Goal: Task Accomplishment & Management: Use online tool/utility

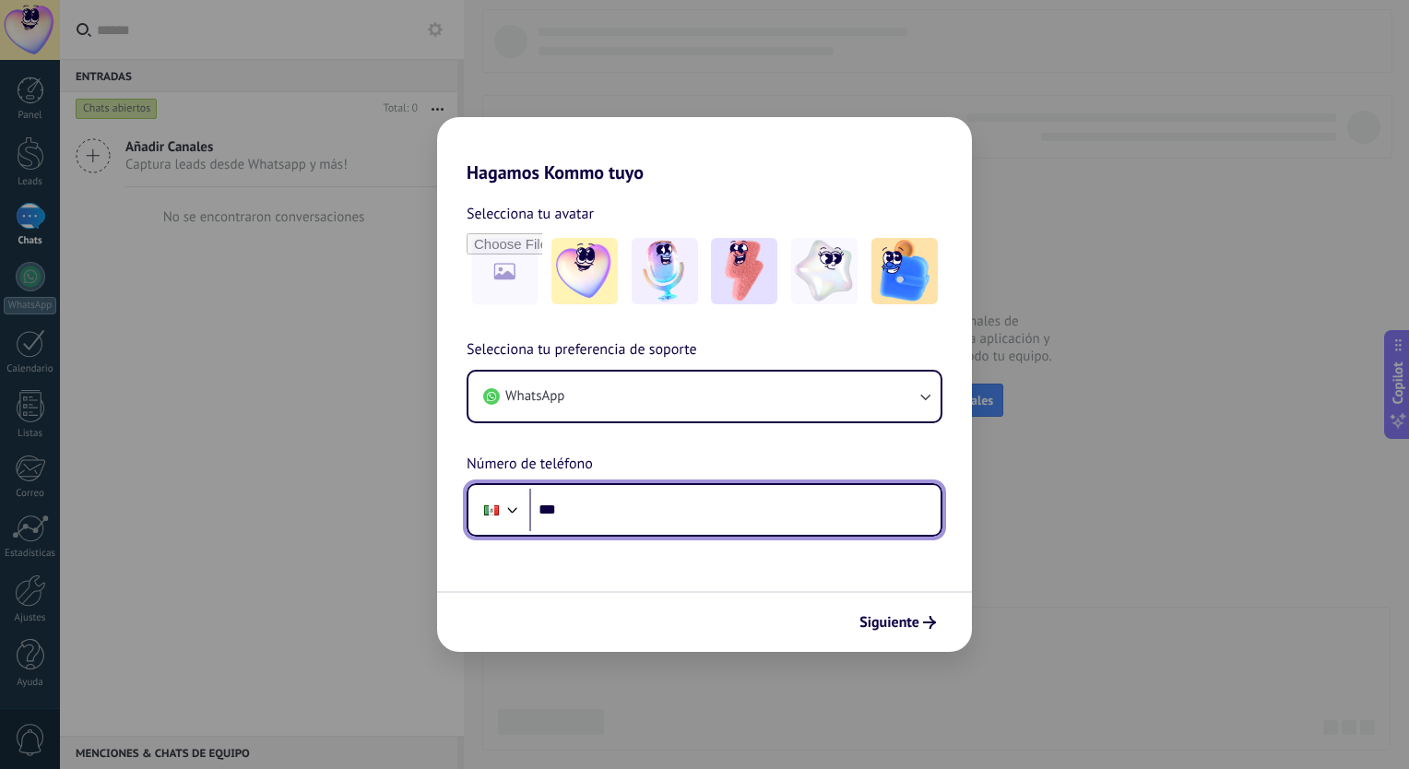
click at [734, 519] on input "***" at bounding box center [734, 510] width 411 height 42
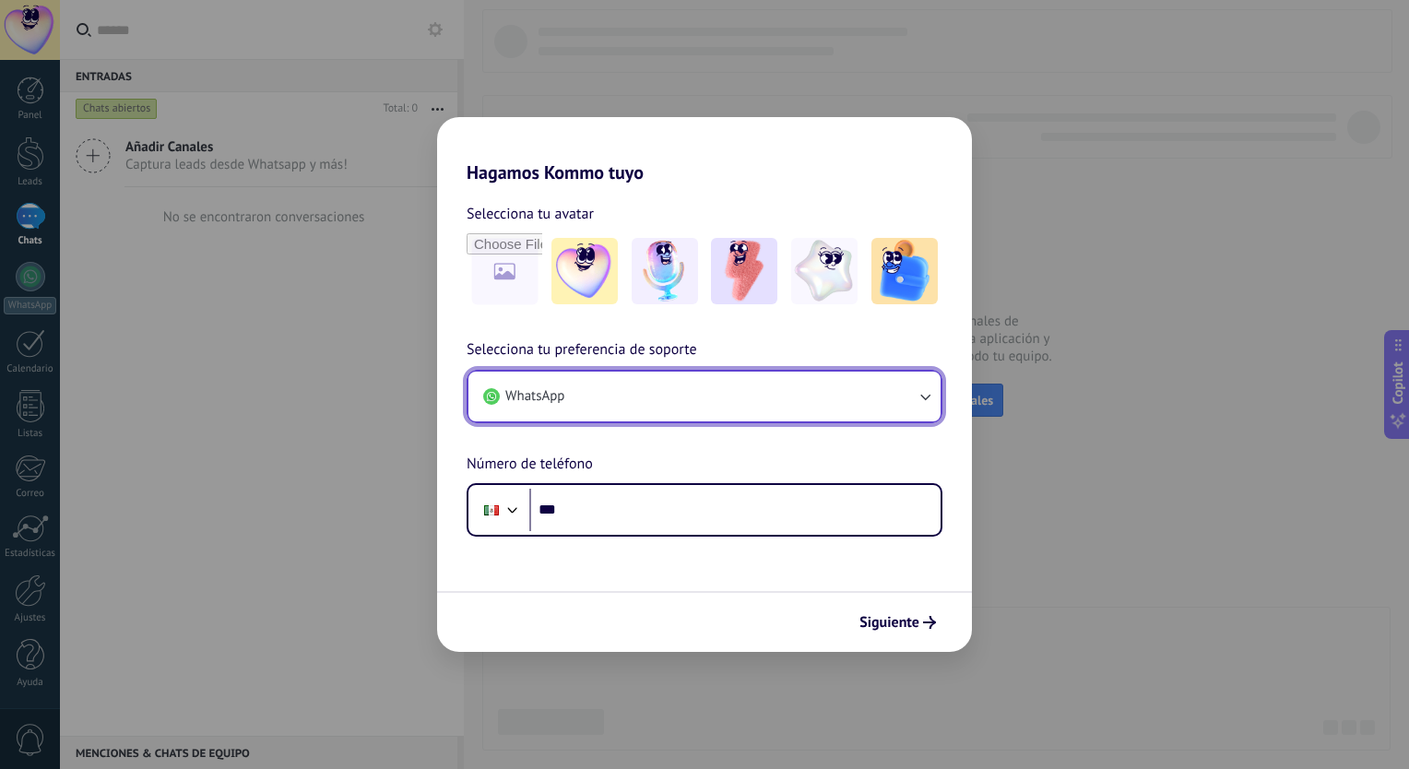
click at [800, 403] on button "WhatsApp" at bounding box center [704, 397] width 472 height 50
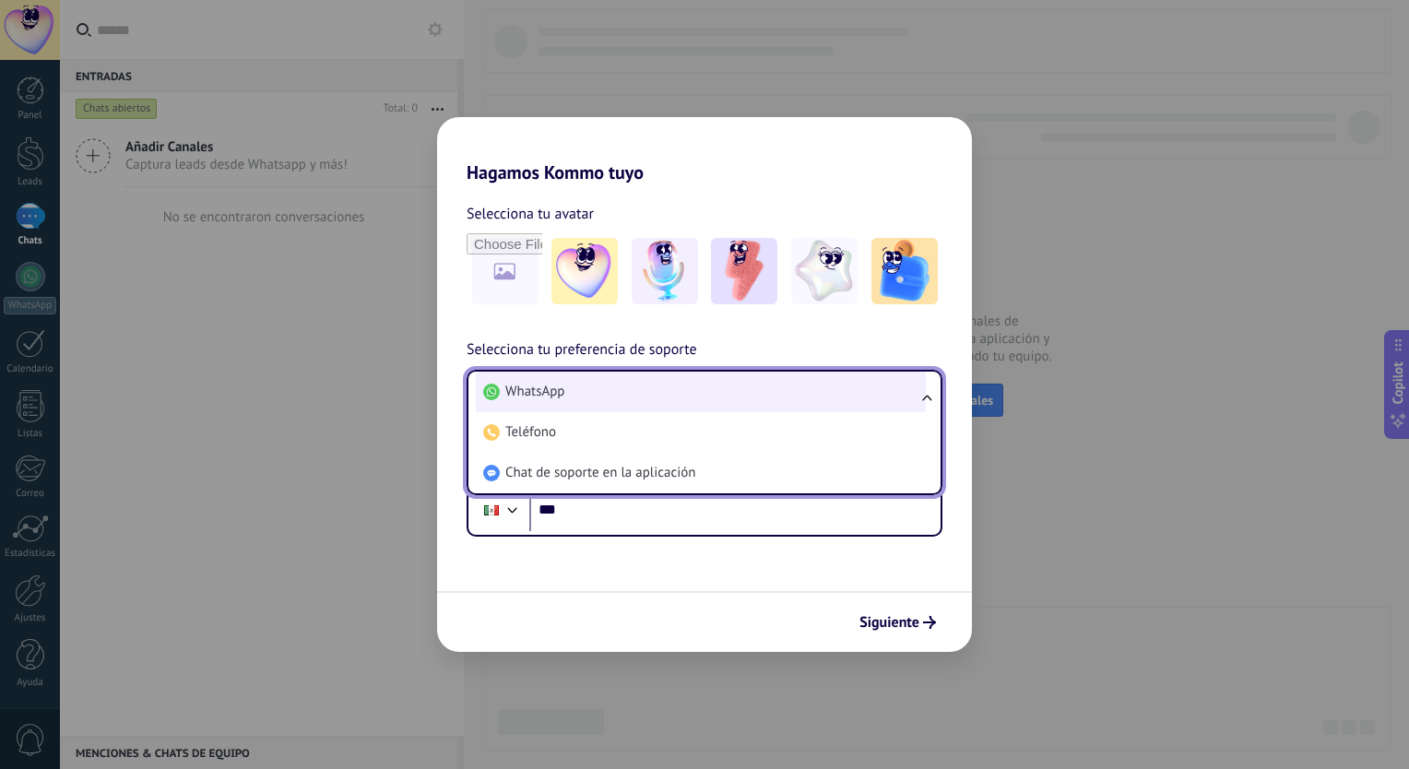
click at [699, 389] on li "WhatsApp" at bounding box center [701, 392] width 450 height 41
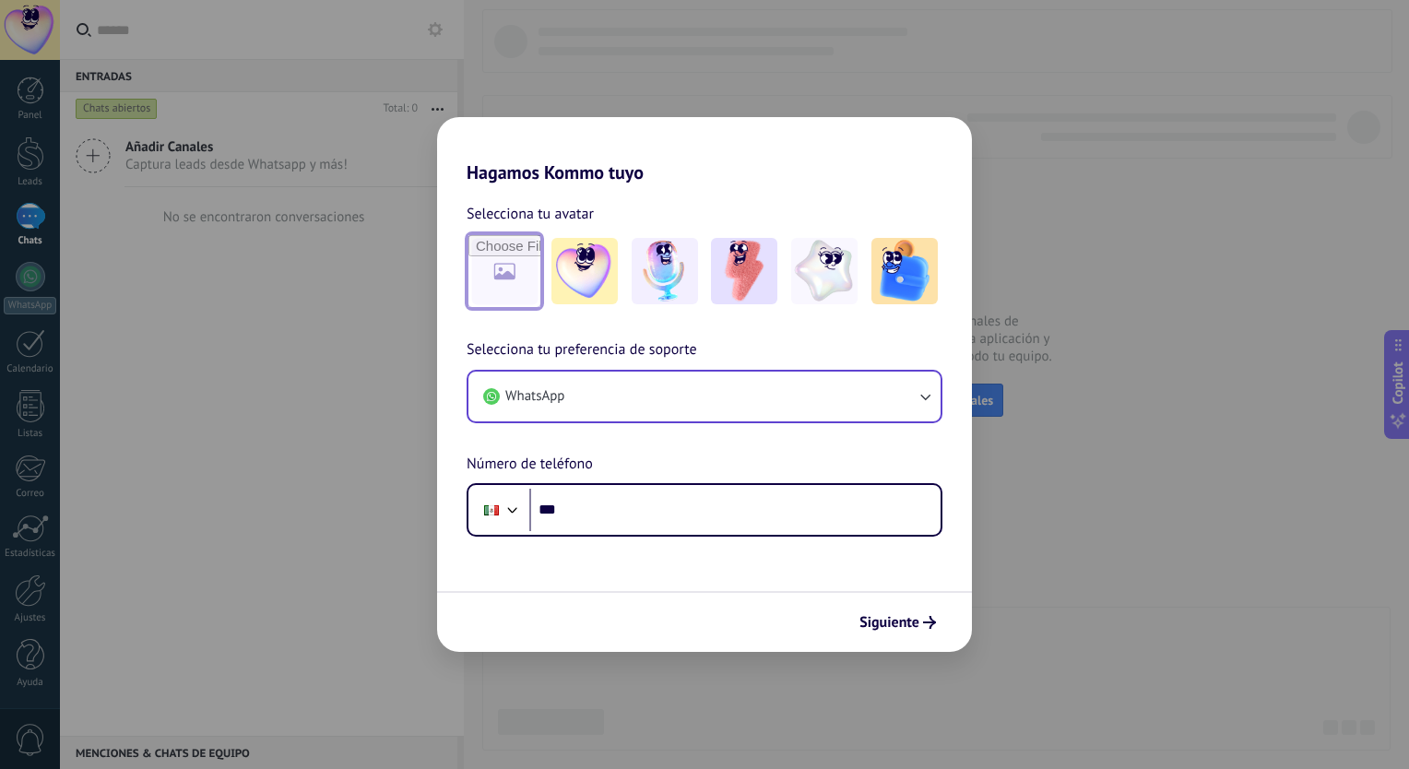
click at [503, 289] on input "file" at bounding box center [504, 271] width 72 height 72
click at [582, 275] on img at bounding box center [584, 271] width 66 height 66
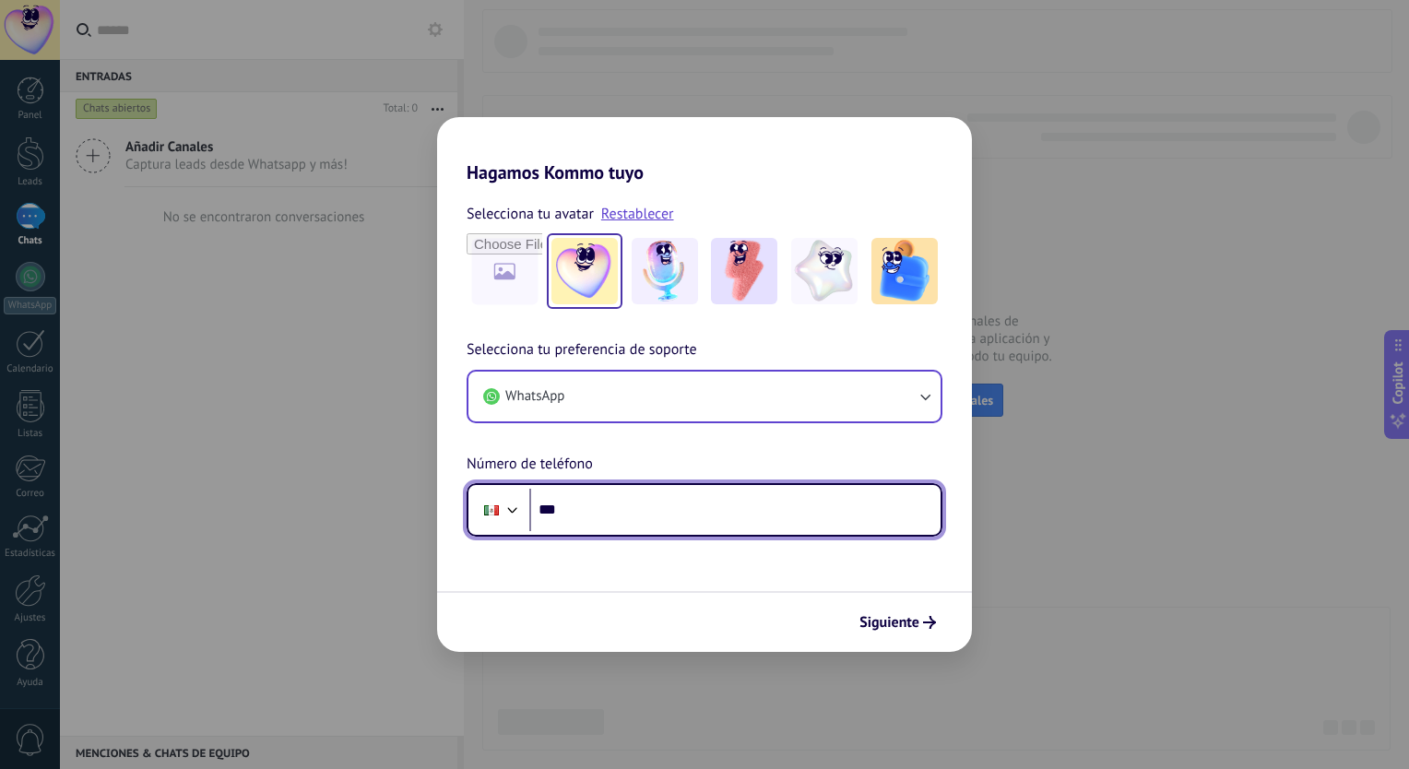
click at [639, 521] on input "***" at bounding box center [734, 510] width 411 height 42
type input "**********"
click at [704, 522] on input "**********" at bounding box center [734, 510] width 411 height 42
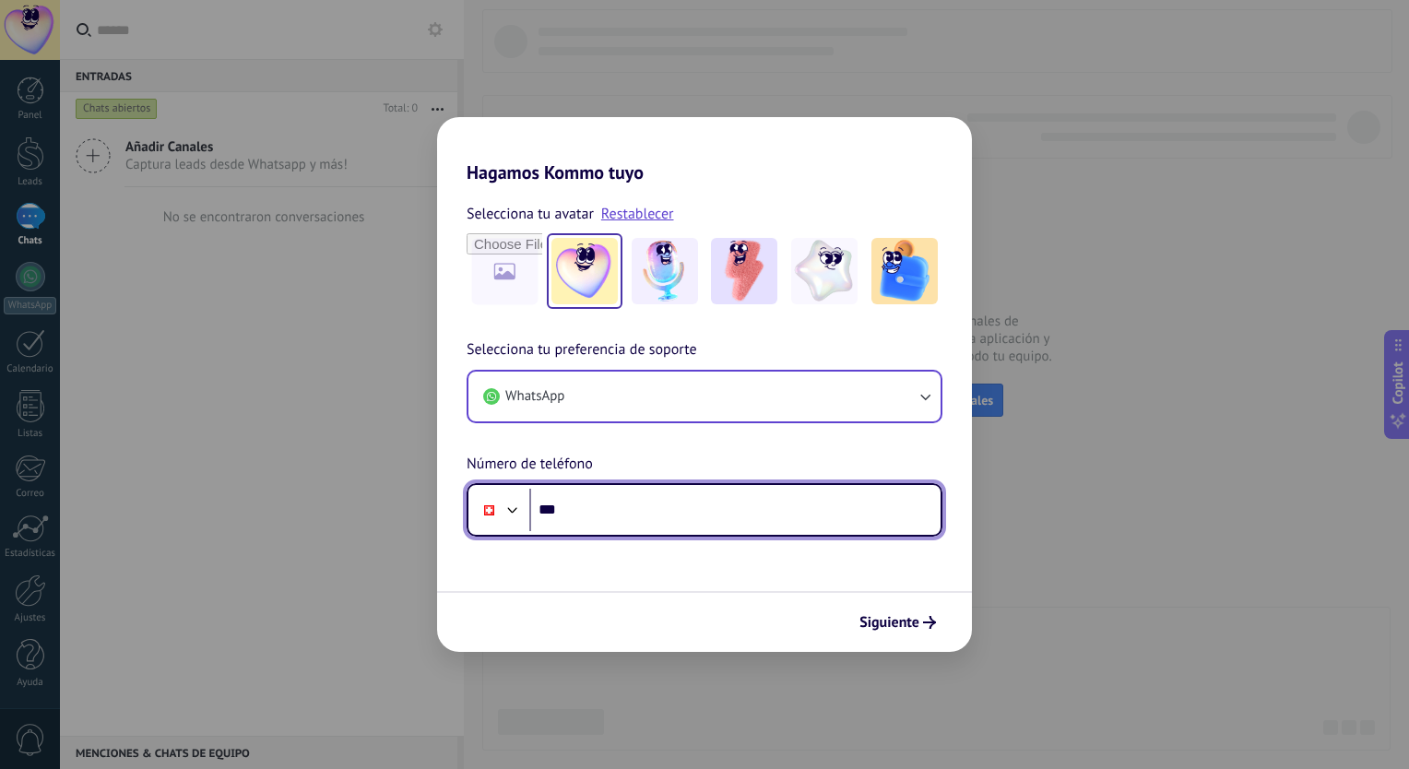
type input "**"
type input "**********"
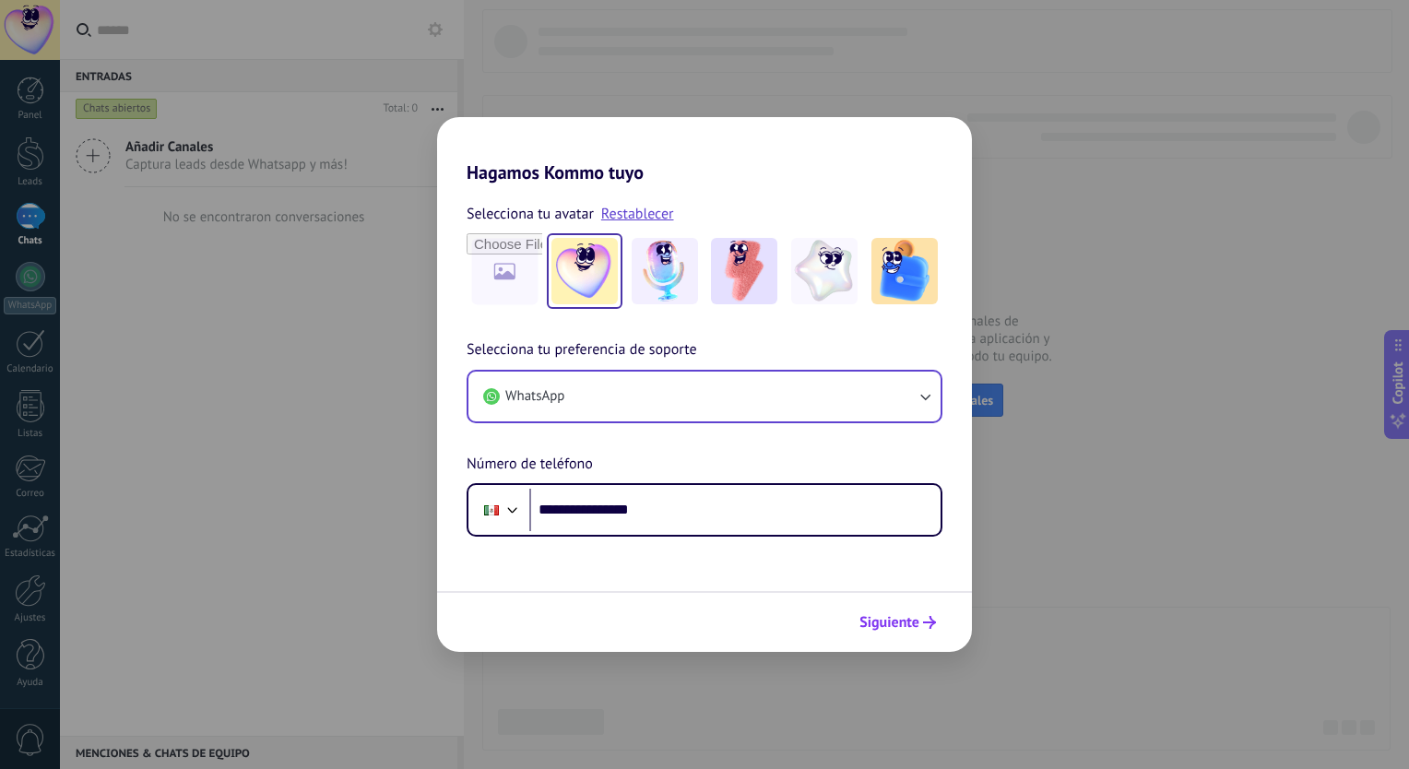
click at [892, 625] on span "Siguiente" at bounding box center [889, 622] width 60 height 13
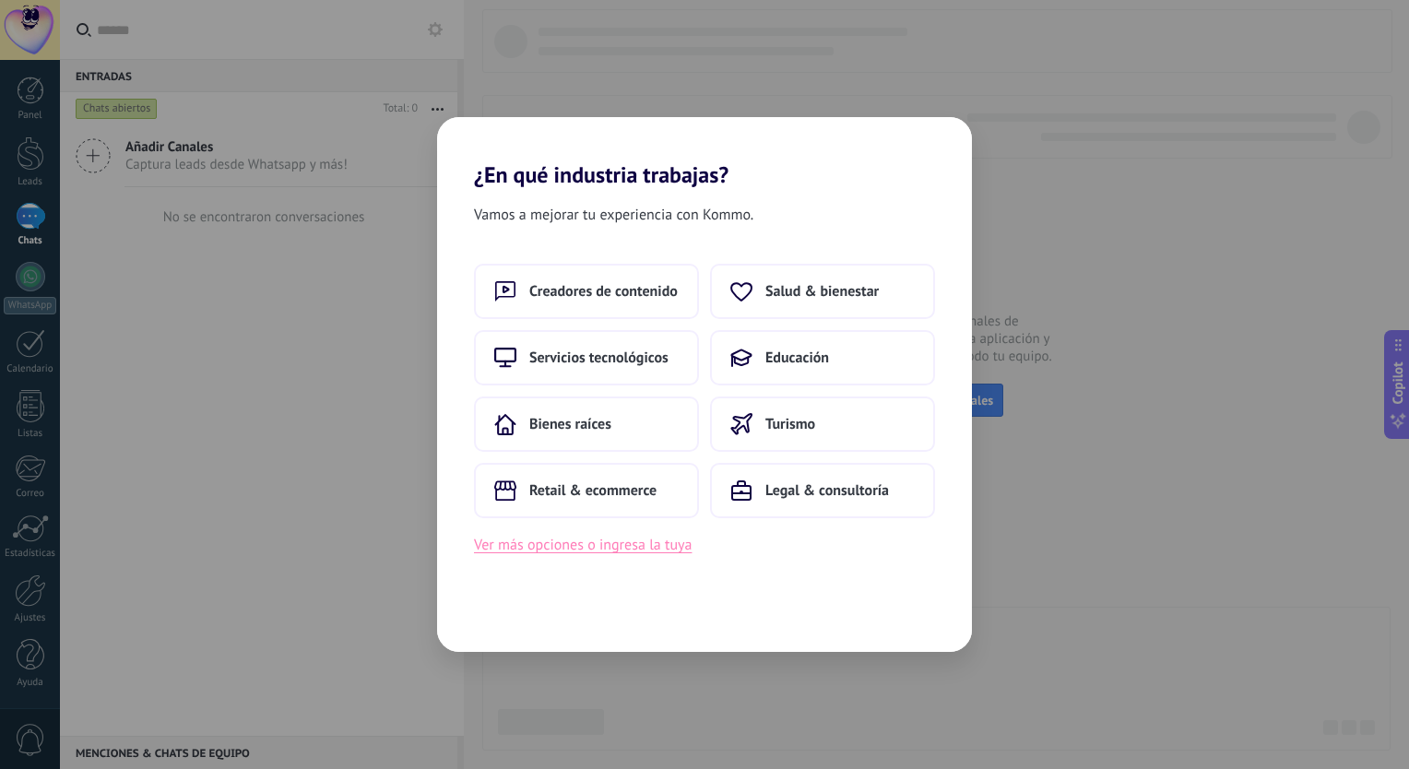
click at [604, 551] on button "Ver más opciones o ingresa la tuya" at bounding box center [583, 545] width 218 height 24
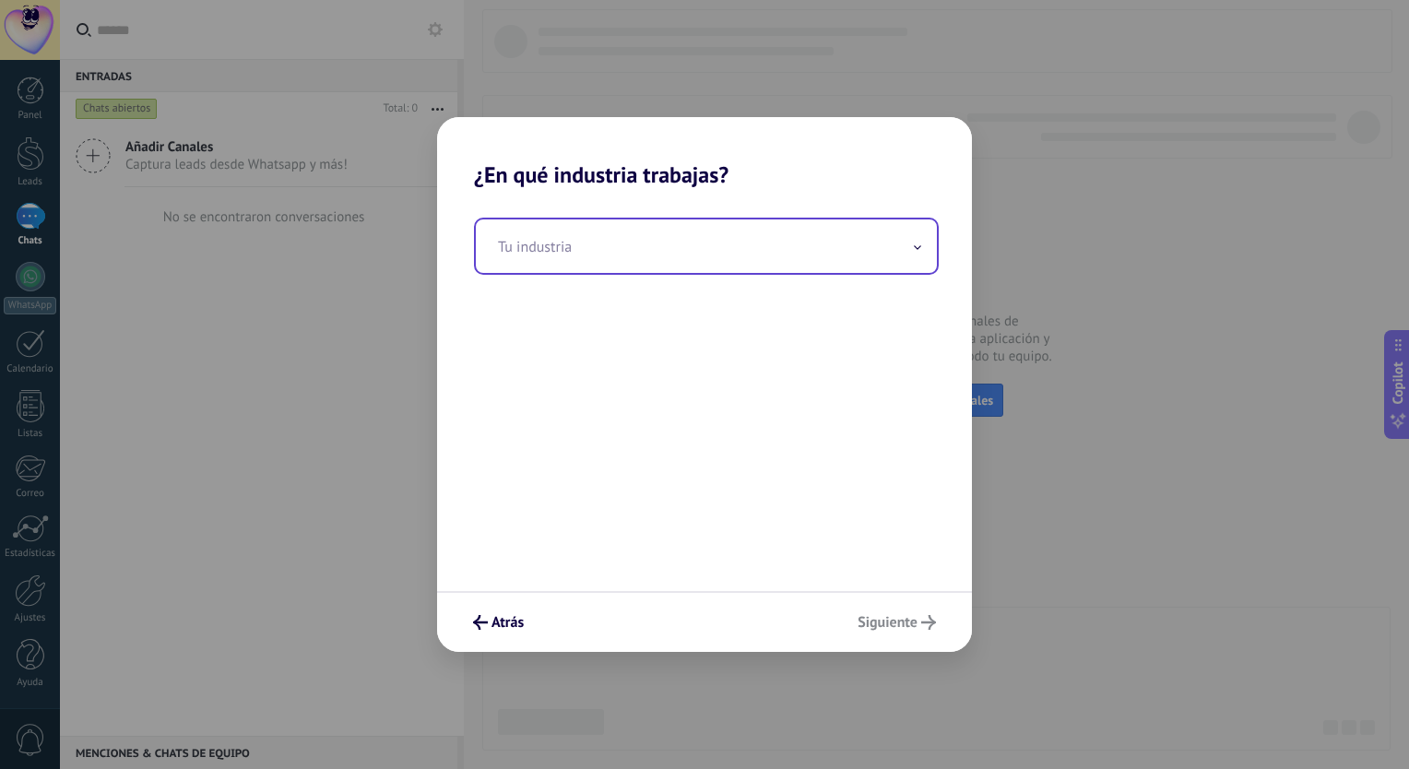
click at [656, 232] on input "text" at bounding box center [706, 245] width 461 height 53
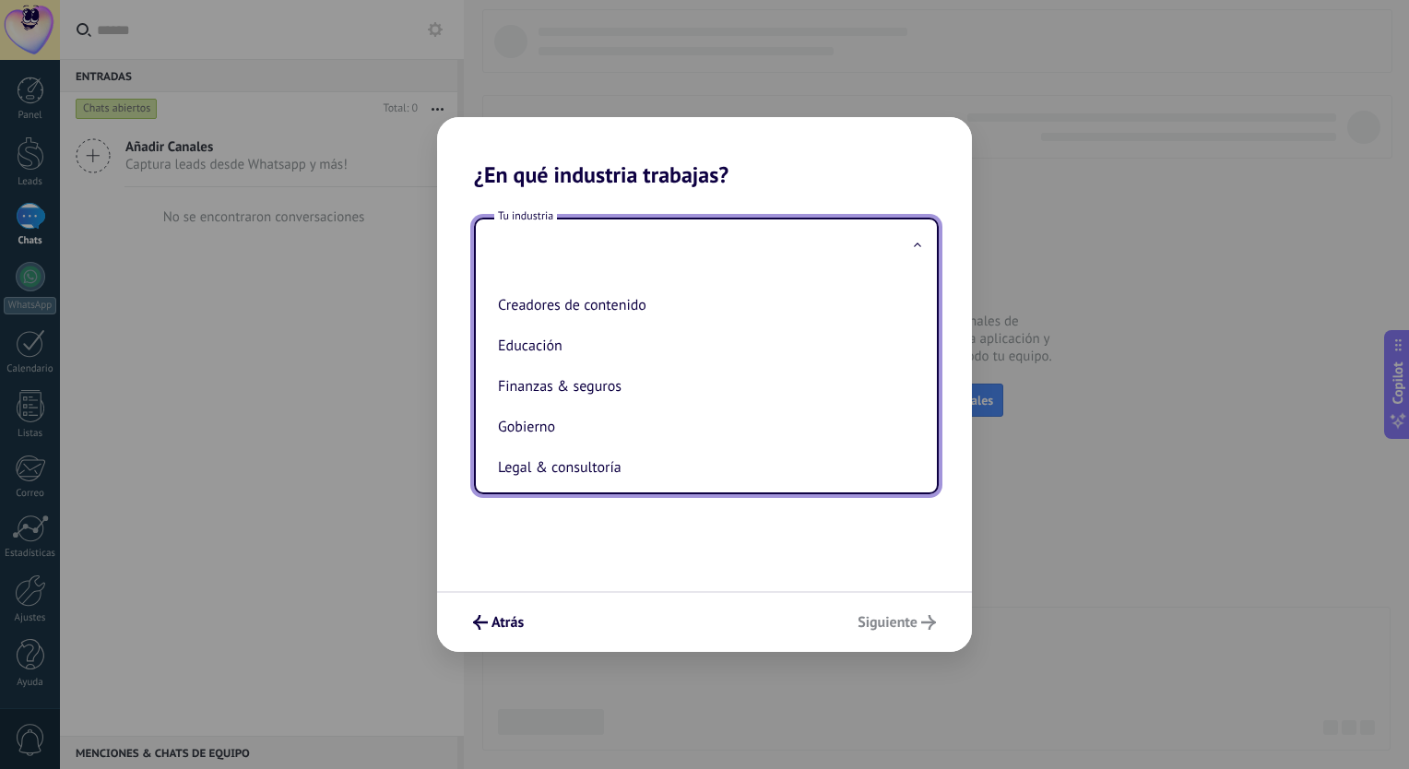
scroll to position [70, 0]
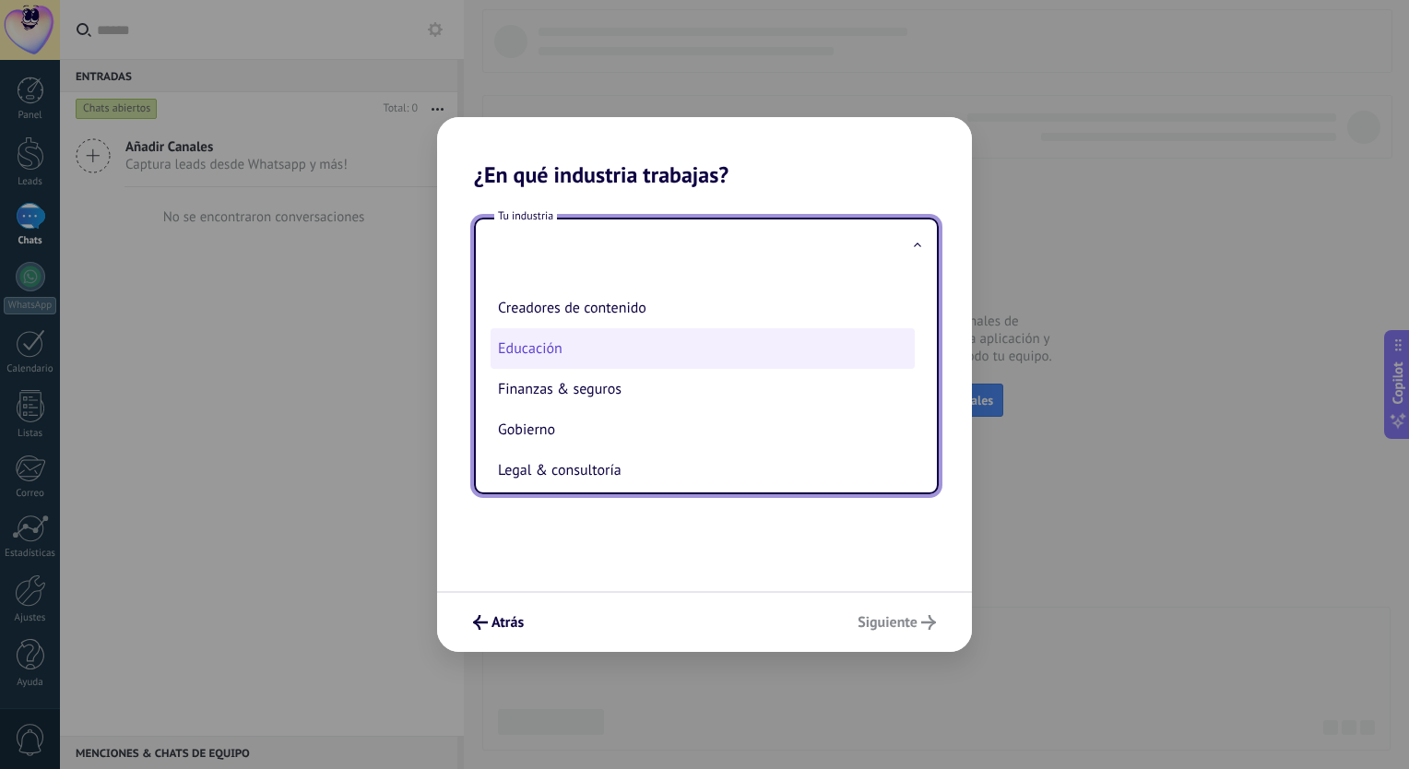
click at [593, 359] on li "Educación" at bounding box center [702, 348] width 424 height 41
type input "*********"
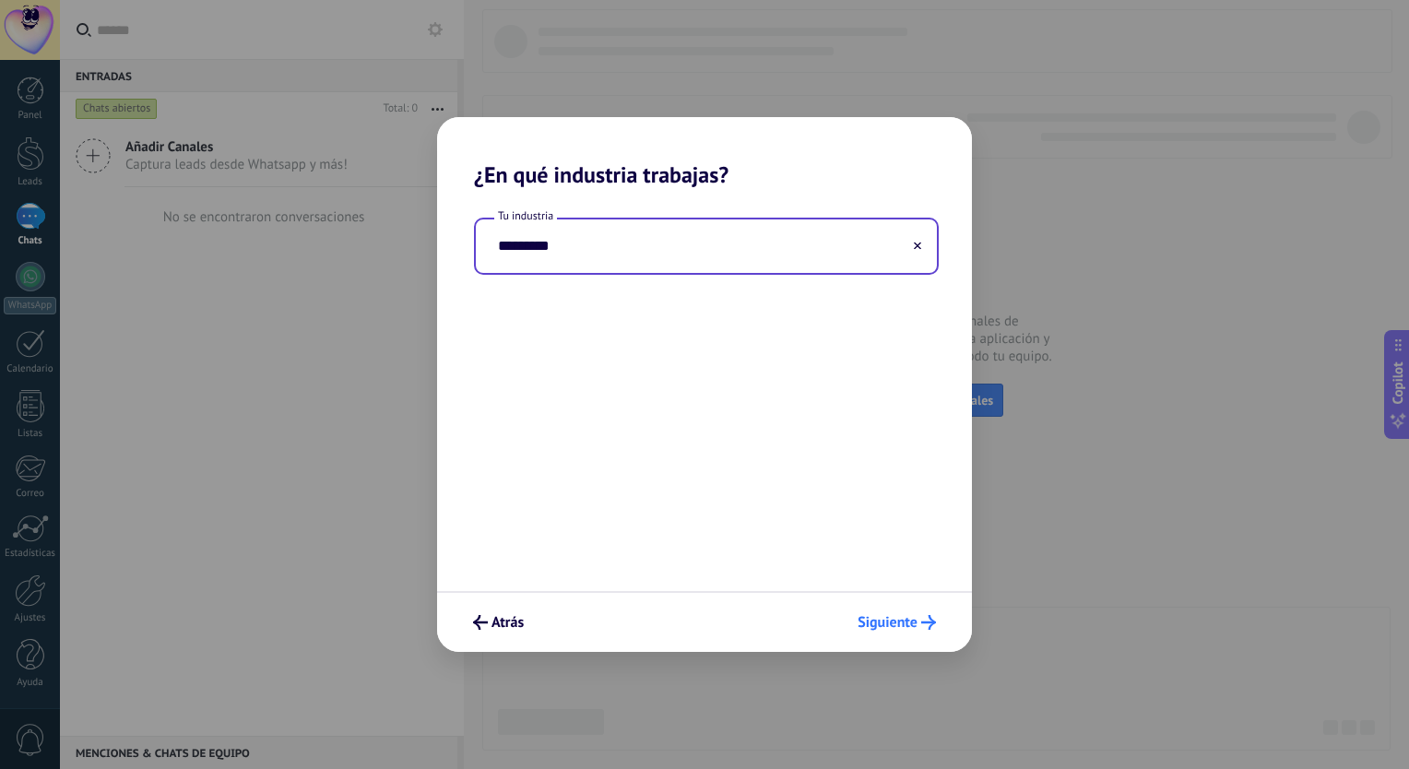
click at [918, 625] on span "Siguiente" at bounding box center [896, 622] width 78 height 15
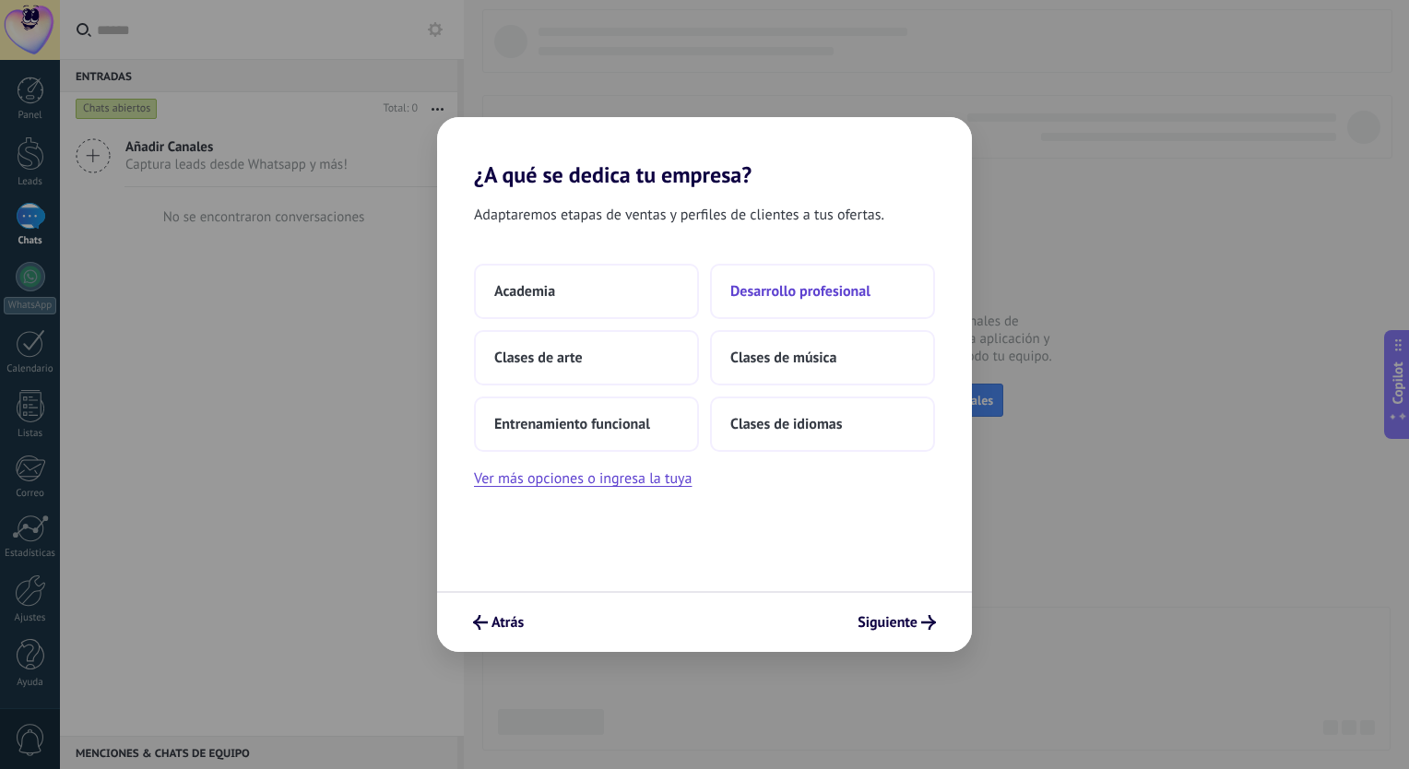
click at [815, 293] on span "Desarrollo profesional" at bounding box center [800, 291] width 140 height 18
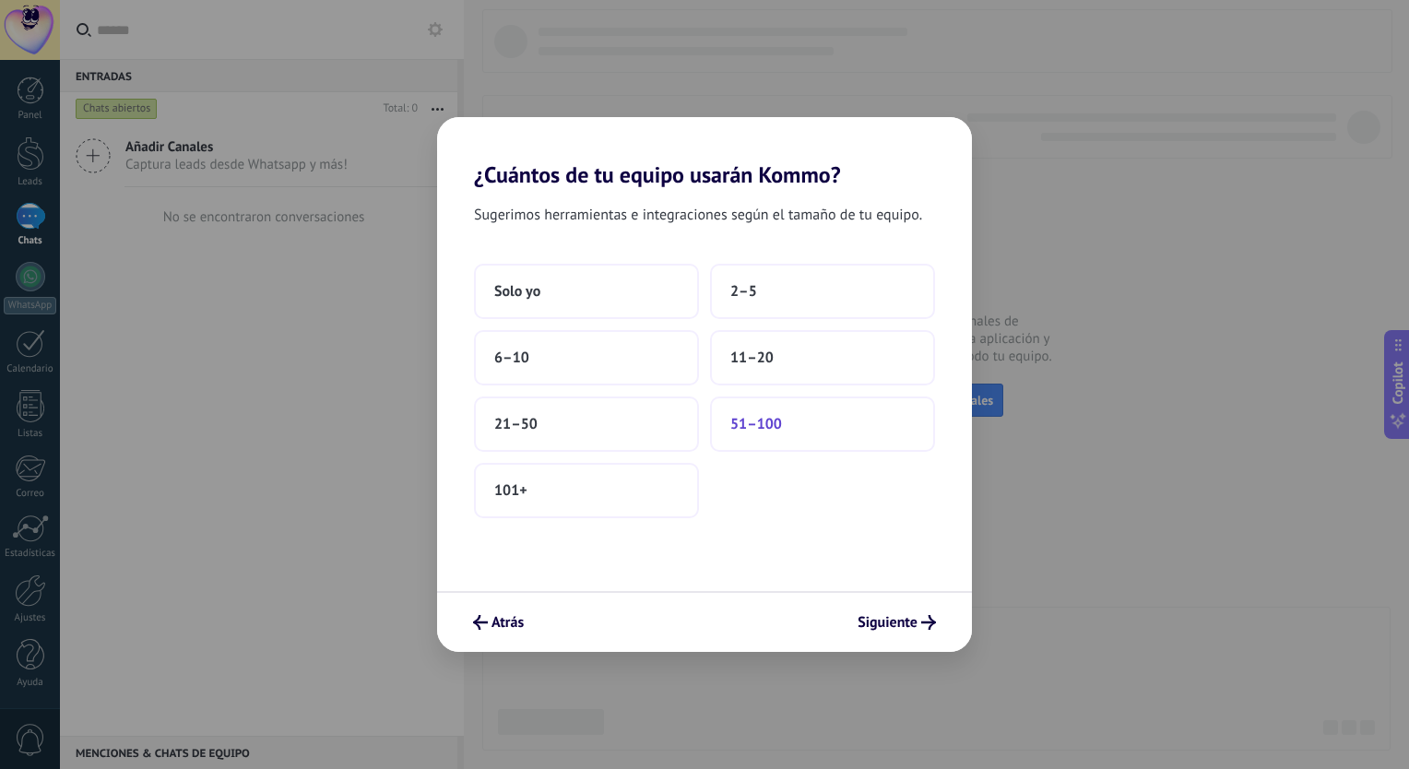
click at [773, 420] on span "51–100" at bounding box center [756, 424] width 52 height 18
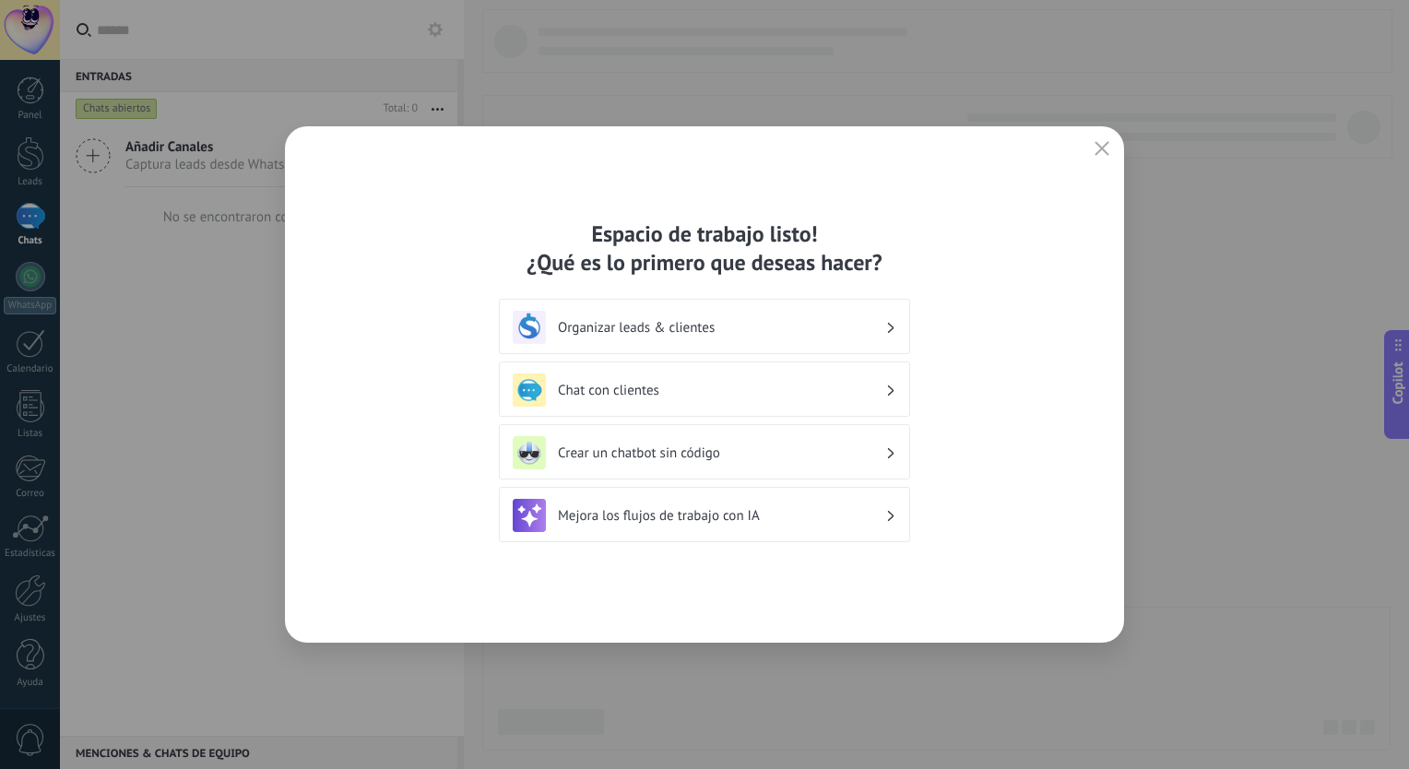
click at [808, 514] on h3 "Mejora los flujos de trabajo con IA" at bounding box center [721, 516] width 327 height 18
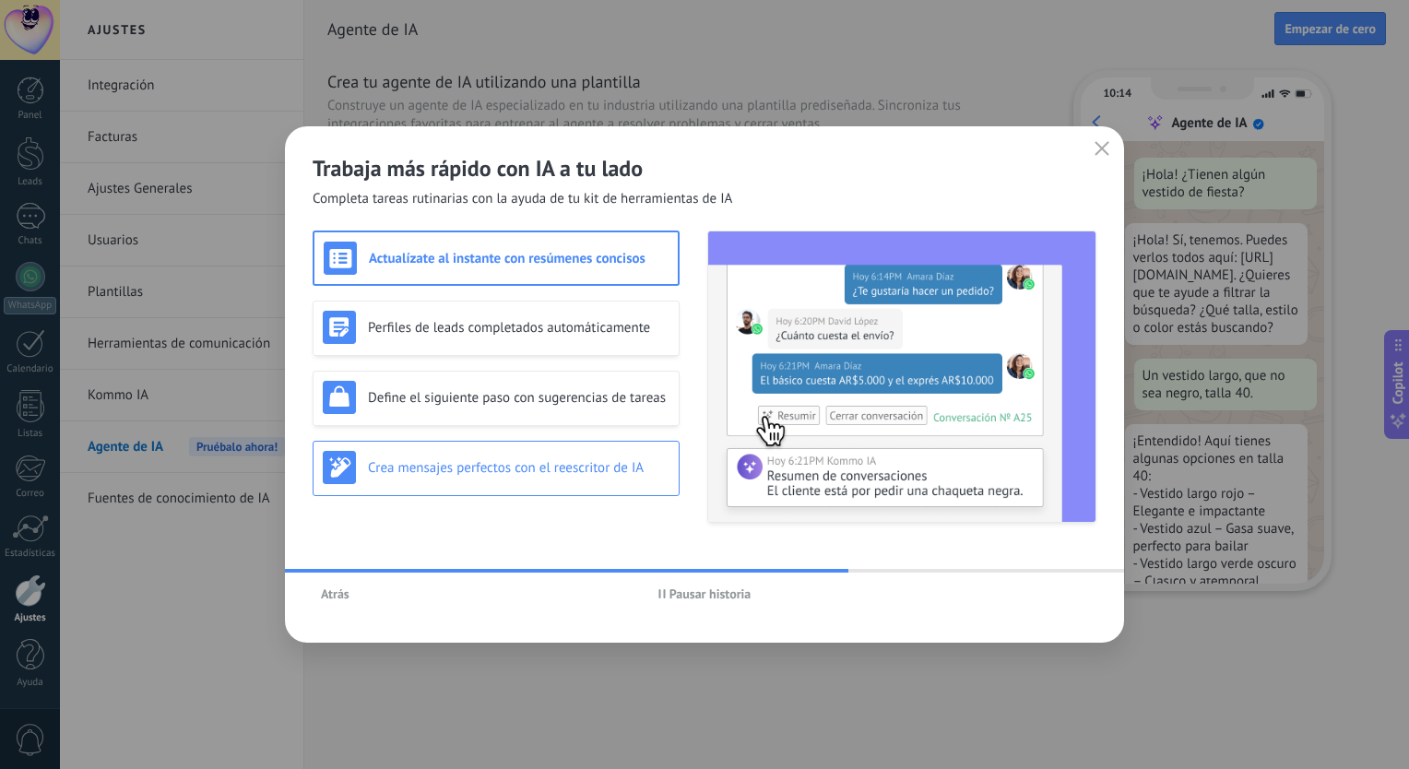
scroll to position [59, 0]
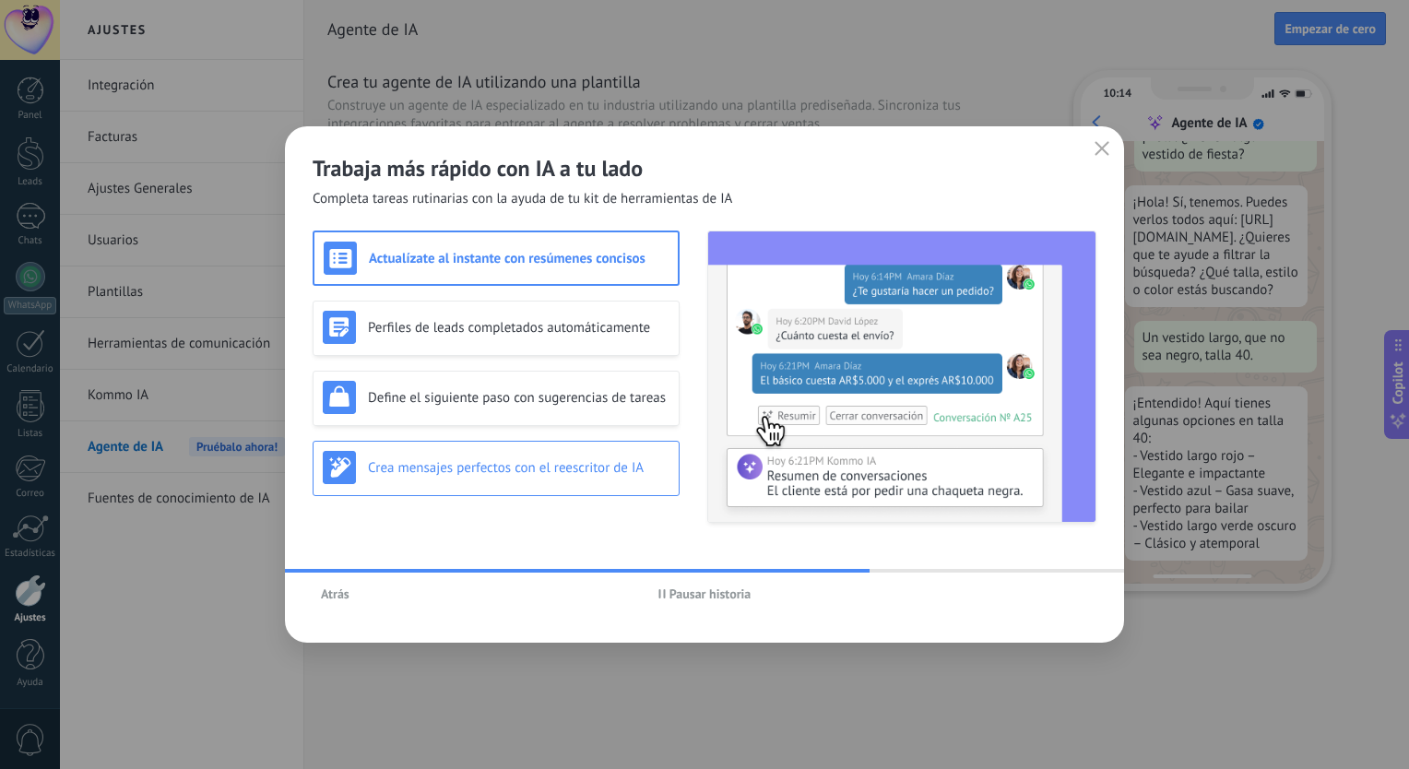
click at [549, 476] on h3 "Crea mensajes perfectos con el reescritor de IA" at bounding box center [518, 468] width 301 height 18
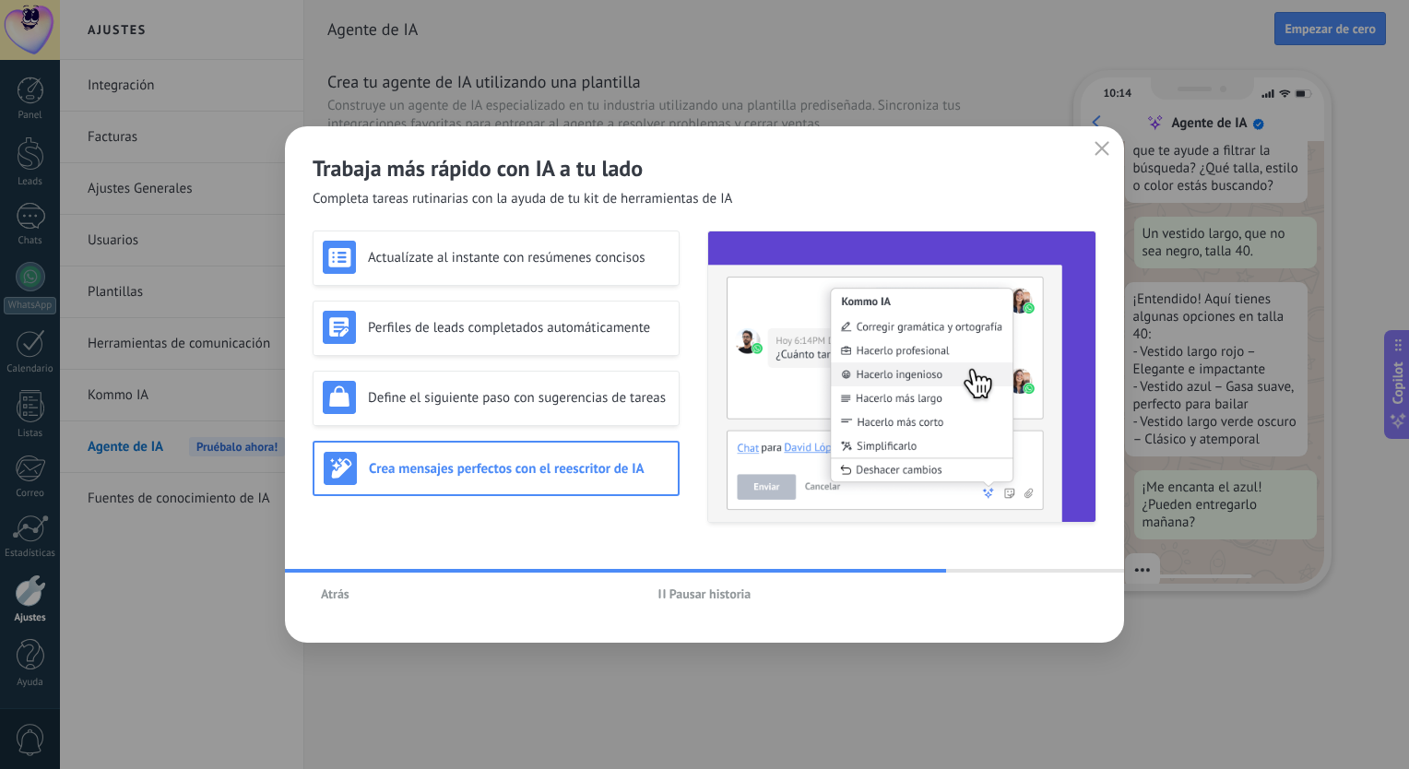
scroll to position [191, 0]
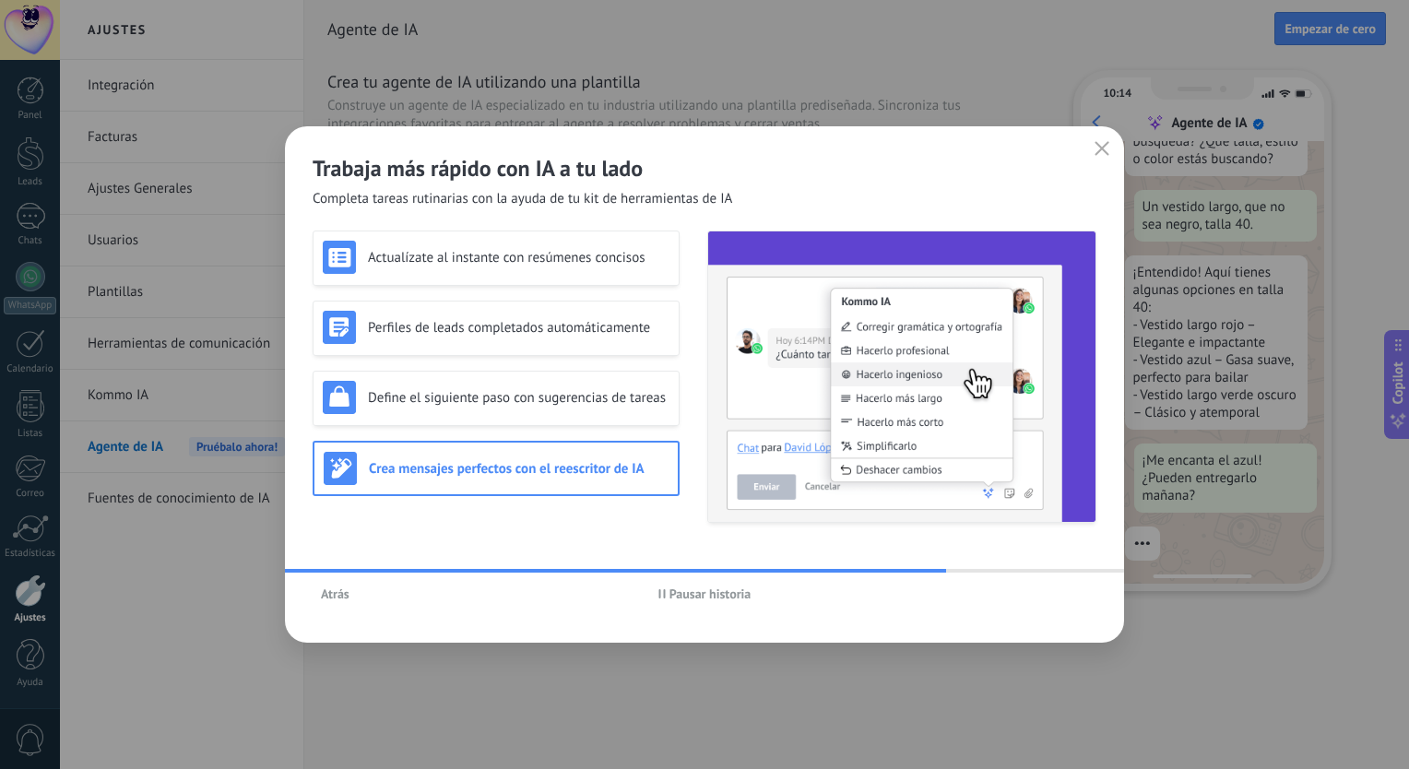
click at [676, 594] on span "Pausar historia" at bounding box center [710, 593] width 82 height 13
click at [1095, 149] on icon "button" at bounding box center [1101, 148] width 15 height 15
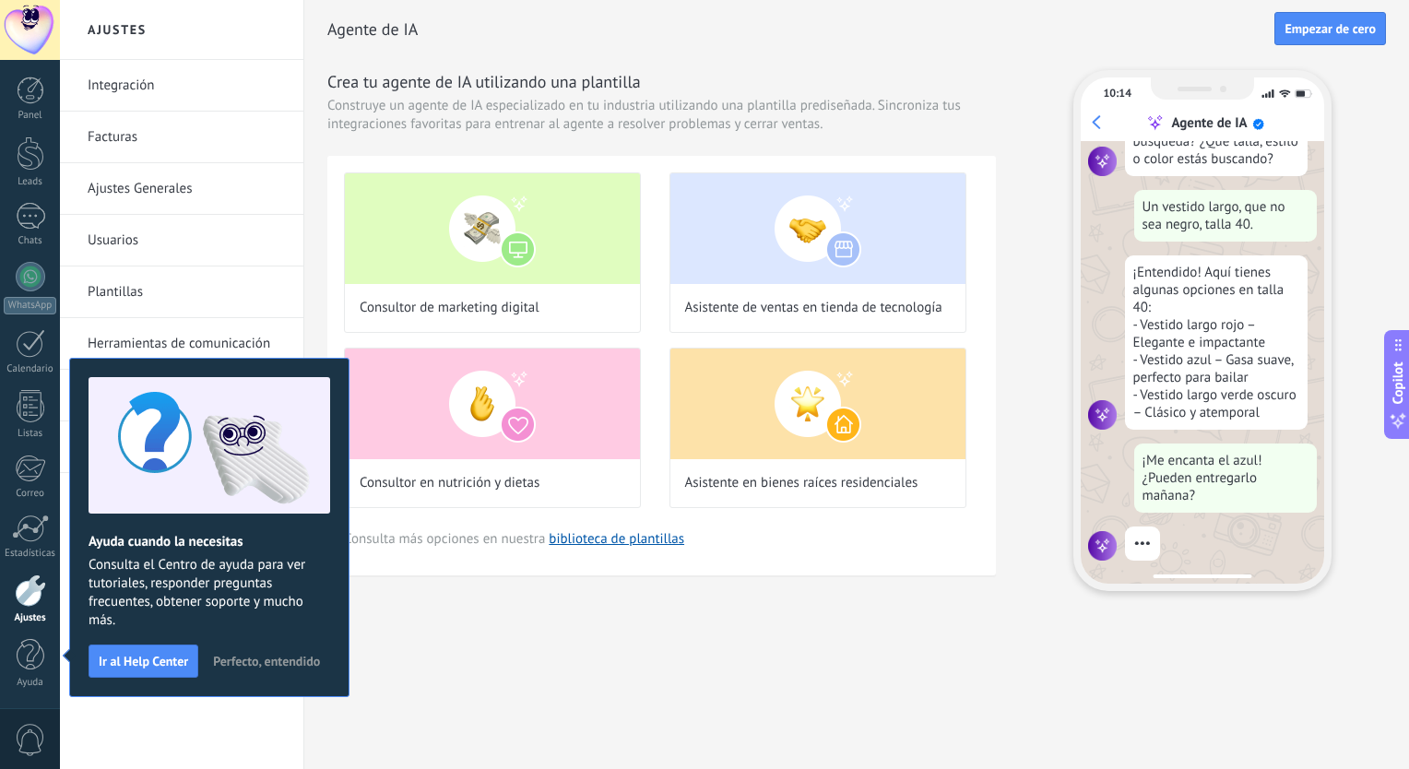
click at [584, 650] on div "Agente de IA Empezar [PERSON_NAME] Crea tu agente de IA utilizando una plantill…" at bounding box center [856, 325] width 1105 height 651
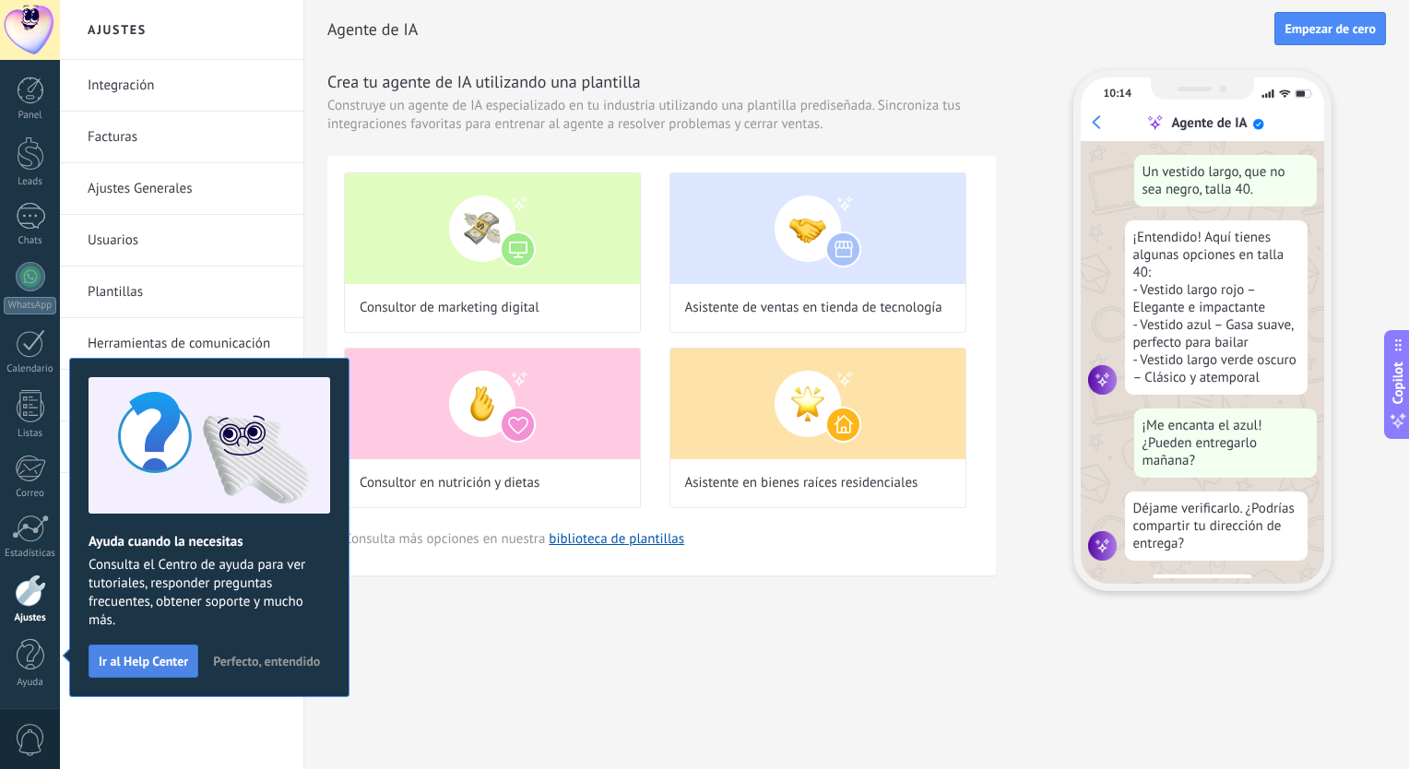
scroll to position [226, 0]
click at [635, 534] on link "biblioteca de plantillas" at bounding box center [617, 539] width 136 height 18
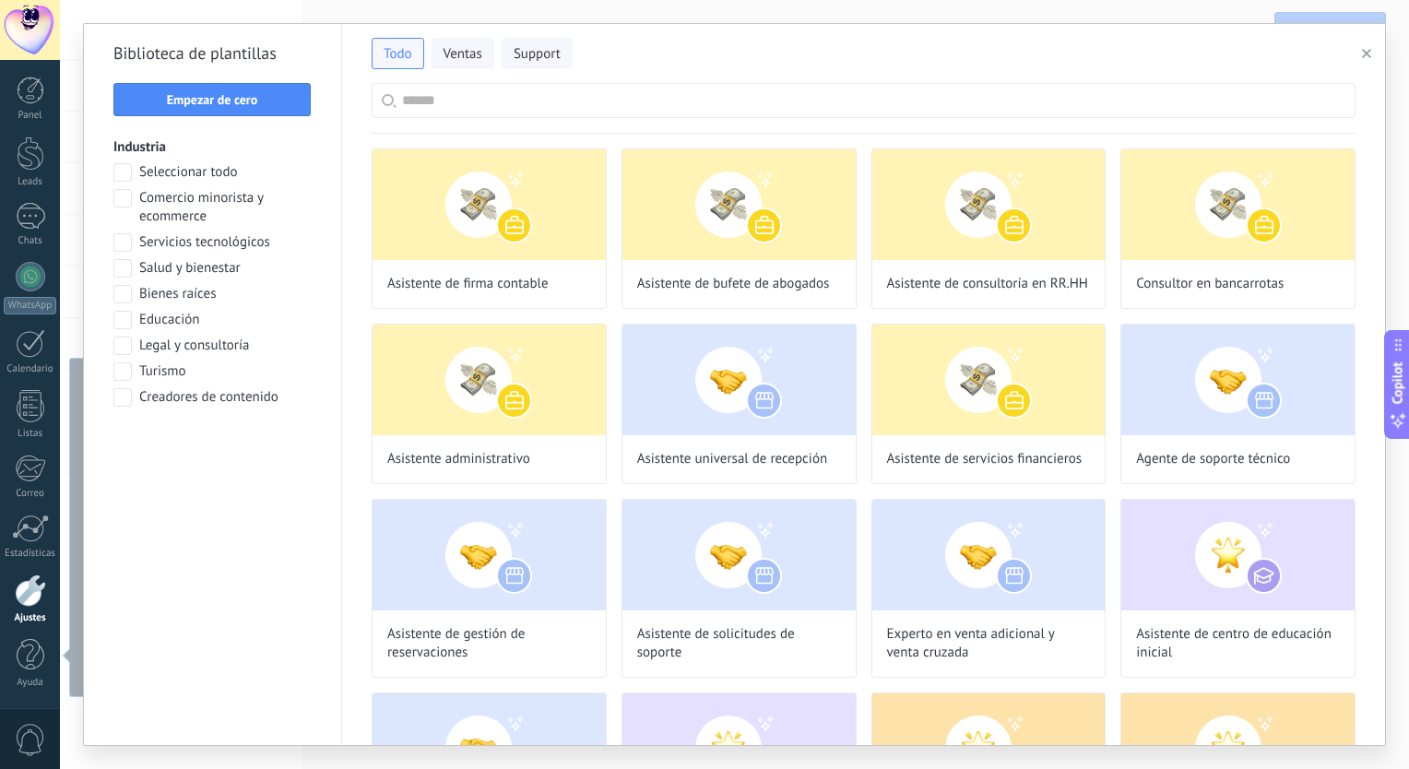
scroll to position [429, 0]
click at [448, 109] on input "text" at bounding box center [873, 100] width 943 height 33
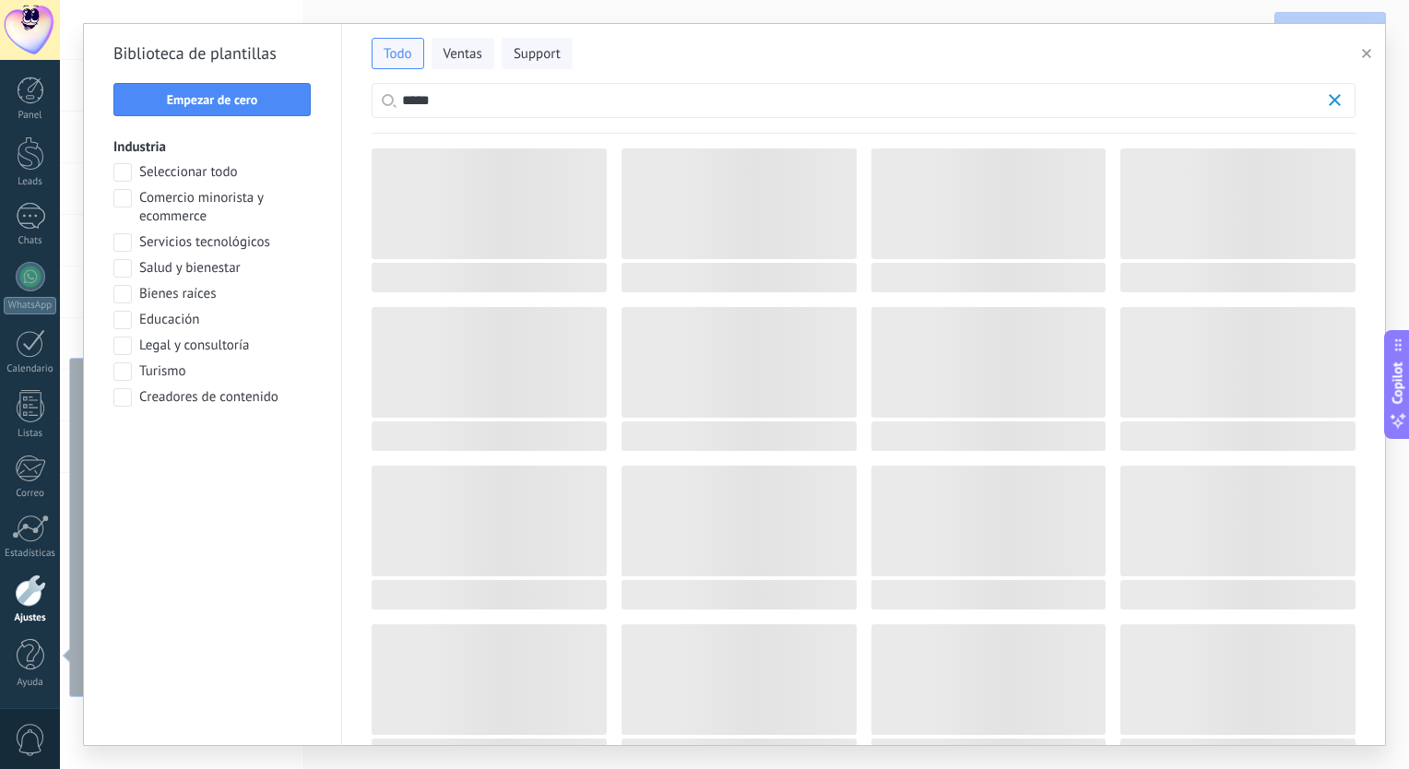
scroll to position [477, 0]
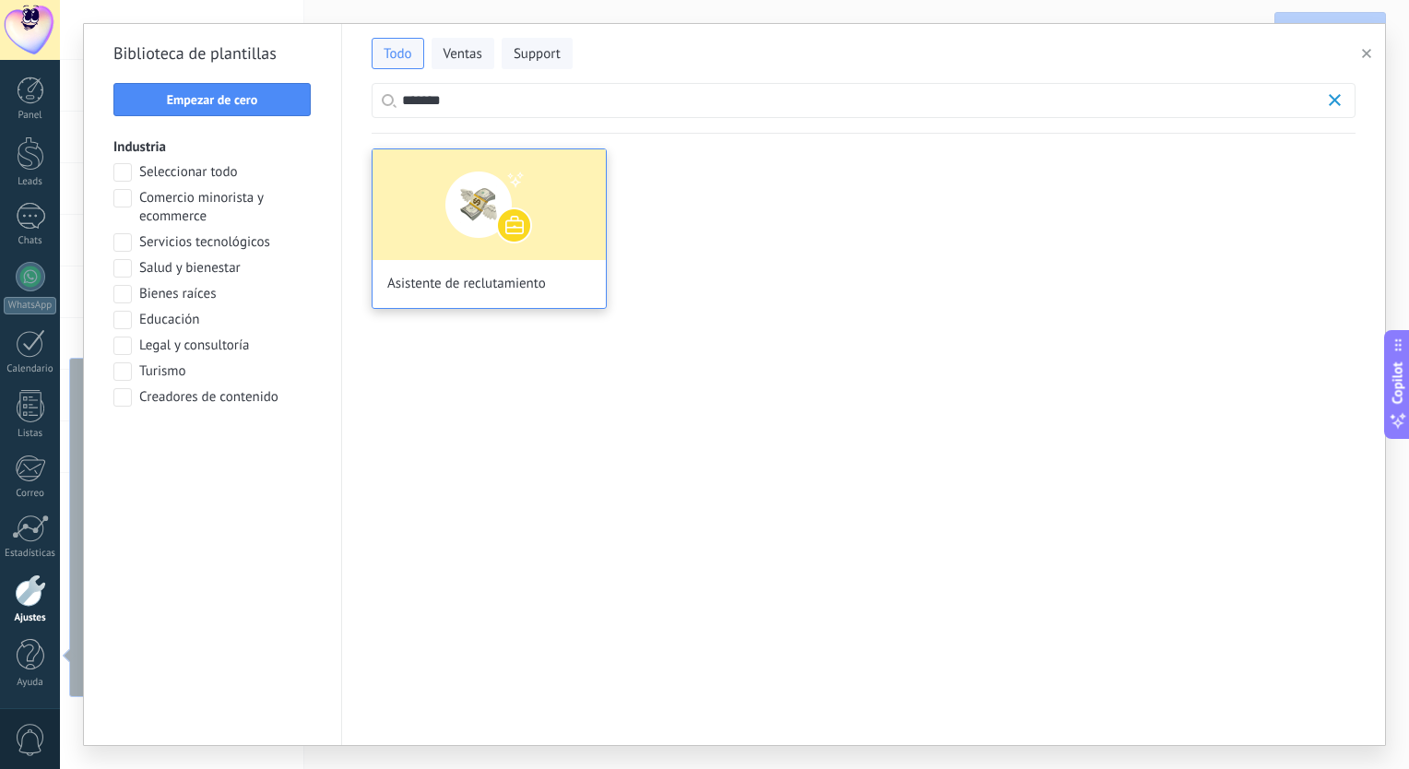
type input "*******"
click at [471, 218] on img at bounding box center [488, 204] width 233 height 111
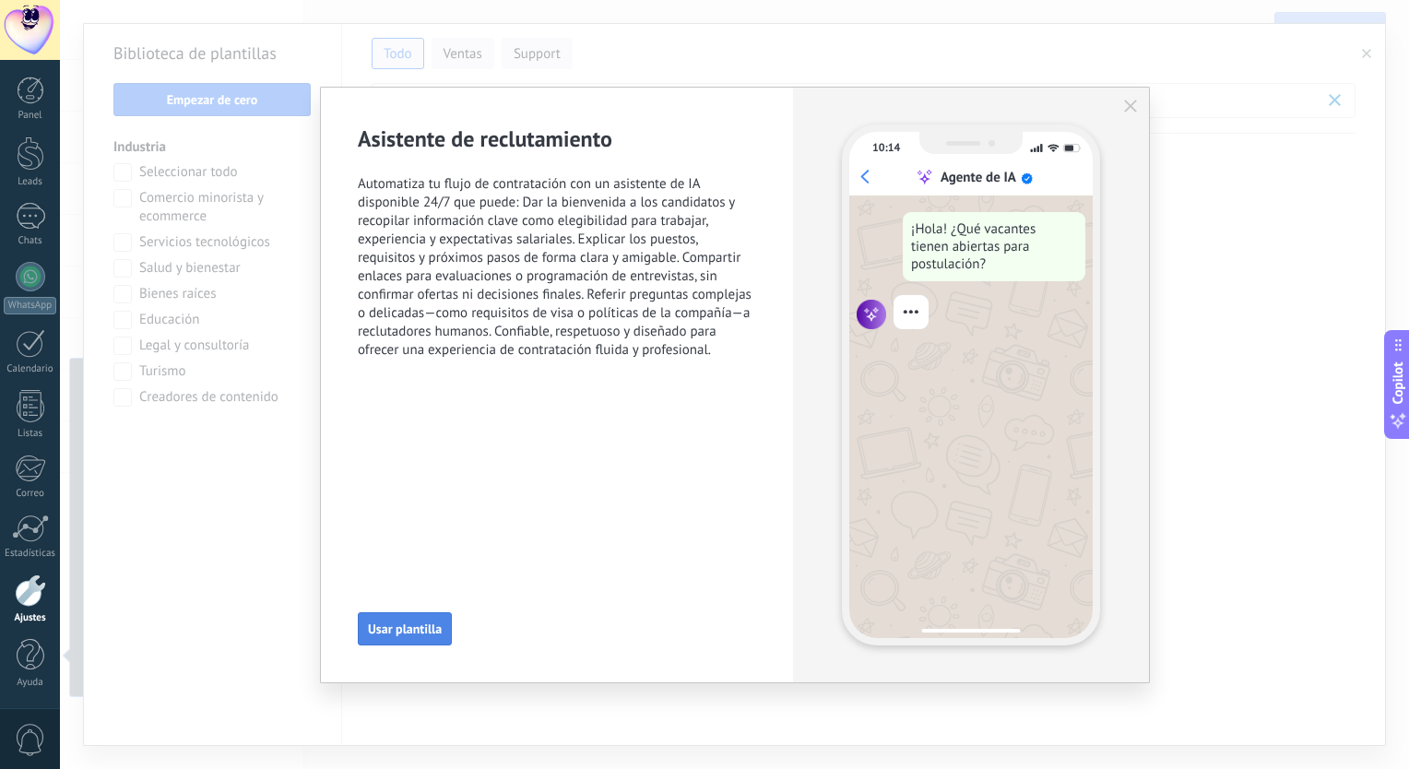
click at [415, 641] on button "Usar plantilla" at bounding box center [405, 628] width 94 height 33
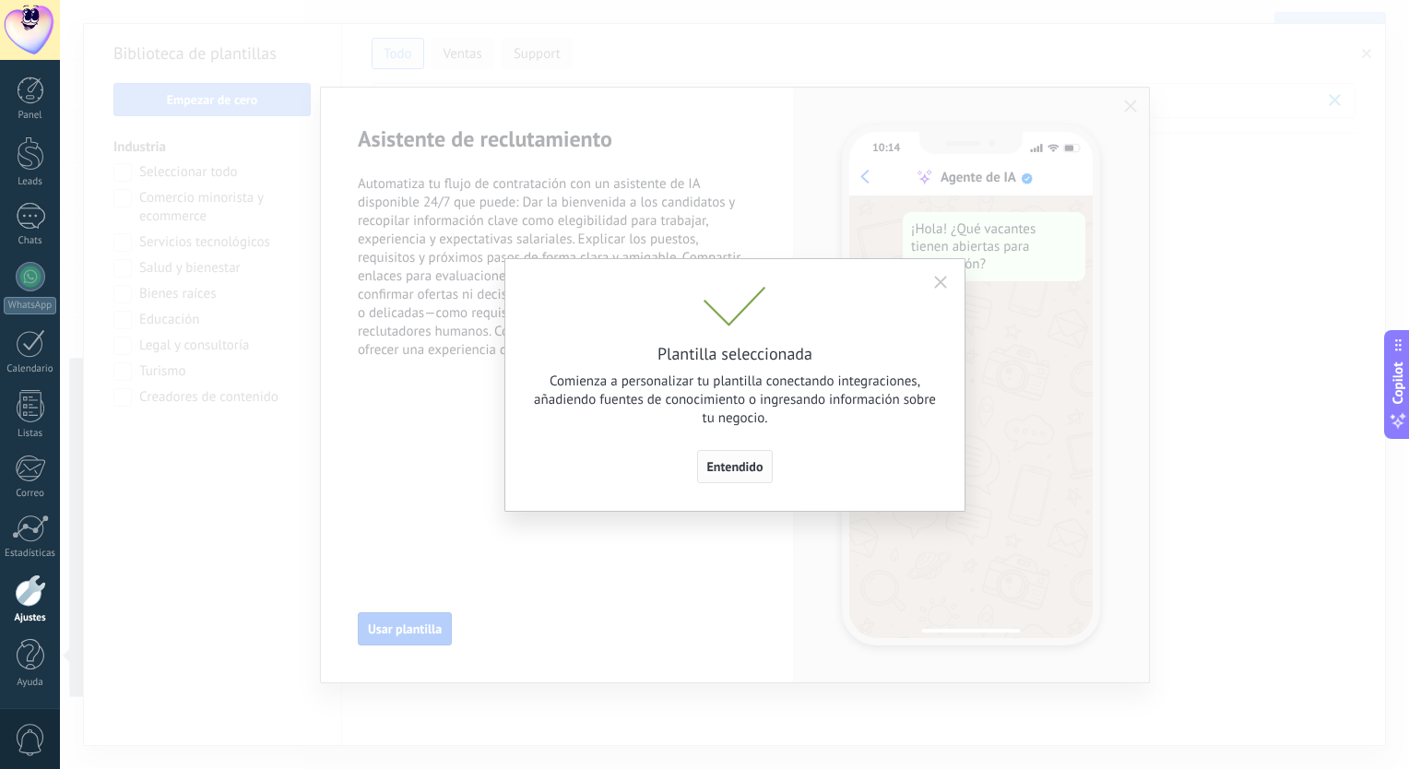
click at [727, 480] on button "Entendido" at bounding box center [735, 466] width 77 height 33
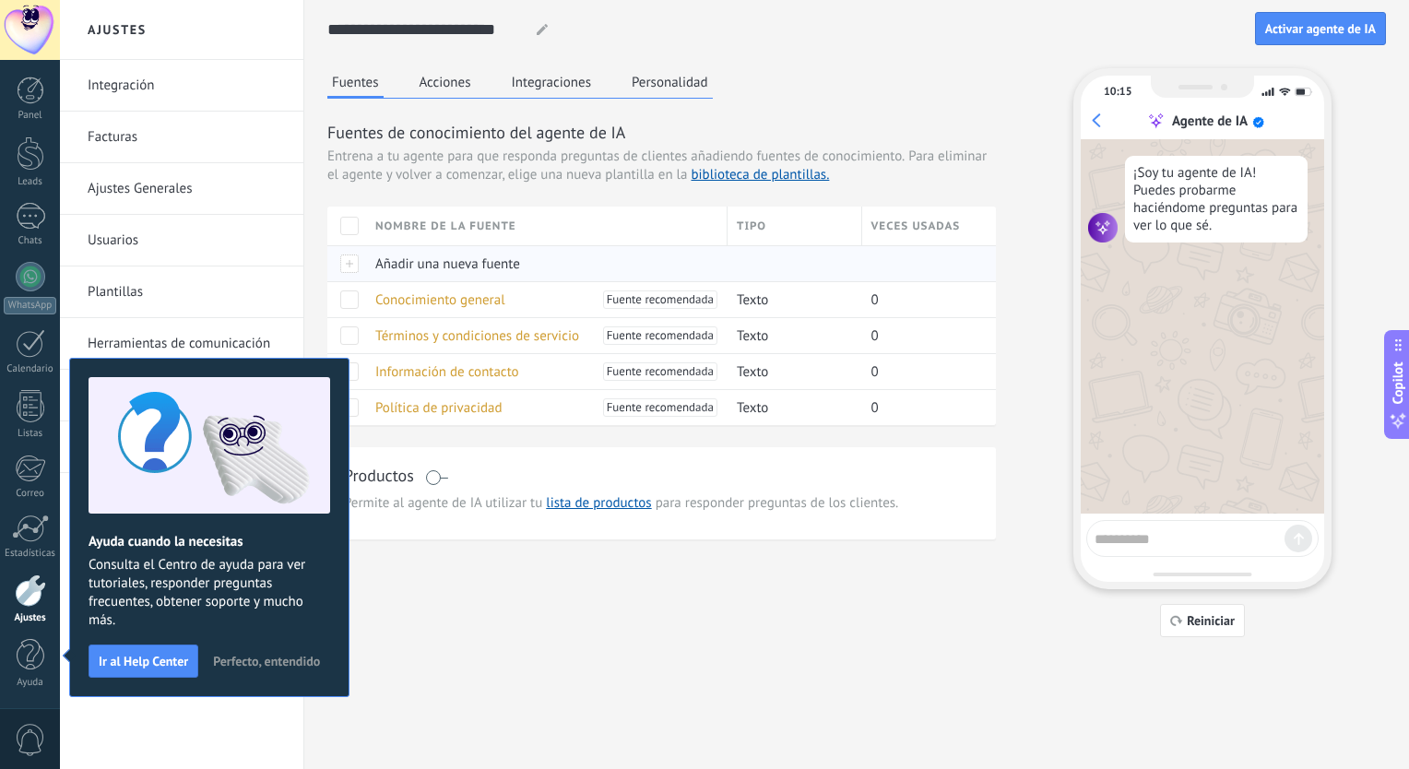
click at [387, 261] on span "Añadir una nueva fuente" at bounding box center [447, 264] width 145 height 18
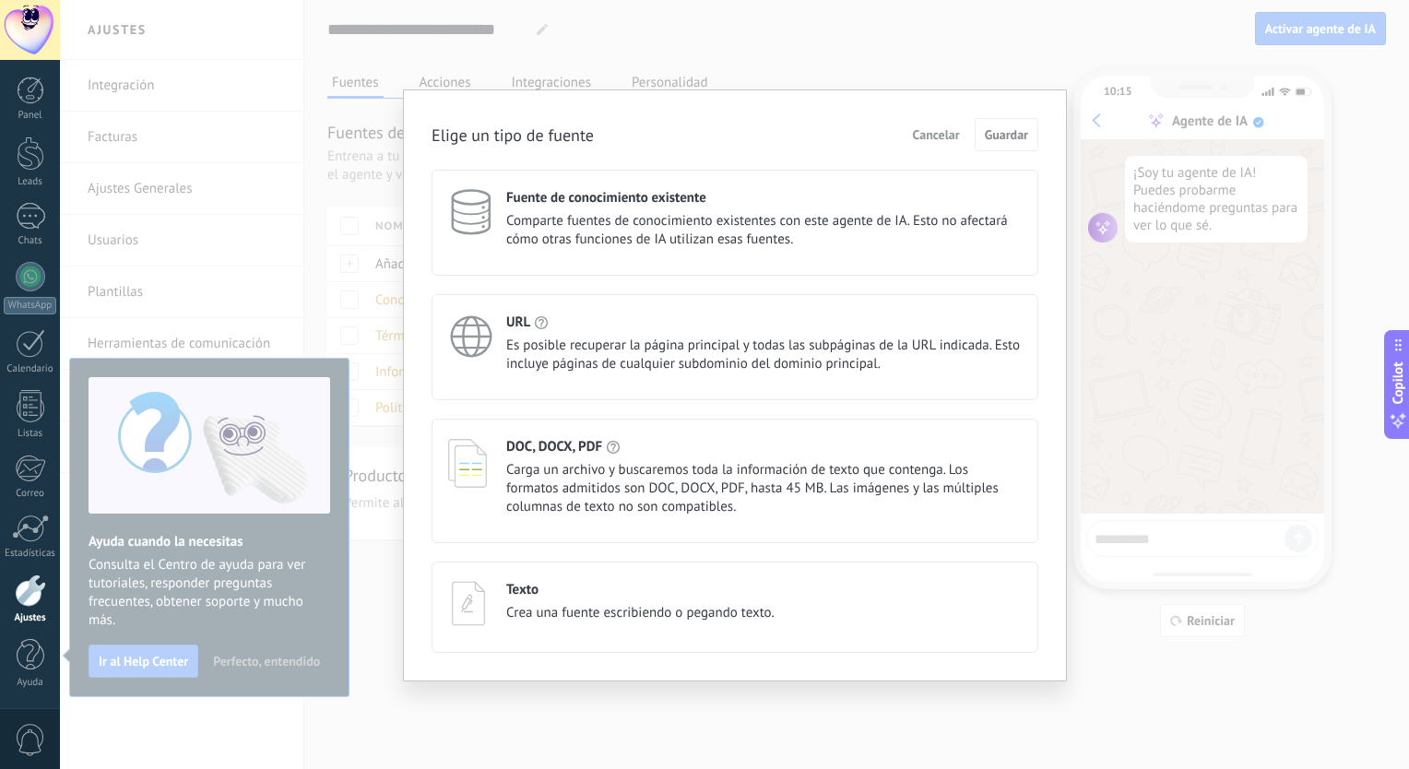
click at [634, 604] on span "Crea una fuente escribiendo o pegando texto." at bounding box center [640, 613] width 268 height 18
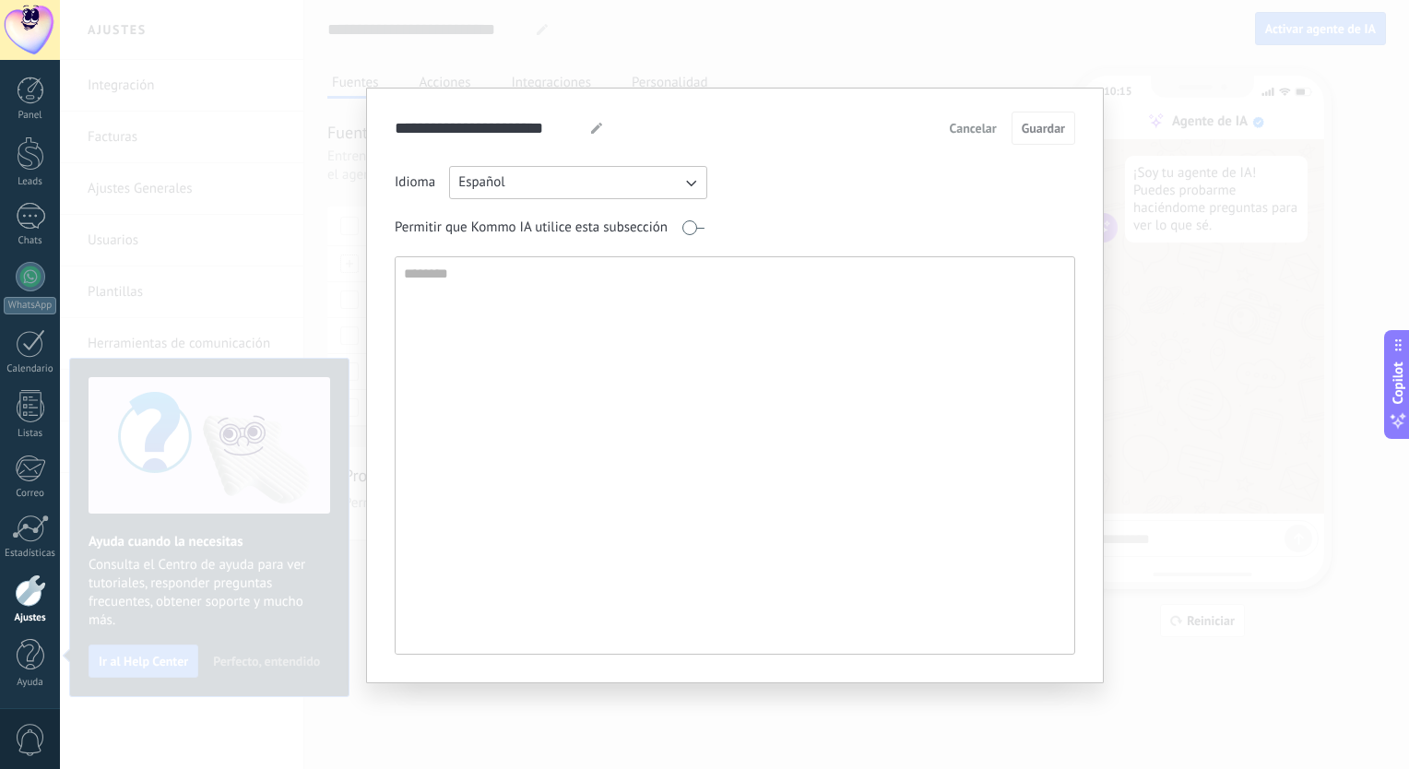
click at [963, 139] on button "Cancelar" at bounding box center [973, 128] width 64 height 28
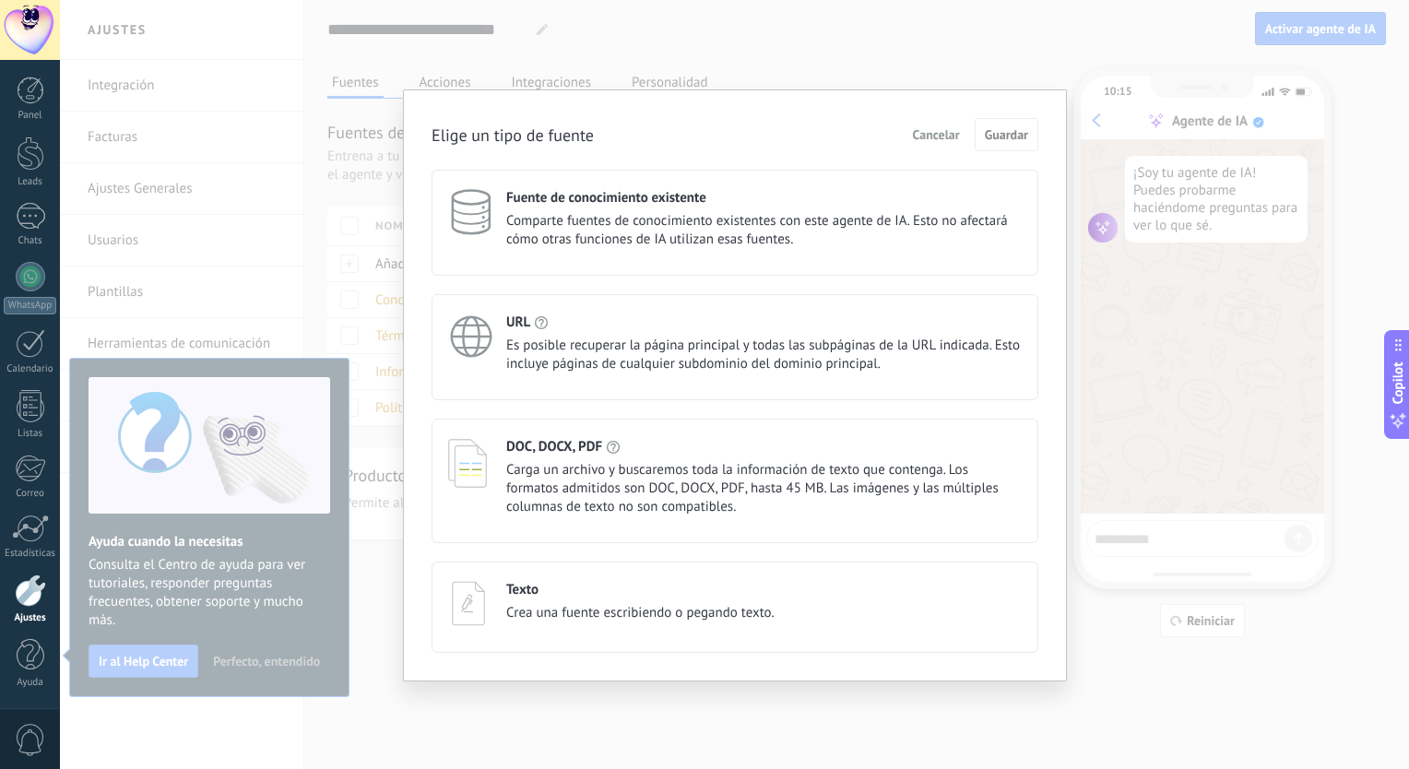
click at [928, 133] on span "Cancelar" at bounding box center [936, 134] width 47 height 13
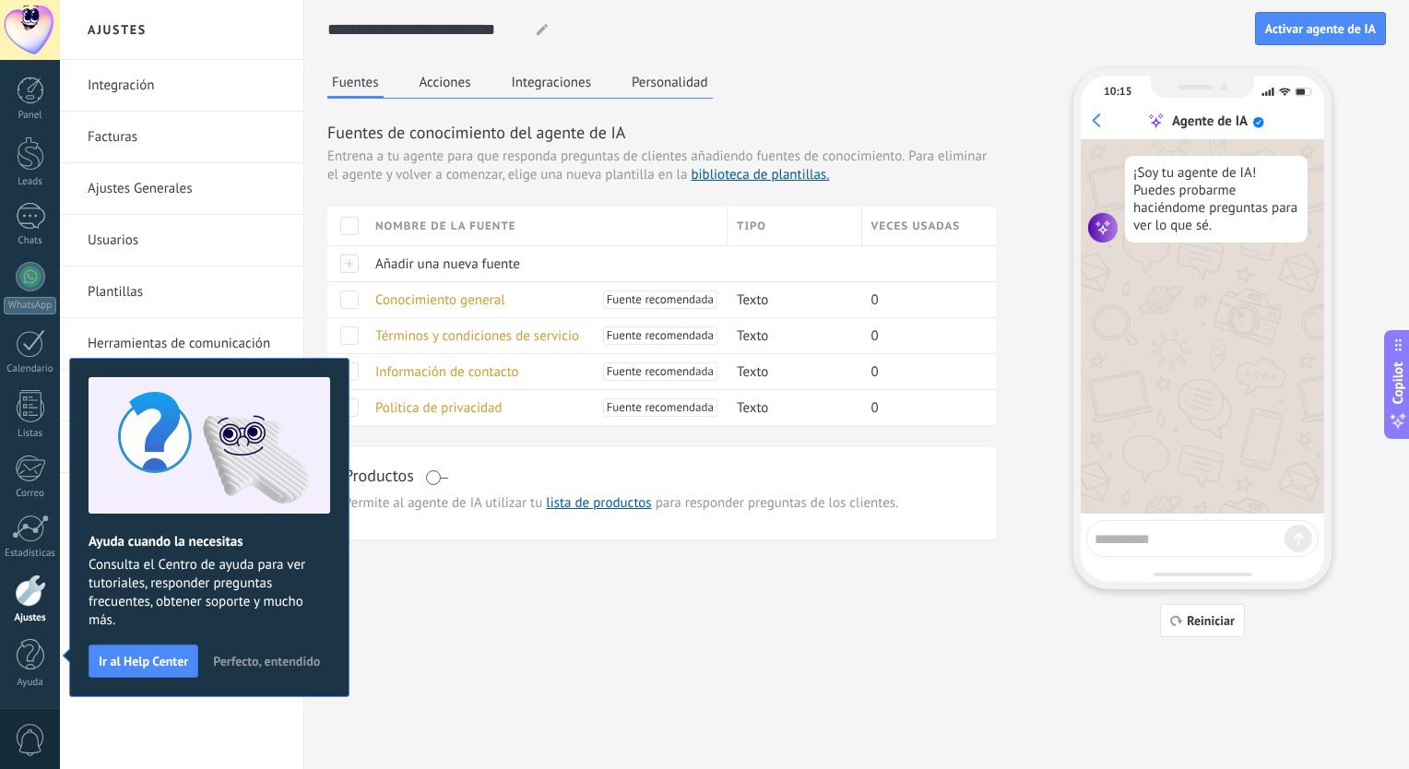
click at [355, 223] on span at bounding box center [349, 226] width 18 height 18
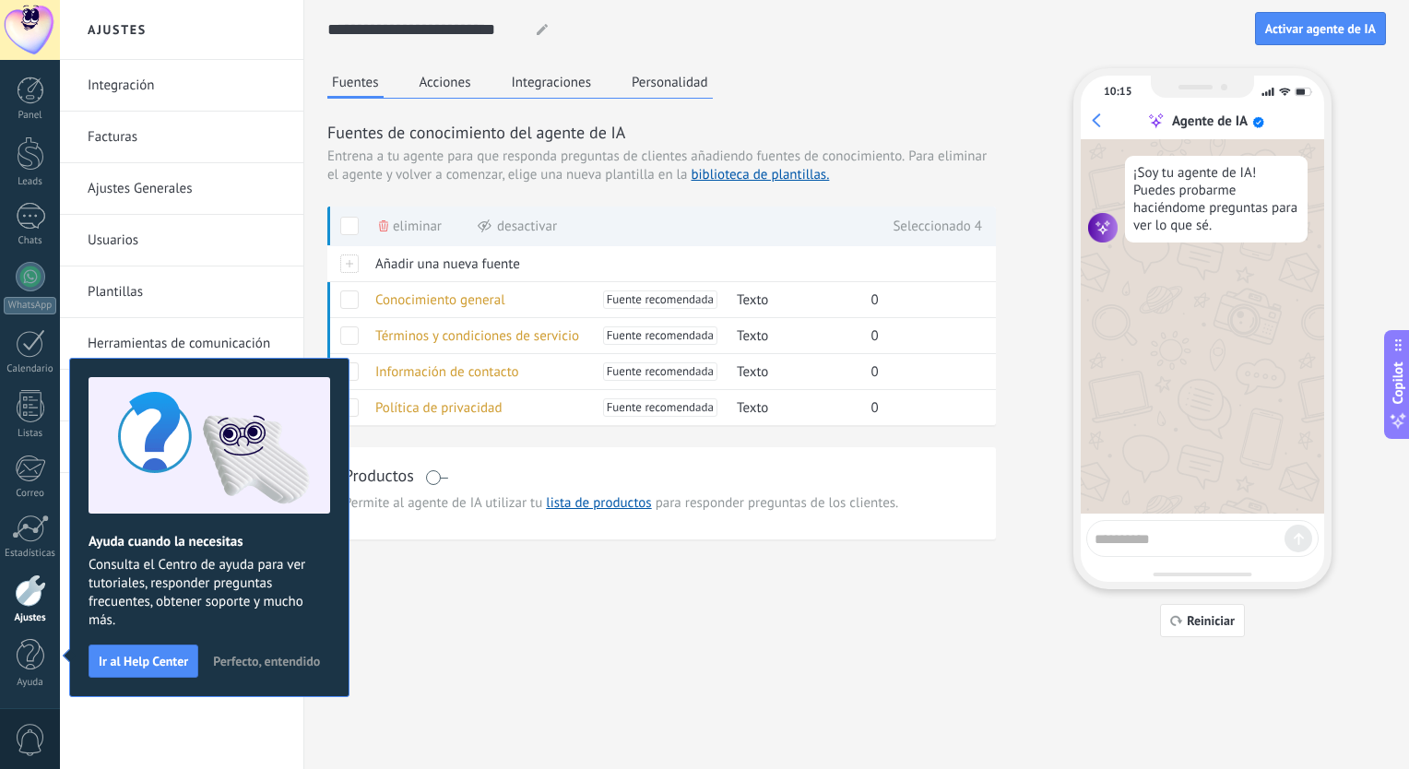
click at [355, 223] on span at bounding box center [349, 226] width 18 height 18
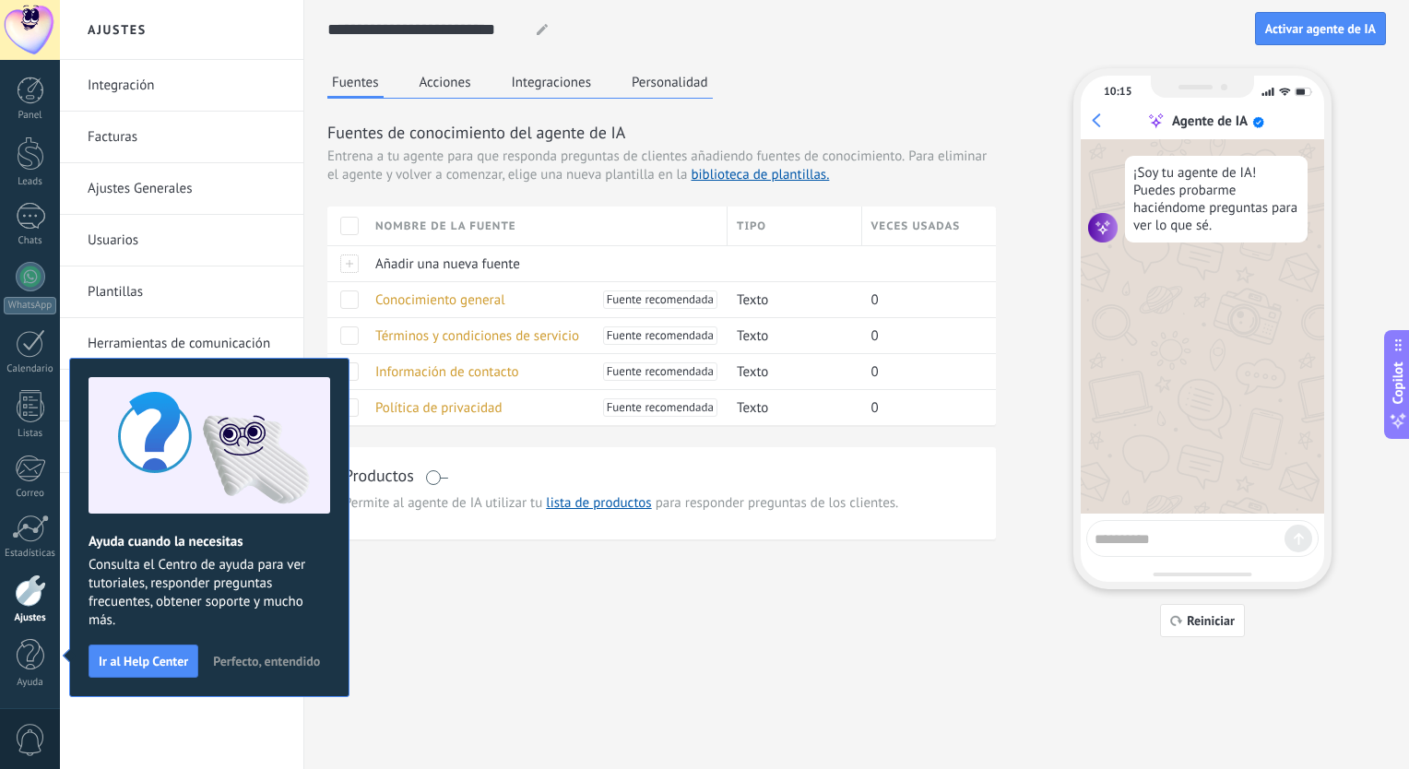
click at [1215, 202] on div "¡Soy tu agente de IA! Puedes probarme haciéndome preguntas para ver lo que sé." at bounding box center [1216, 199] width 183 height 87
drag, startPoint x: 1215, startPoint y: 202, endPoint x: 1213, endPoint y: 230, distance: 27.7
click at [1213, 230] on div "¡Soy tu agente de IA! Puedes probarme haciéndome preguntas para ver lo que sé." at bounding box center [1216, 199] width 183 height 87
click at [1209, 226] on div "¡Soy tu agente de IA! Puedes probarme haciéndome preguntas para ver lo que sé." at bounding box center [1216, 199] width 183 height 87
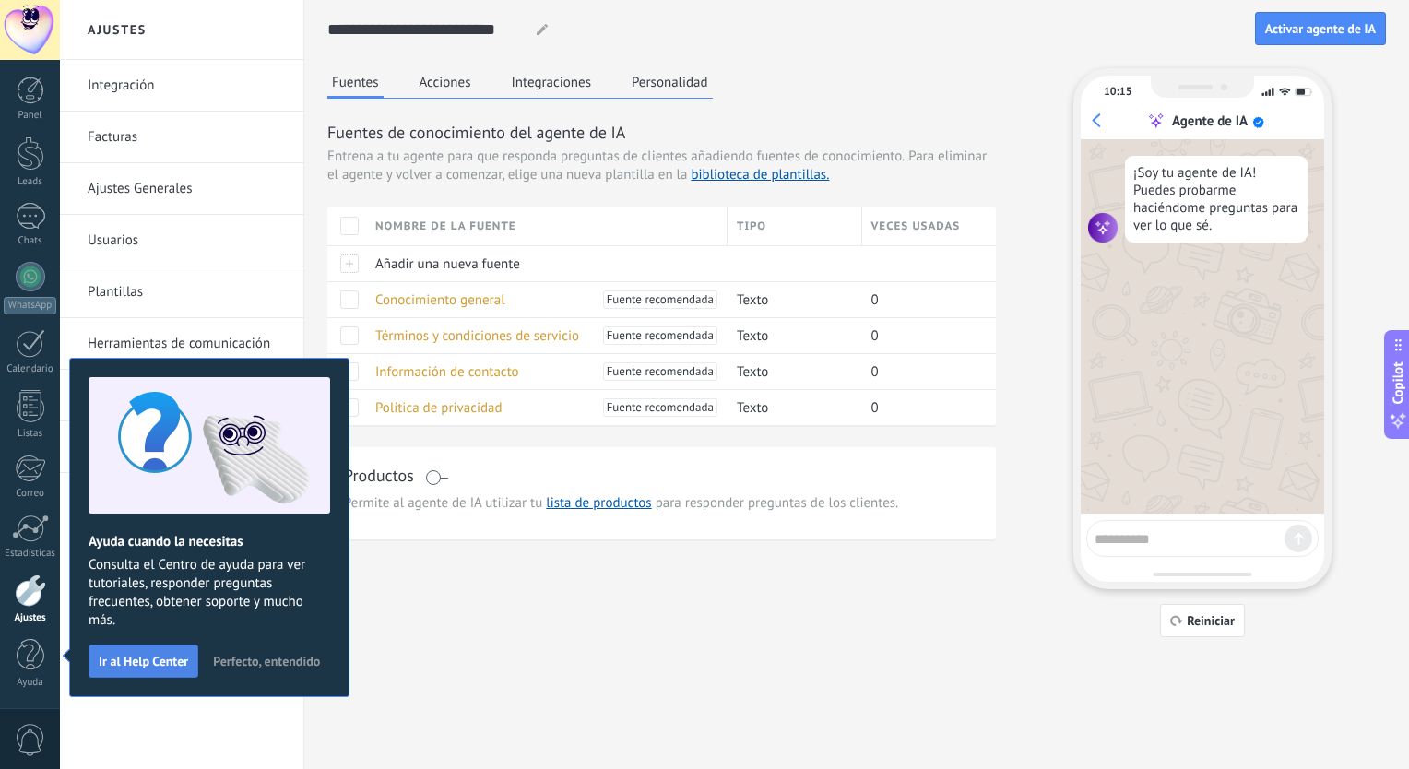
click at [164, 660] on span "Ir al Help Center" at bounding box center [143, 661] width 89 height 13
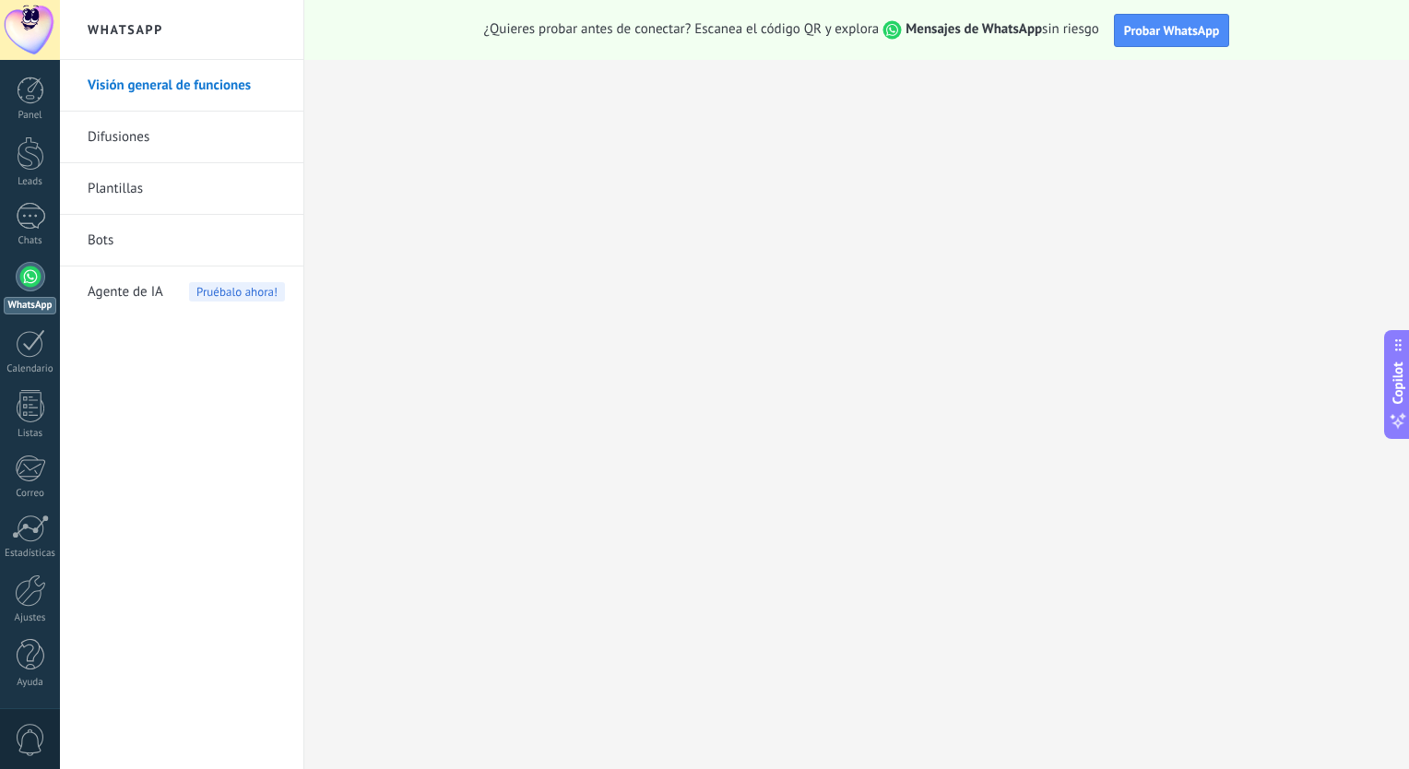
click at [125, 182] on link "Plantillas" at bounding box center [186, 189] width 197 height 52
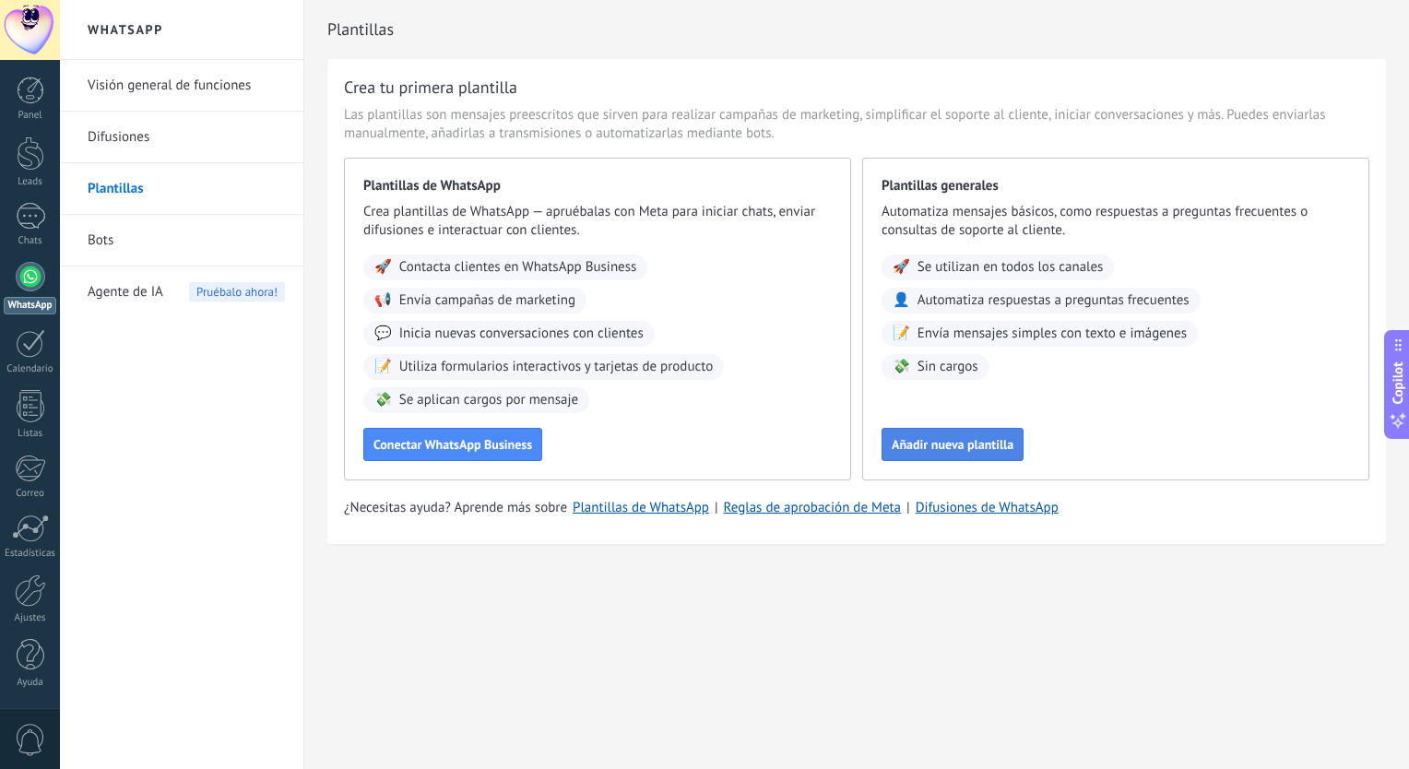
click at [988, 439] on span "Añadir nueva plantilla" at bounding box center [953, 444] width 122 height 13
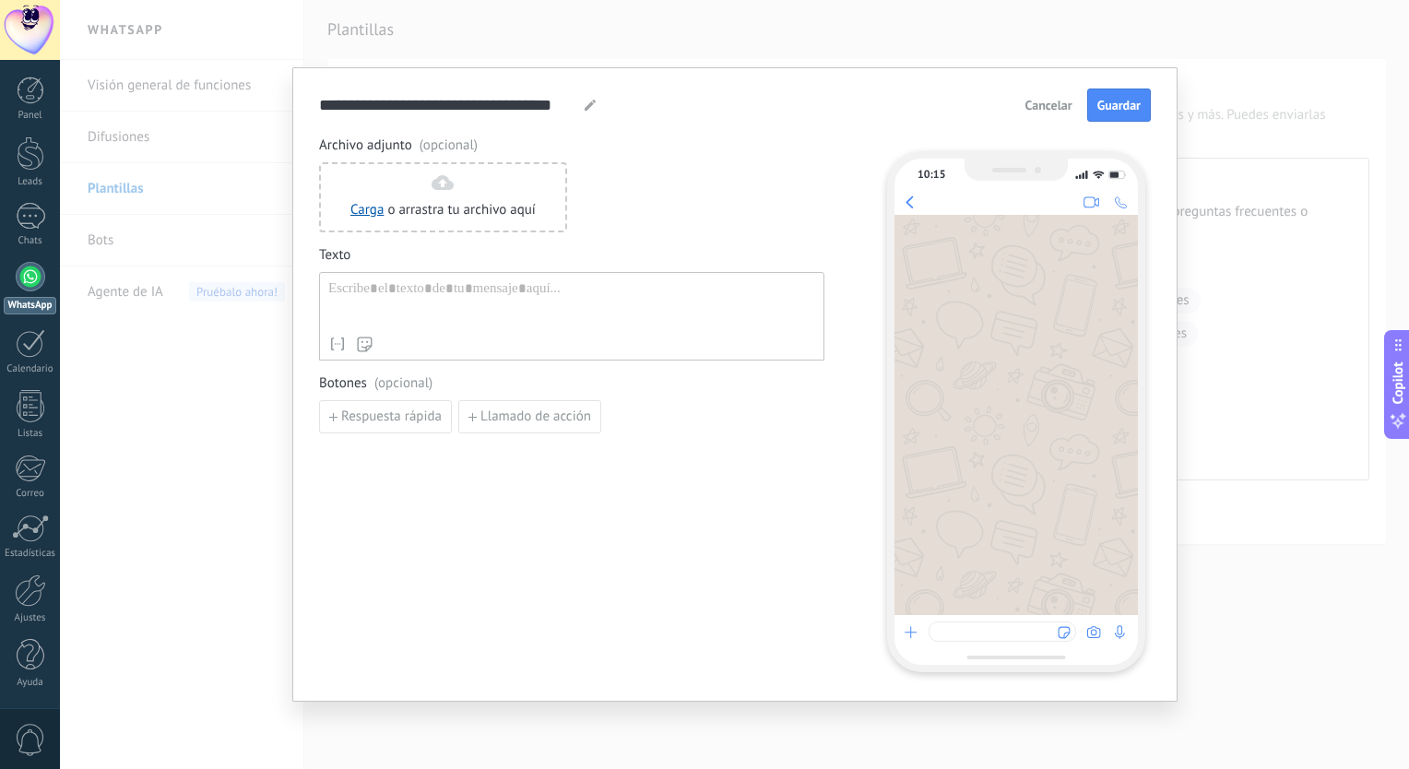
click at [1039, 112] on span "Cancelar" at bounding box center [1048, 105] width 47 height 13
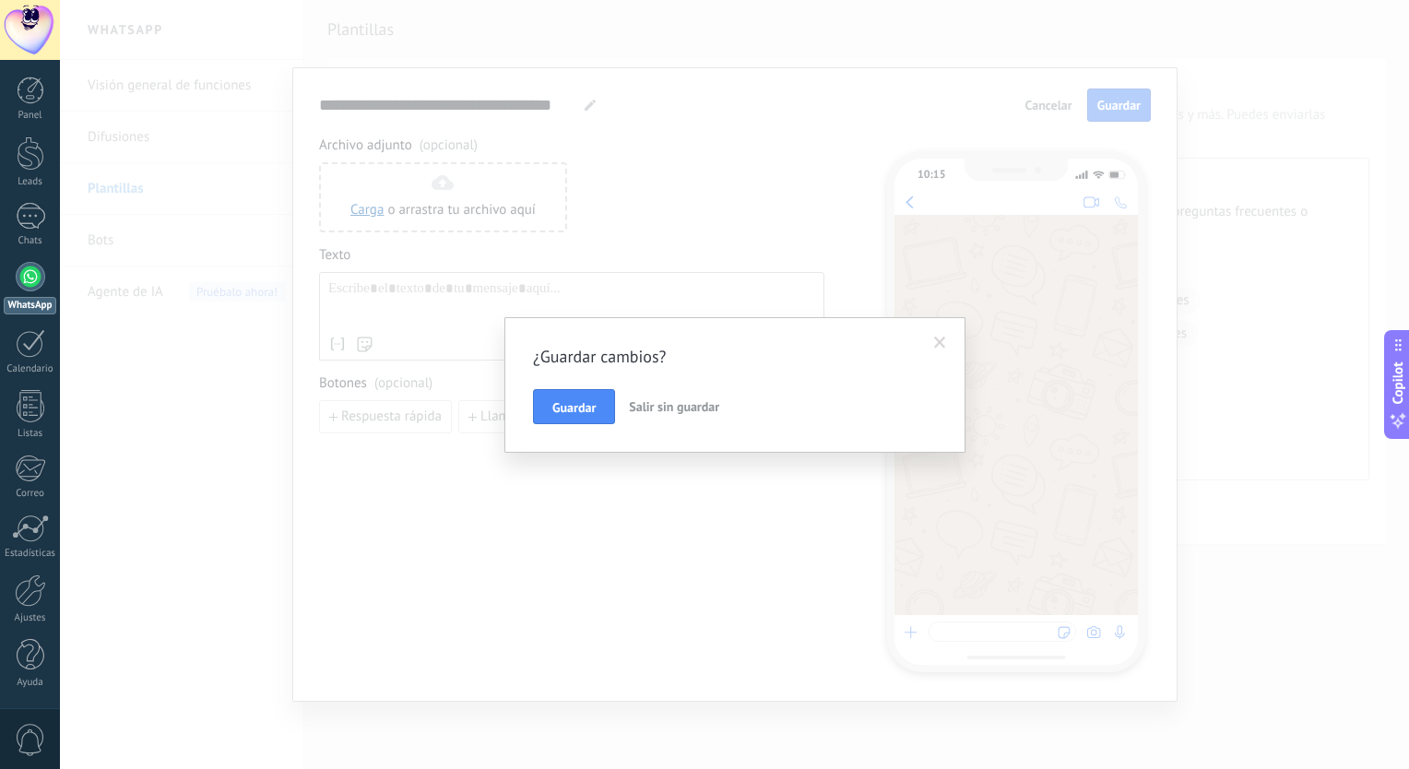
click at [668, 411] on span "Salir sin guardar" at bounding box center [674, 406] width 90 height 17
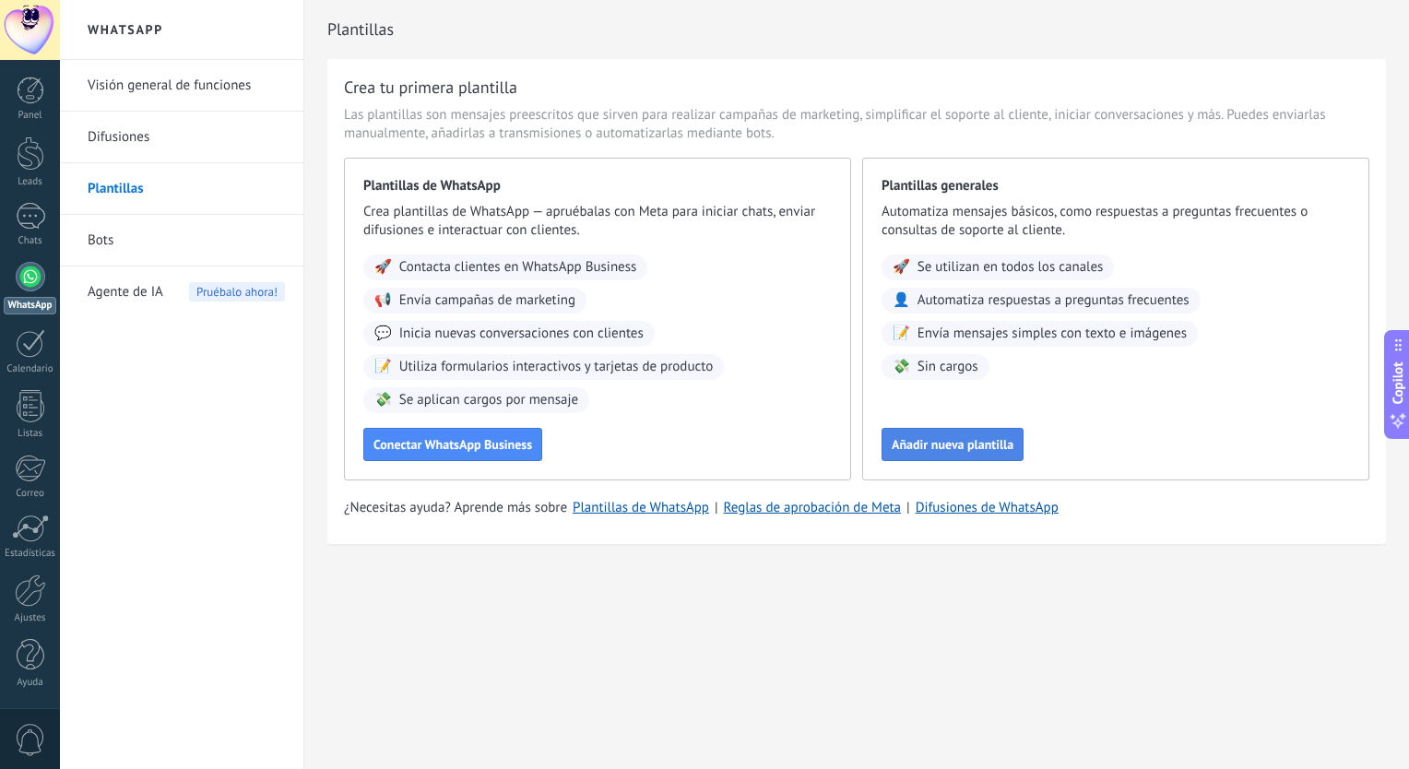
click at [922, 443] on span "Añadir nueva plantilla" at bounding box center [953, 444] width 122 height 13
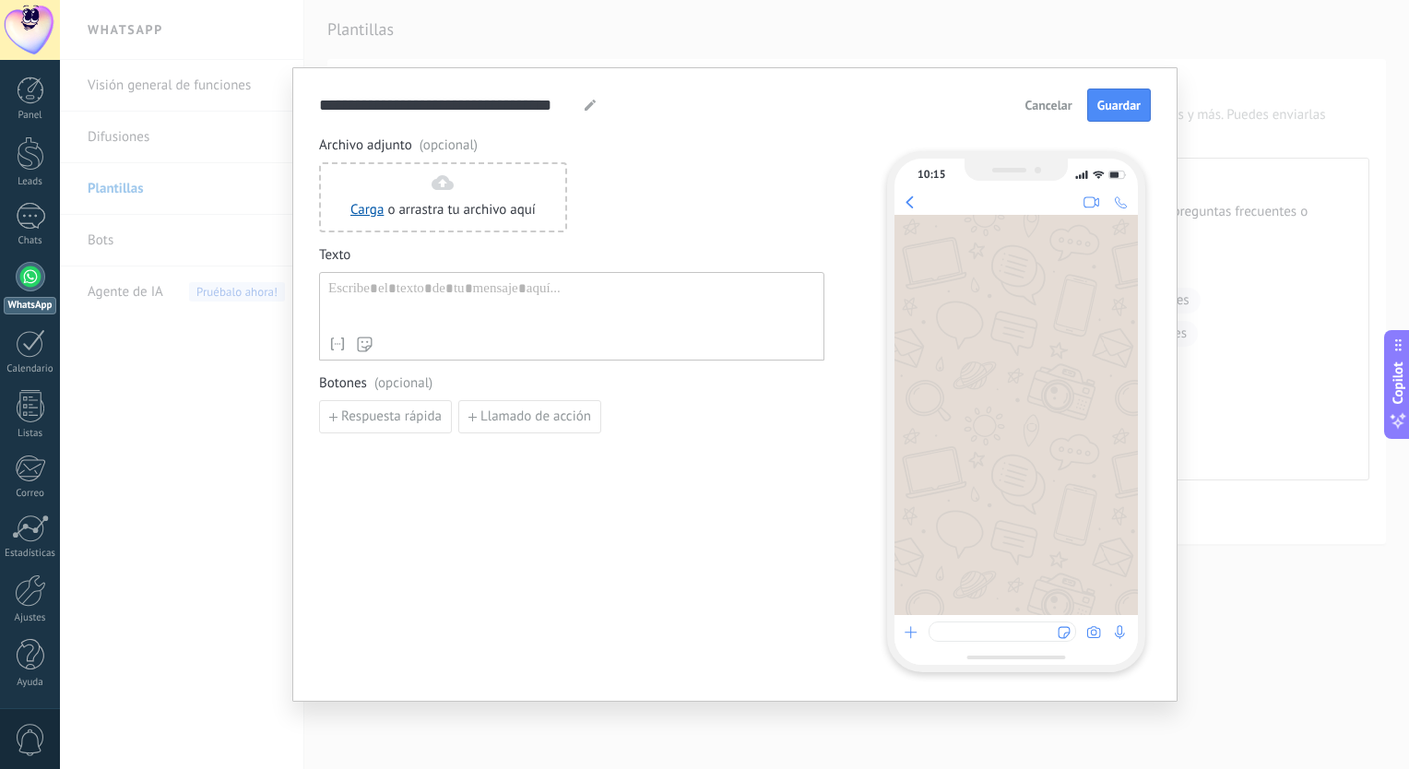
click at [1037, 96] on button "Cancelar" at bounding box center [1049, 105] width 64 height 28
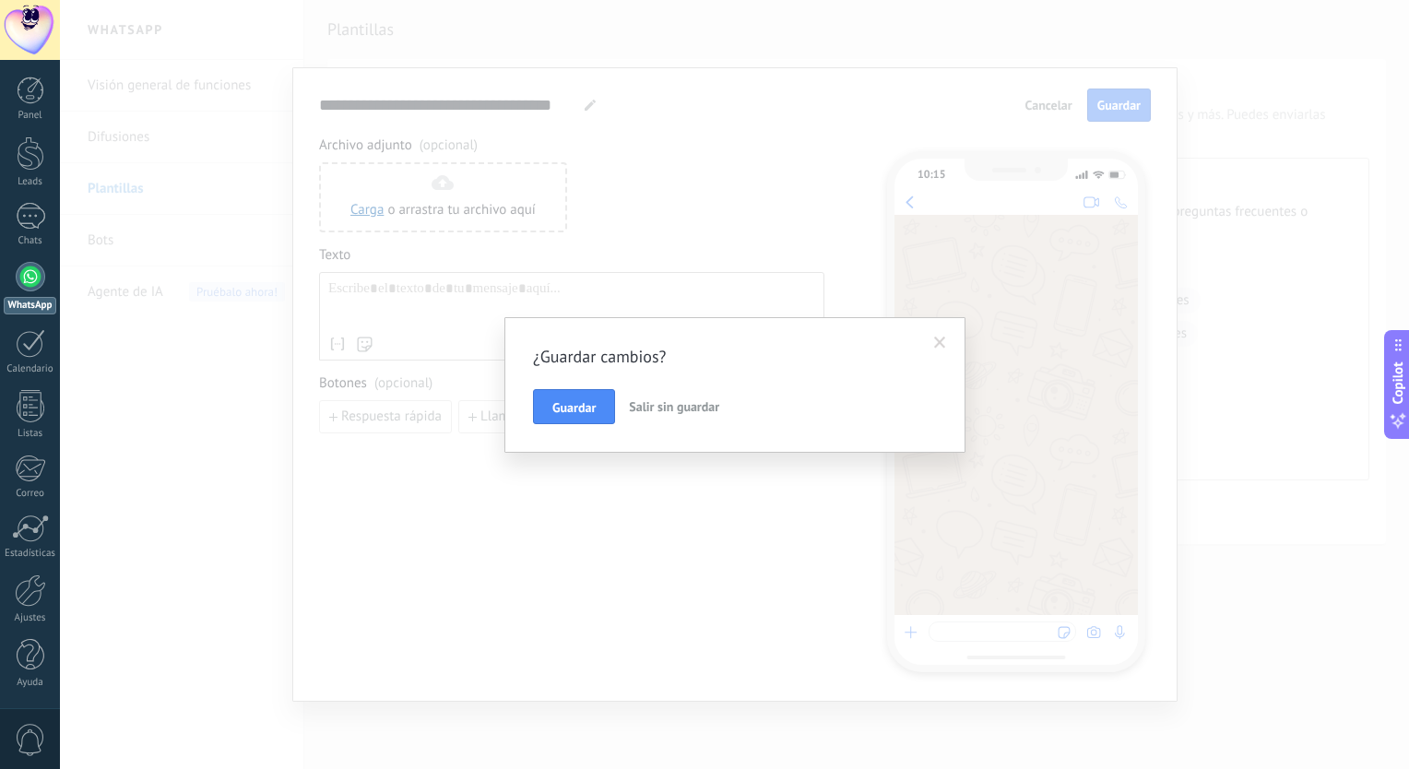
click at [675, 408] on span "Salir sin guardar" at bounding box center [674, 406] width 90 height 17
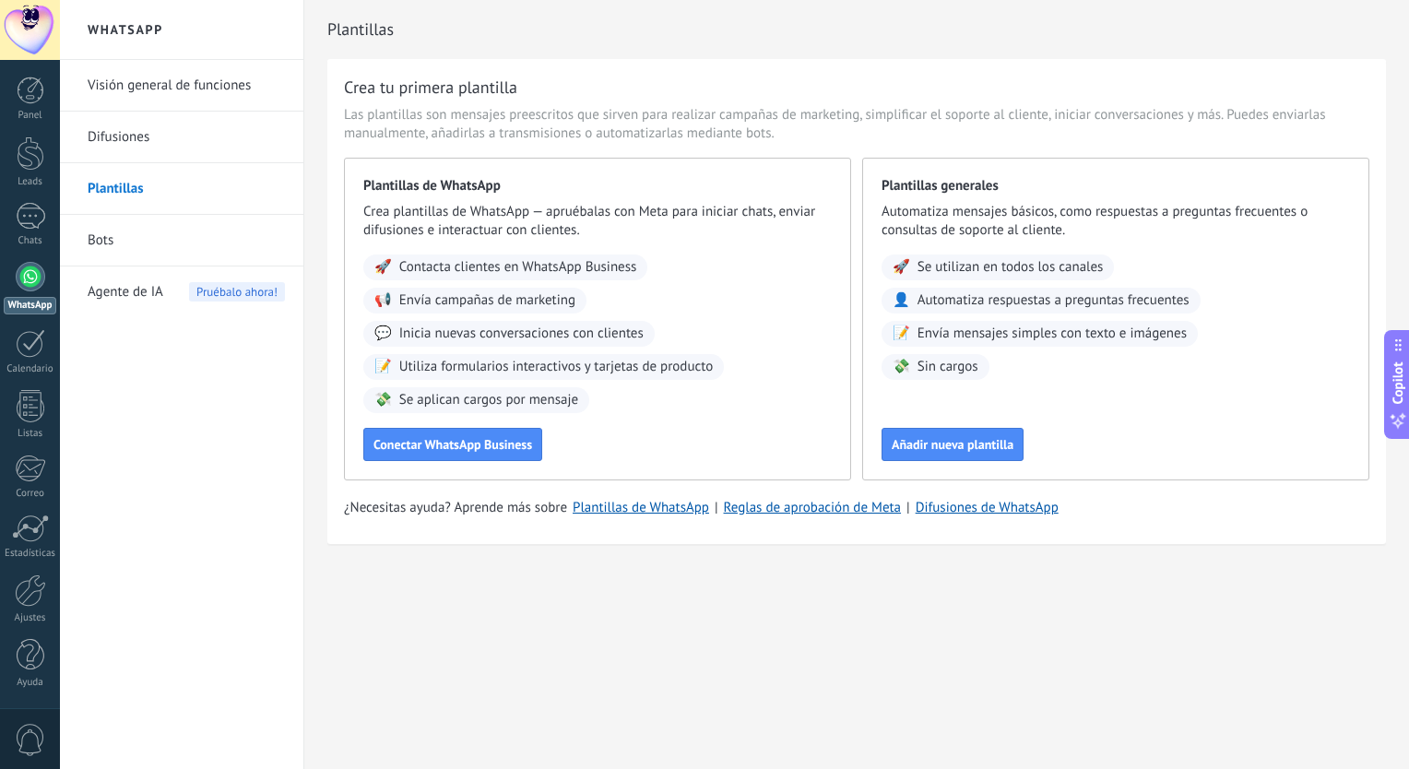
click at [140, 301] on span "Agente de IA" at bounding box center [126, 292] width 76 height 52
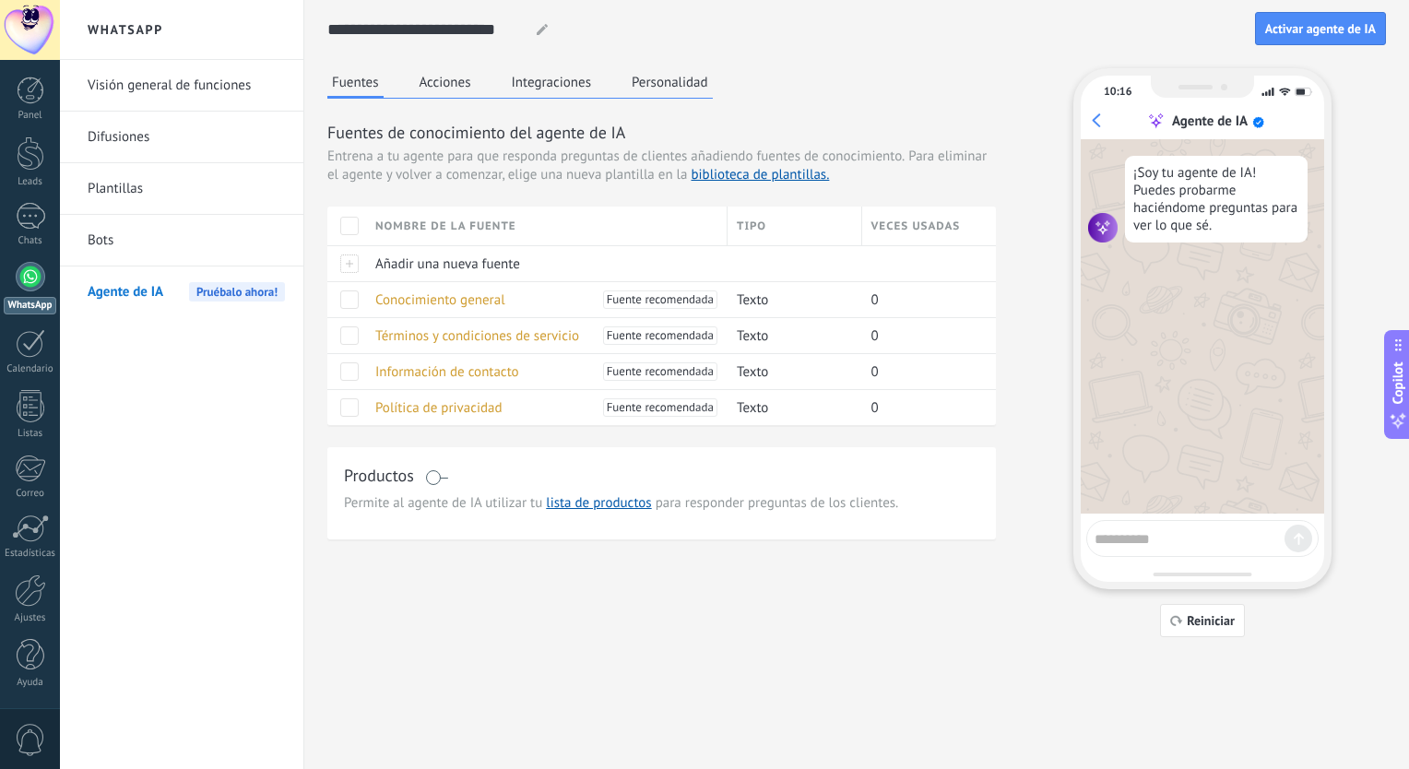
click at [538, 39] on div at bounding box center [540, 30] width 28 height 34
click at [539, 25] on icon at bounding box center [542, 29] width 11 height 11
click at [353, 223] on span at bounding box center [349, 226] width 18 height 18
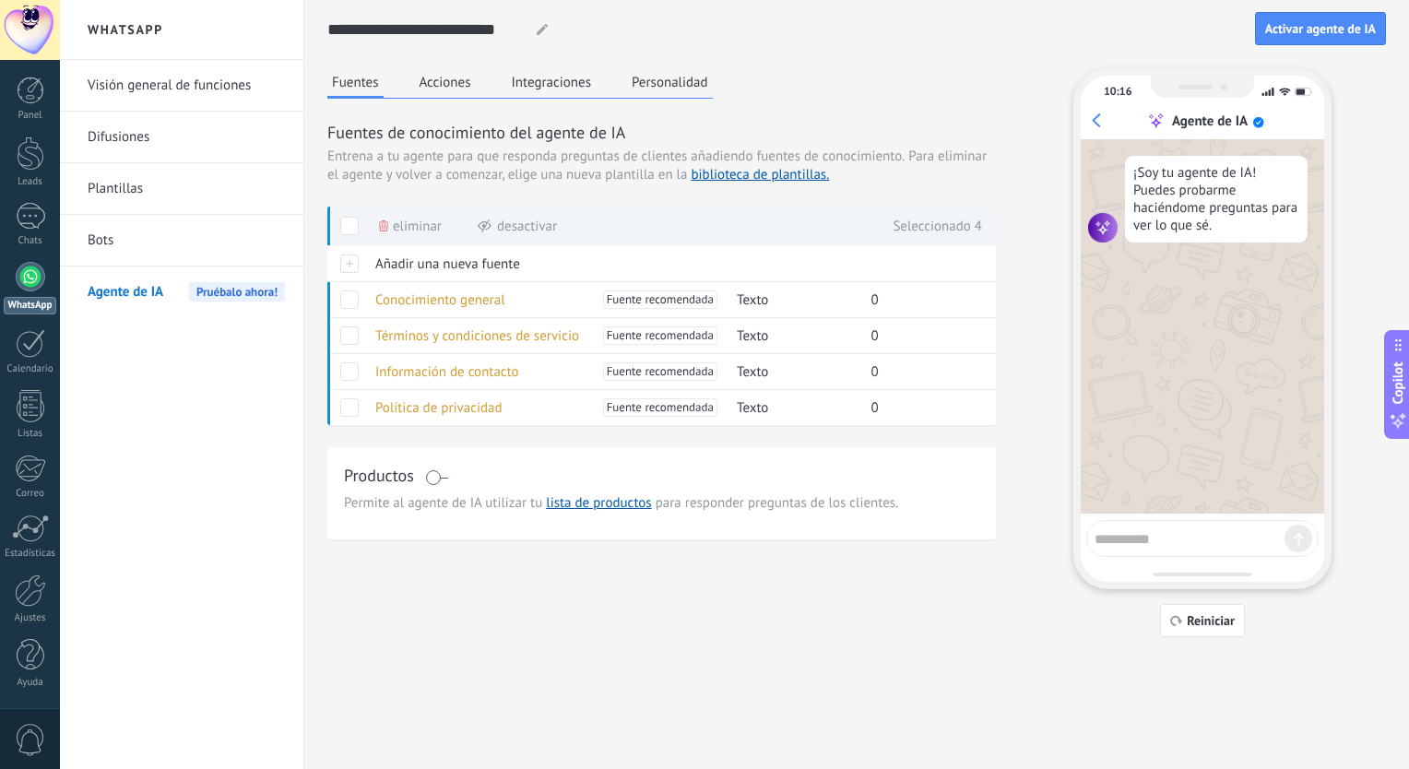
click at [420, 228] on span "Eliminar" at bounding box center [417, 226] width 49 height 36
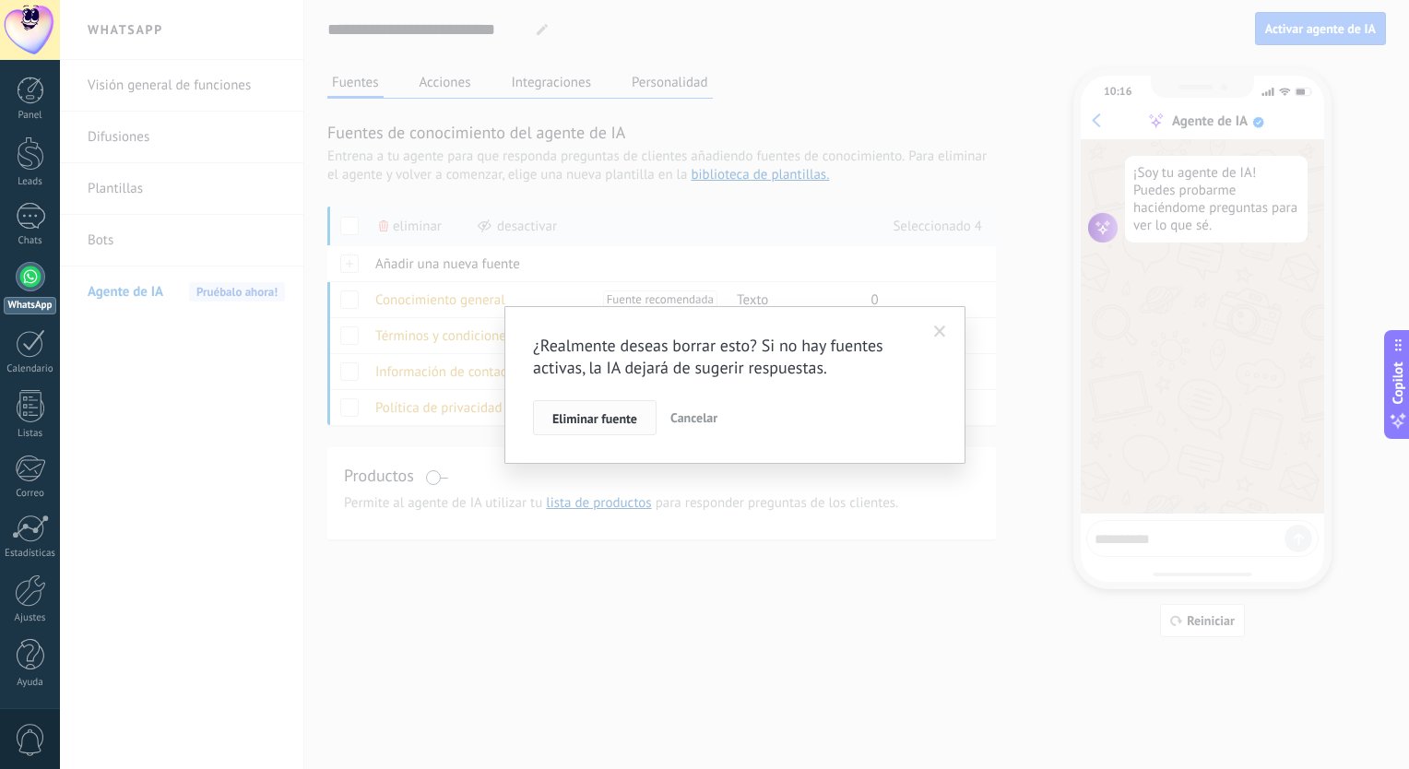
click at [565, 418] on span "Eliminar fuente" at bounding box center [594, 418] width 85 height 13
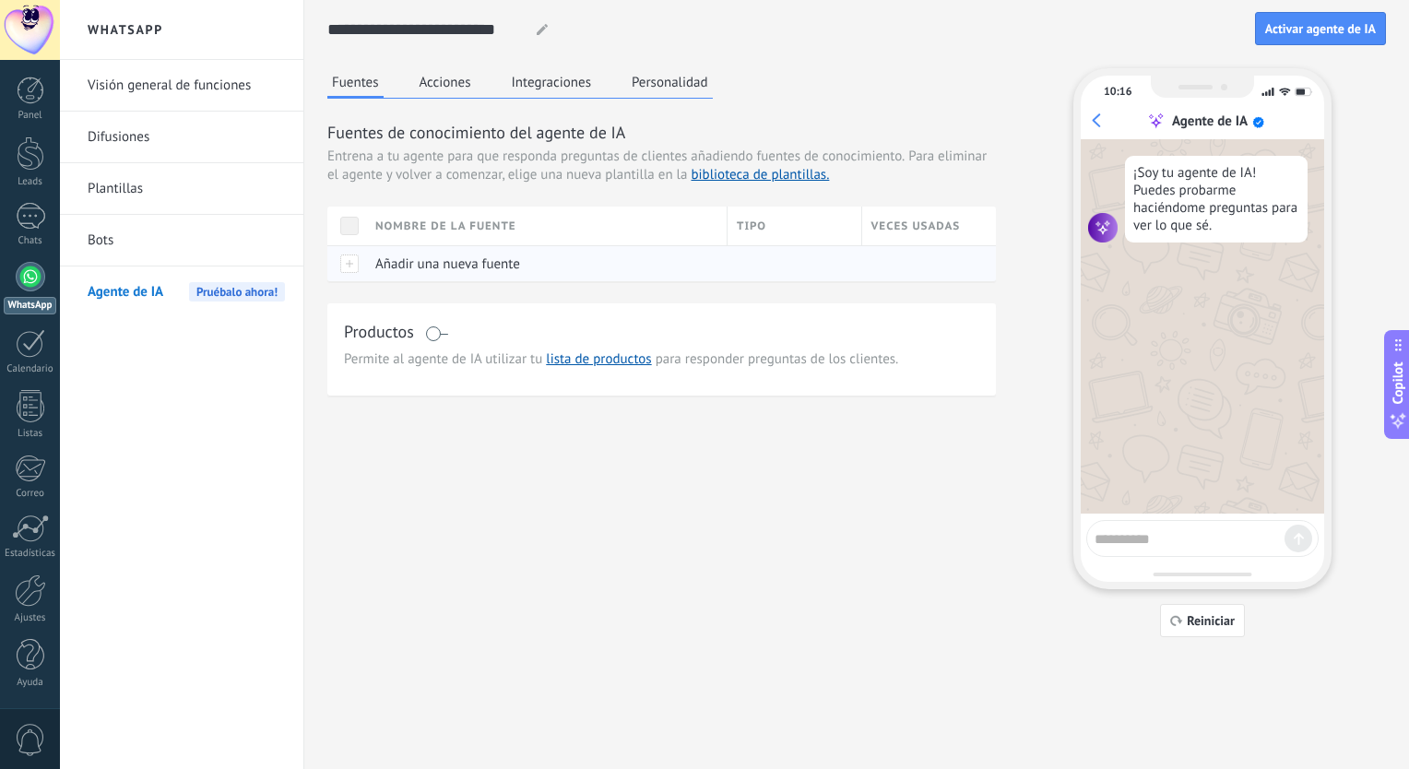
click at [428, 263] on span "Añadir una nueva fuente" at bounding box center [447, 264] width 145 height 18
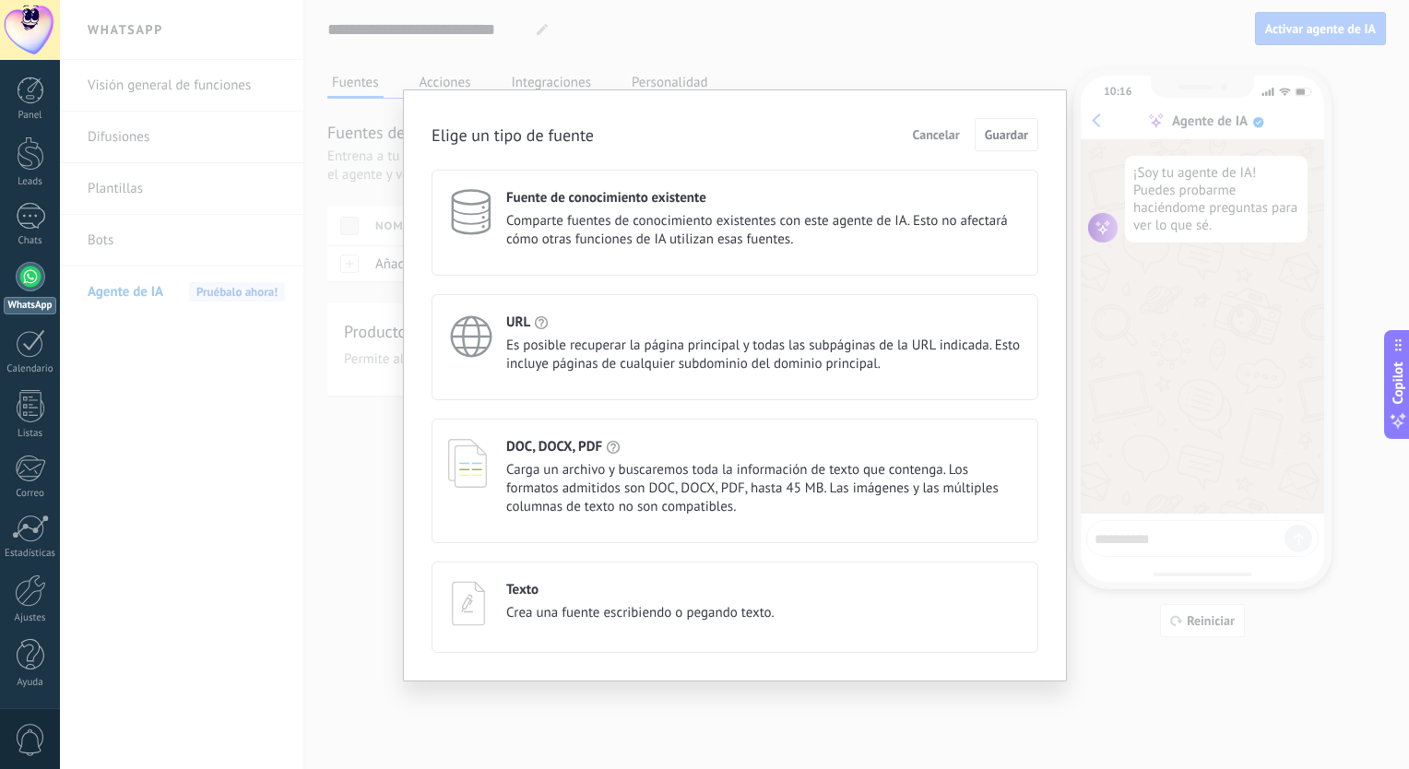
click at [830, 201] on div "Fuente de conocimiento existente" at bounding box center [763, 198] width 515 height 18
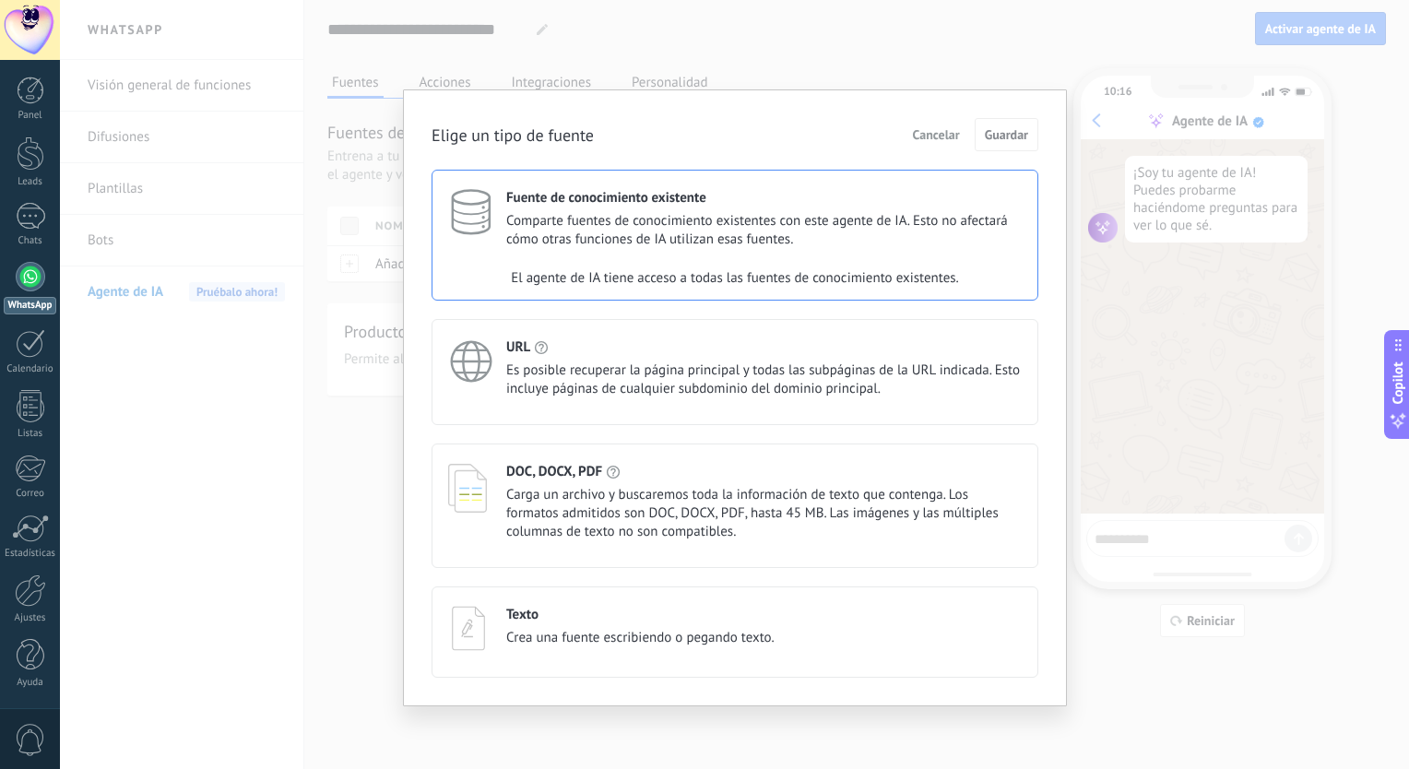
click at [740, 240] on span "Comparte fuentes de conocimiento existentes con este agente de IA. Esto no afec…" at bounding box center [763, 230] width 515 height 37
click at [484, 246] on div at bounding box center [477, 219] width 58 height 60
click at [524, 622] on h4 "Texto" at bounding box center [522, 615] width 32 height 18
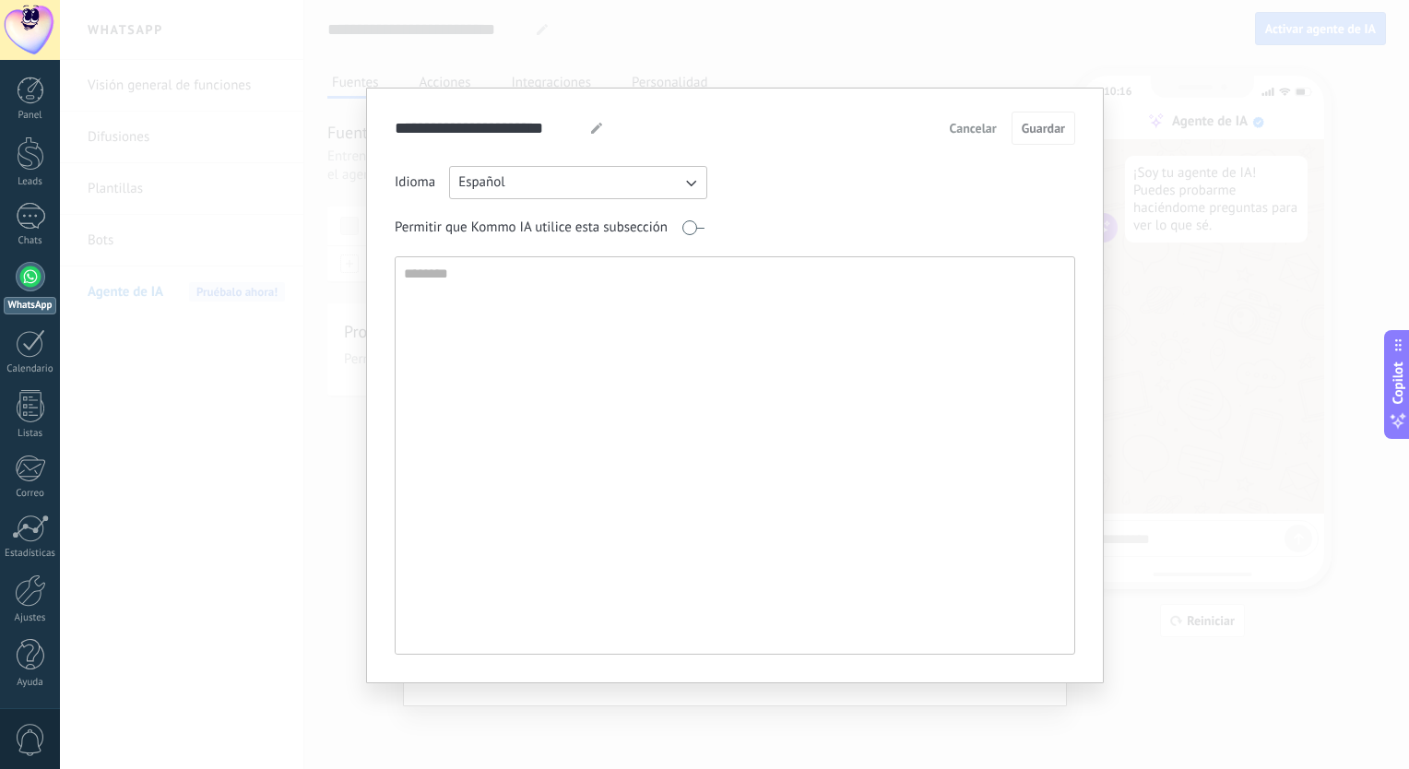
click at [561, 407] on textarea at bounding box center [733, 455] width 675 height 396
paste textarea "**********"
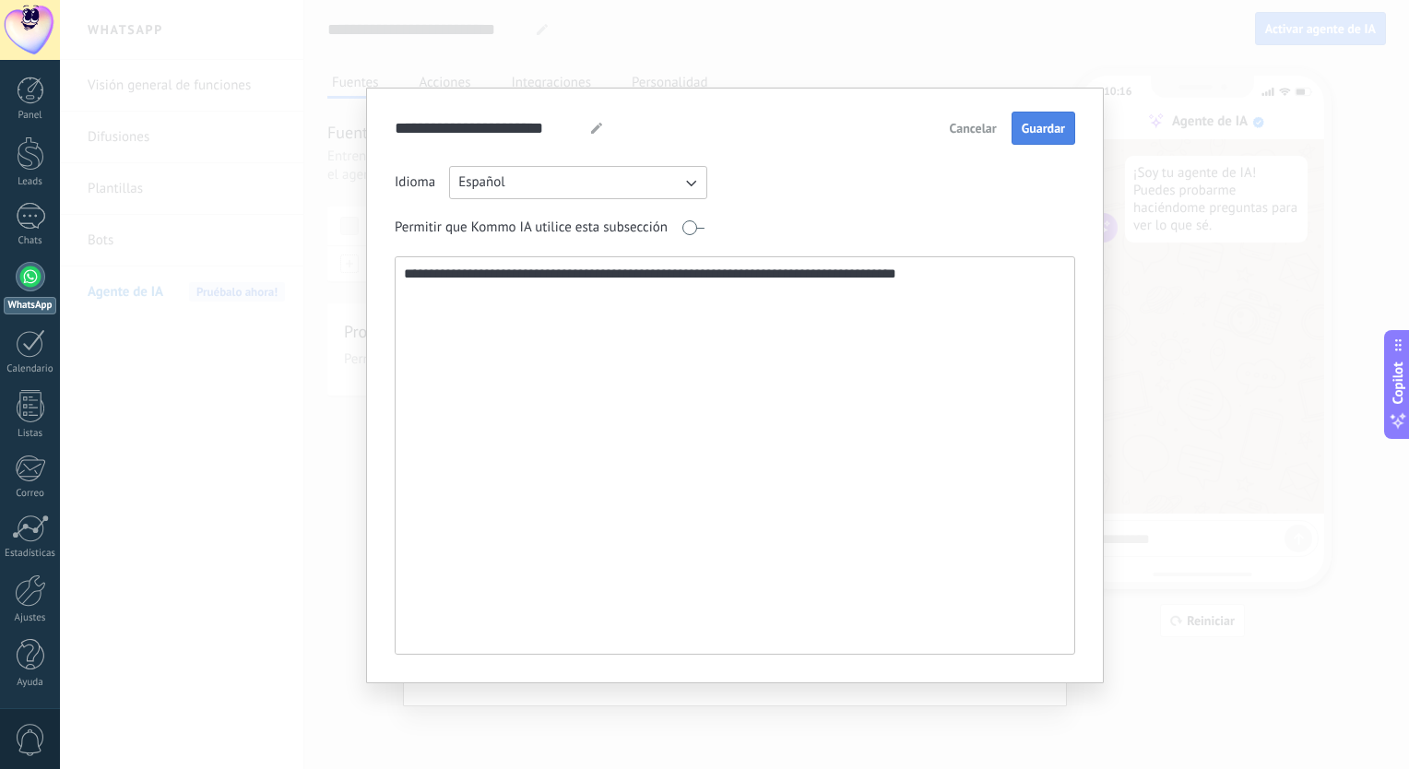
type textarea "**********"
click at [1035, 113] on button "Guardar" at bounding box center [1043, 128] width 64 height 33
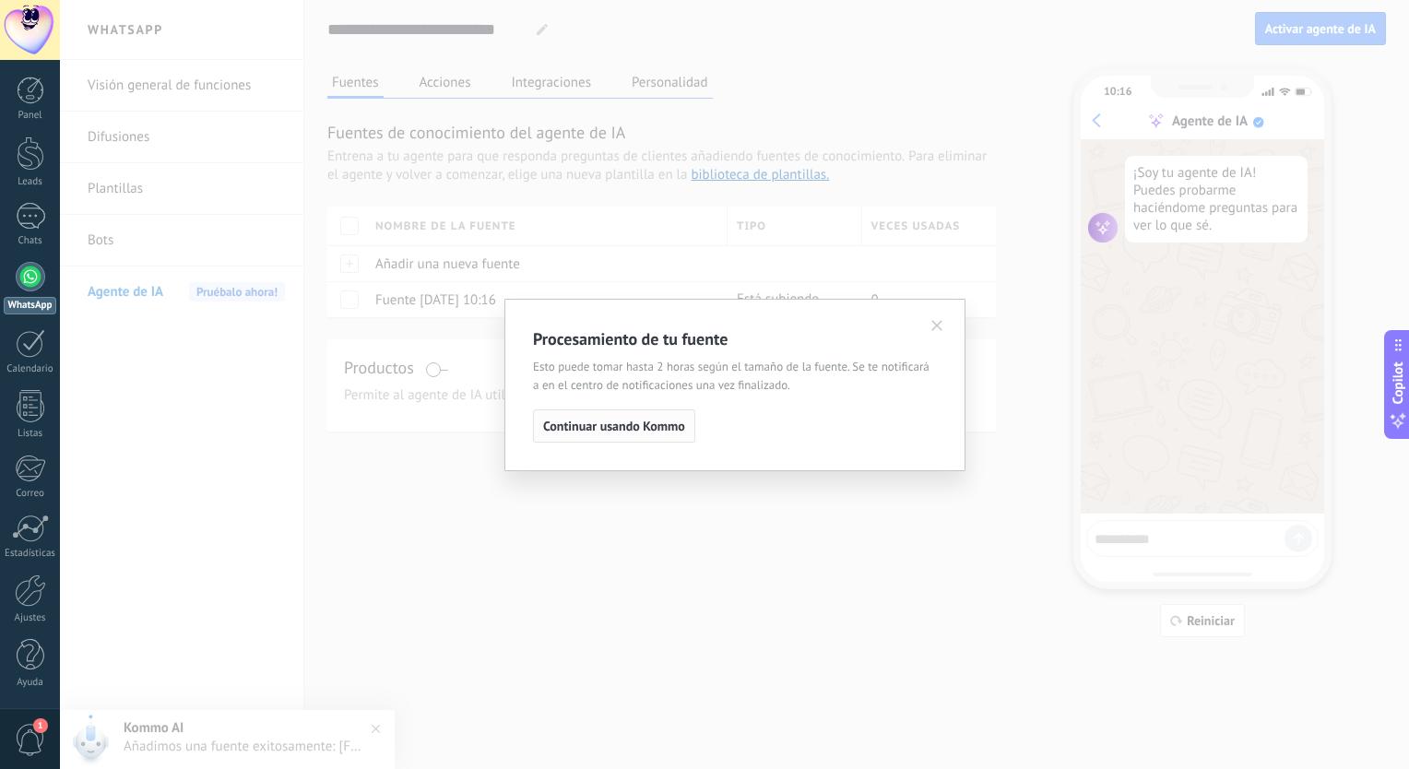
click at [623, 431] on span "Continuar usando Kommo" at bounding box center [614, 426] width 142 height 13
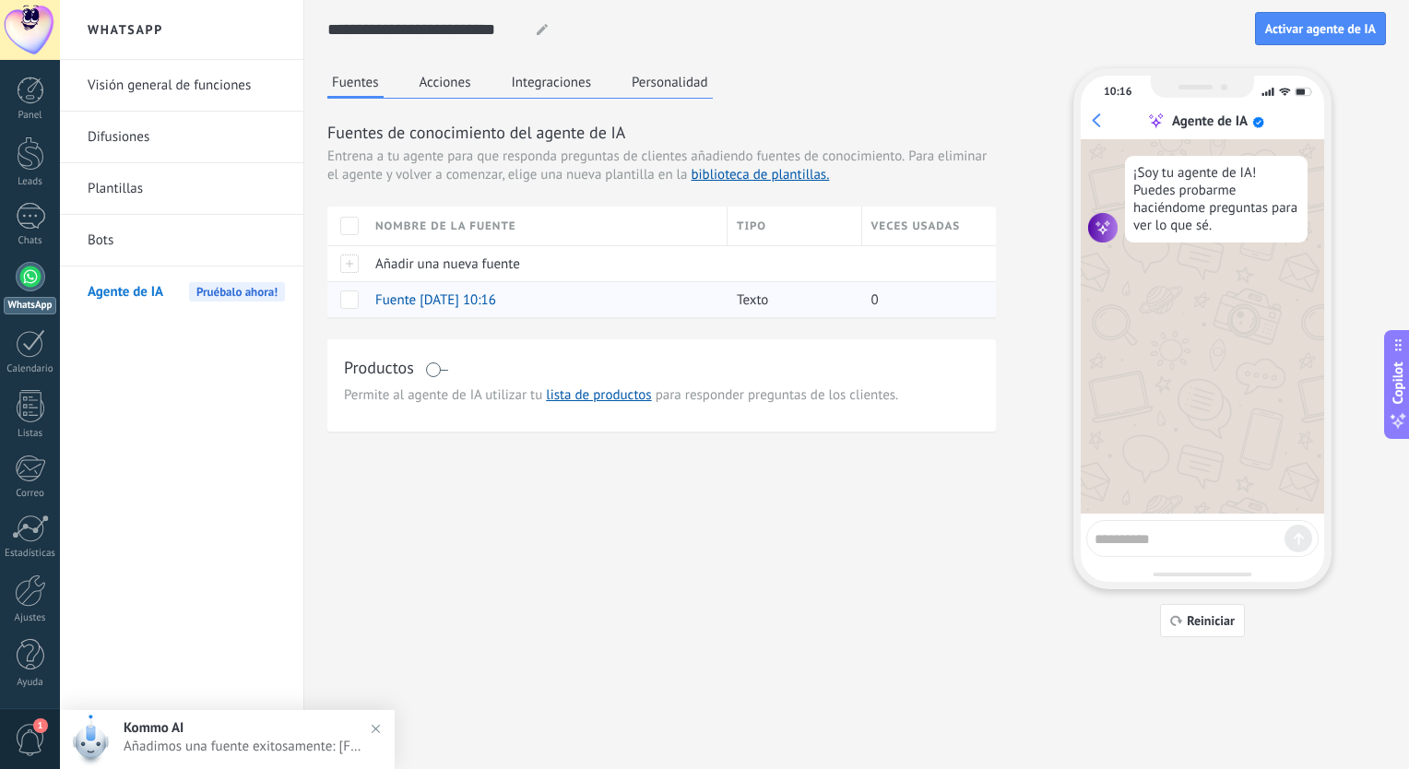
click at [416, 309] on div "Fuente 26.09.2025 10:16" at bounding box center [542, 299] width 352 height 35
click at [341, 299] on span at bounding box center [349, 299] width 18 height 18
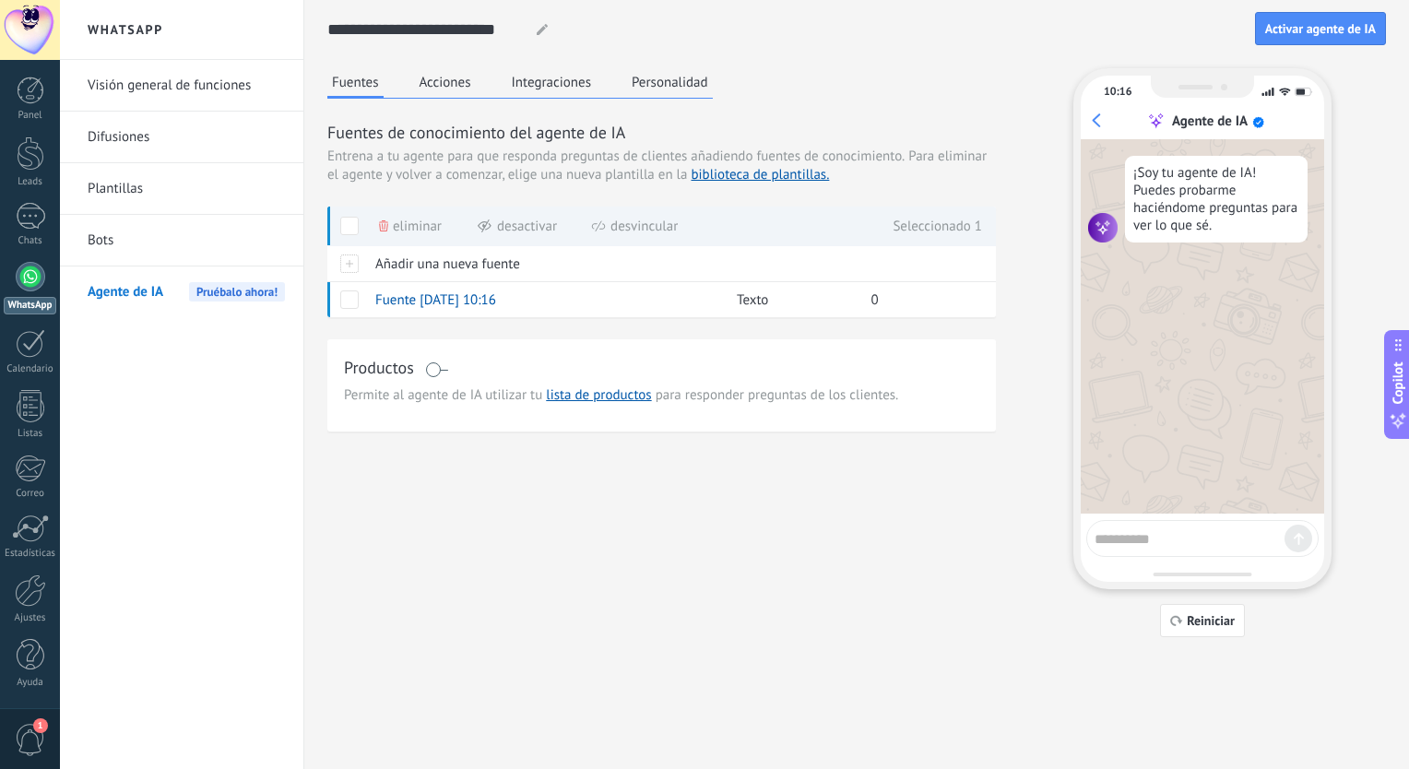
click at [1208, 367] on div "¡Soy tu agente de IA! Puedes probarme haciéndome preguntas para ver lo que sé." at bounding box center [1202, 326] width 243 height 374
click at [1228, 221] on div "¡Soy tu agente de IA! Puedes probarme haciéndome preguntas para ver lo que sé." at bounding box center [1216, 199] width 183 height 87
click at [391, 301] on span "Fuente 26.09.2025 10:16" at bounding box center [435, 300] width 121 height 18
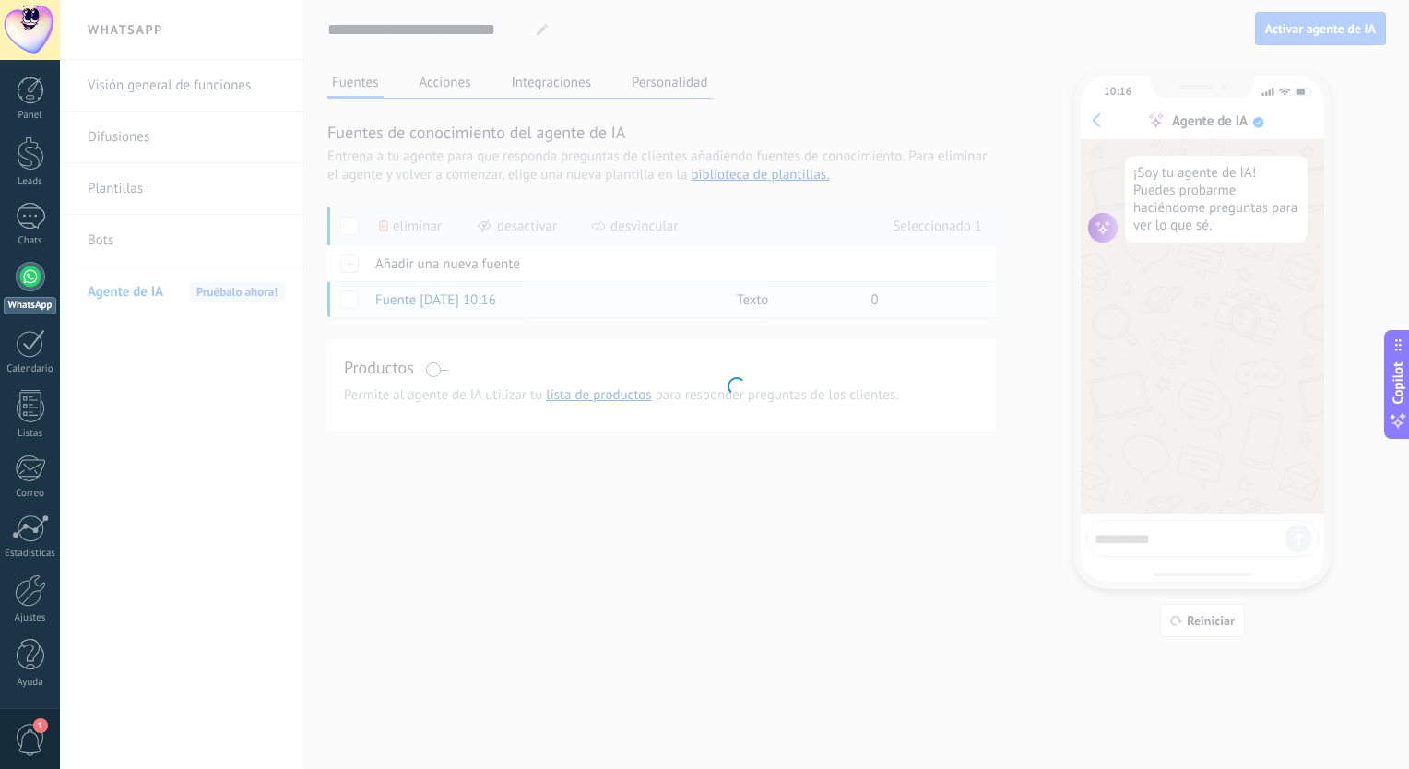
type input "**********"
type textarea "**********"
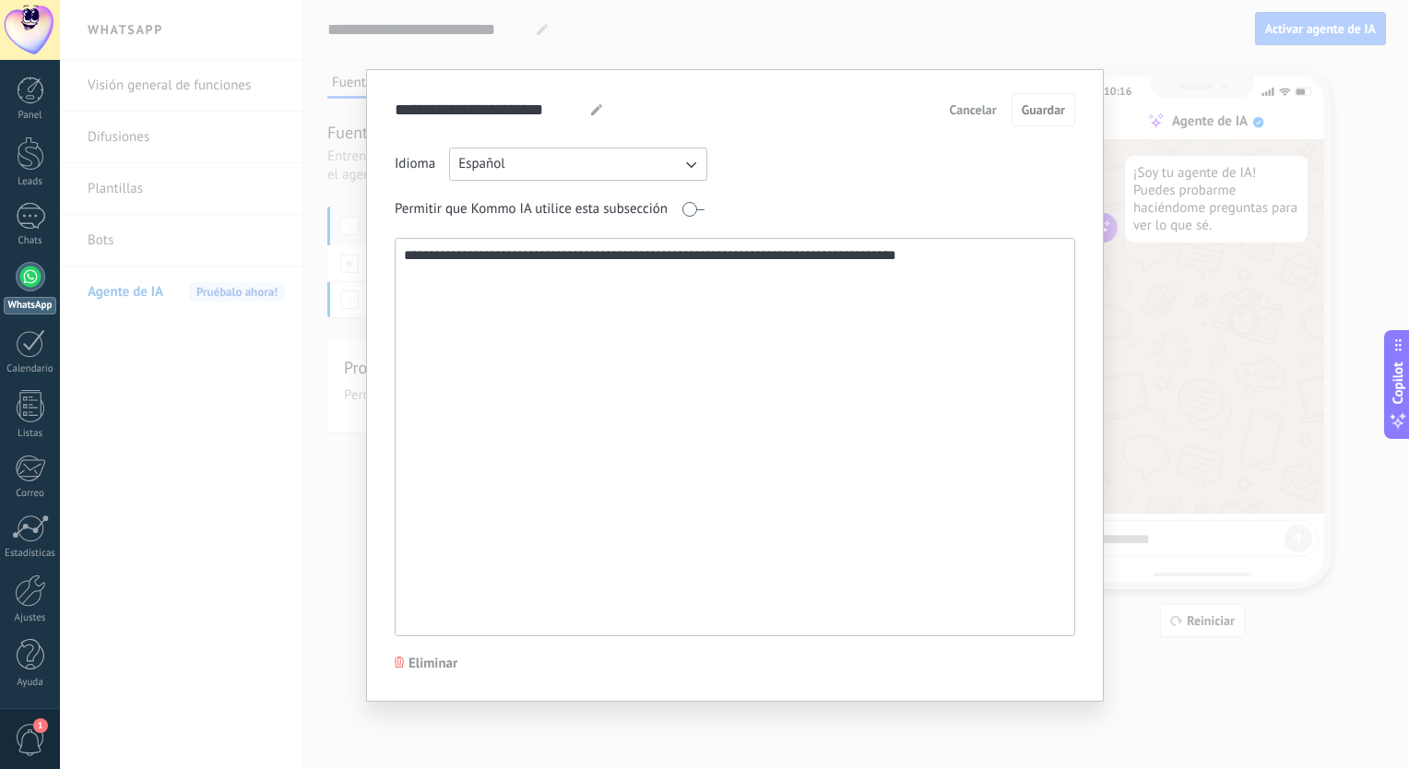
click at [961, 119] on button "Cancelar" at bounding box center [973, 110] width 64 height 28
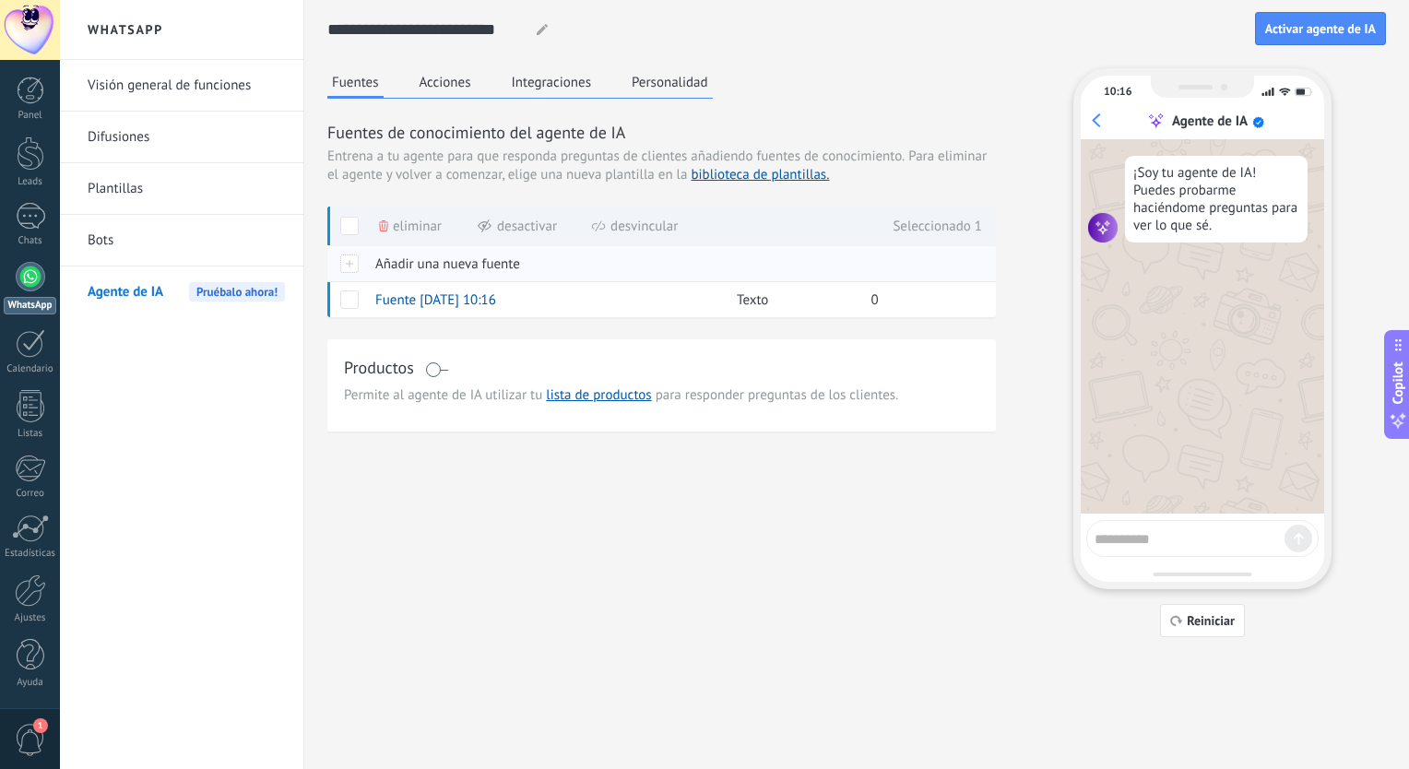
click at [418, 261] on span "Añadir una nueva fuente" at bounding box center [447, 264] width 145 height 18
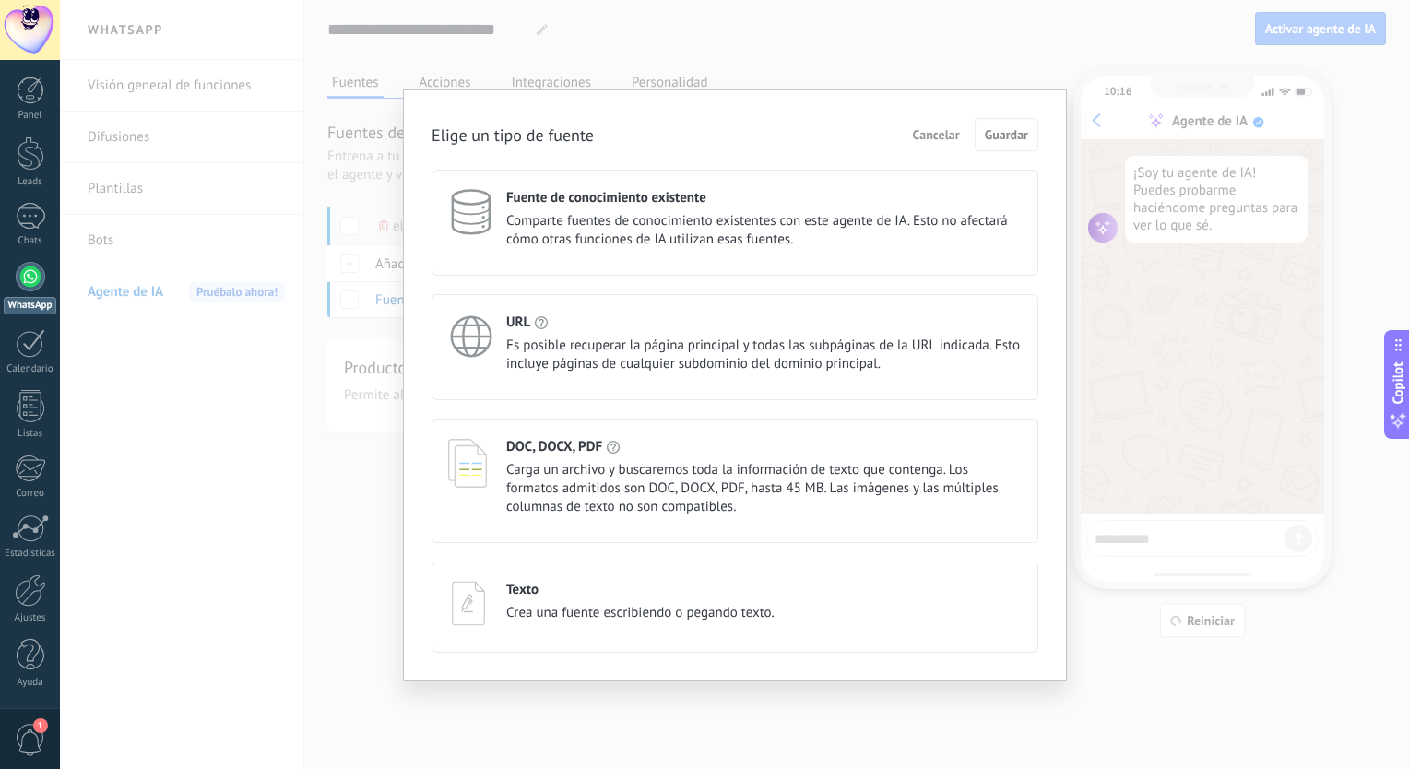
click at [614, 596] on div "Texto" at bounding box center [640, 590] width 268 height 18
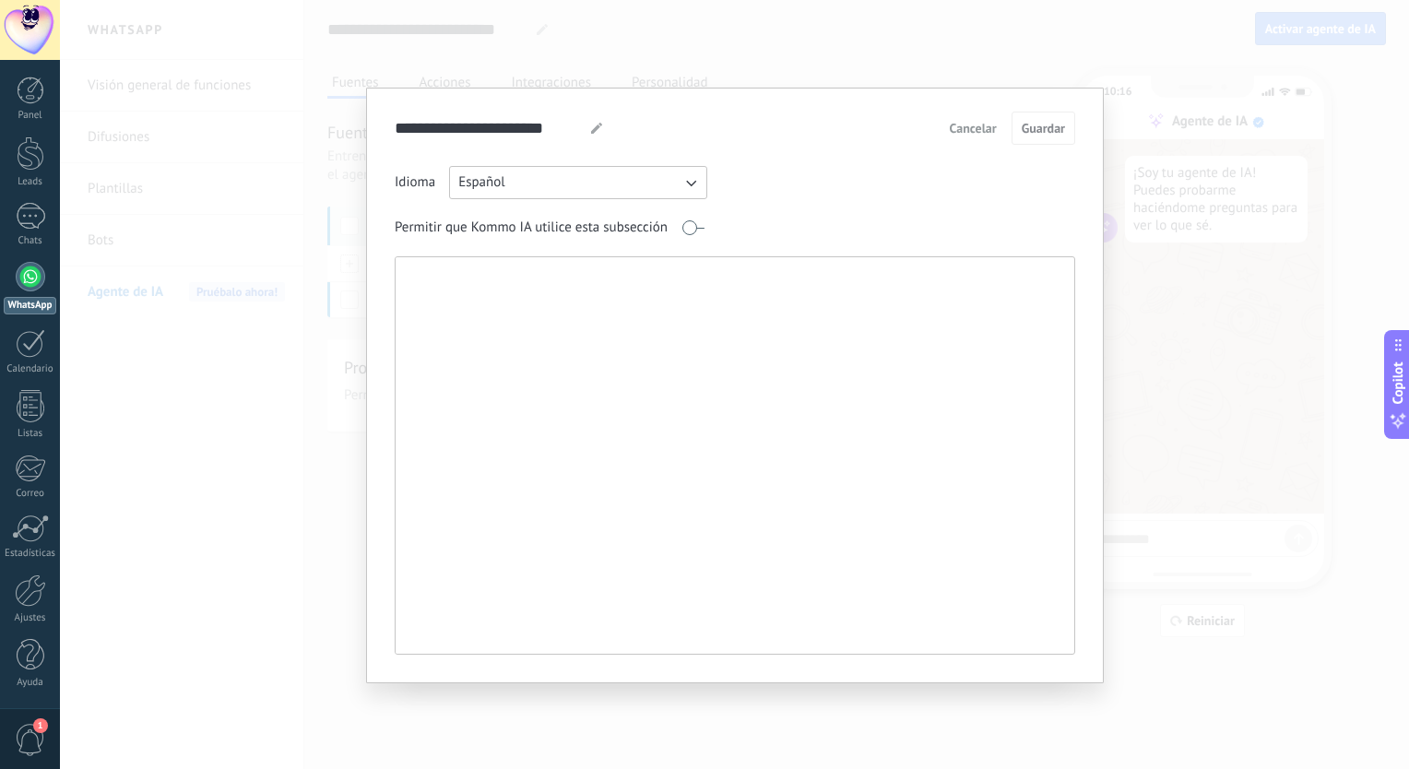
paste textarea "**********"
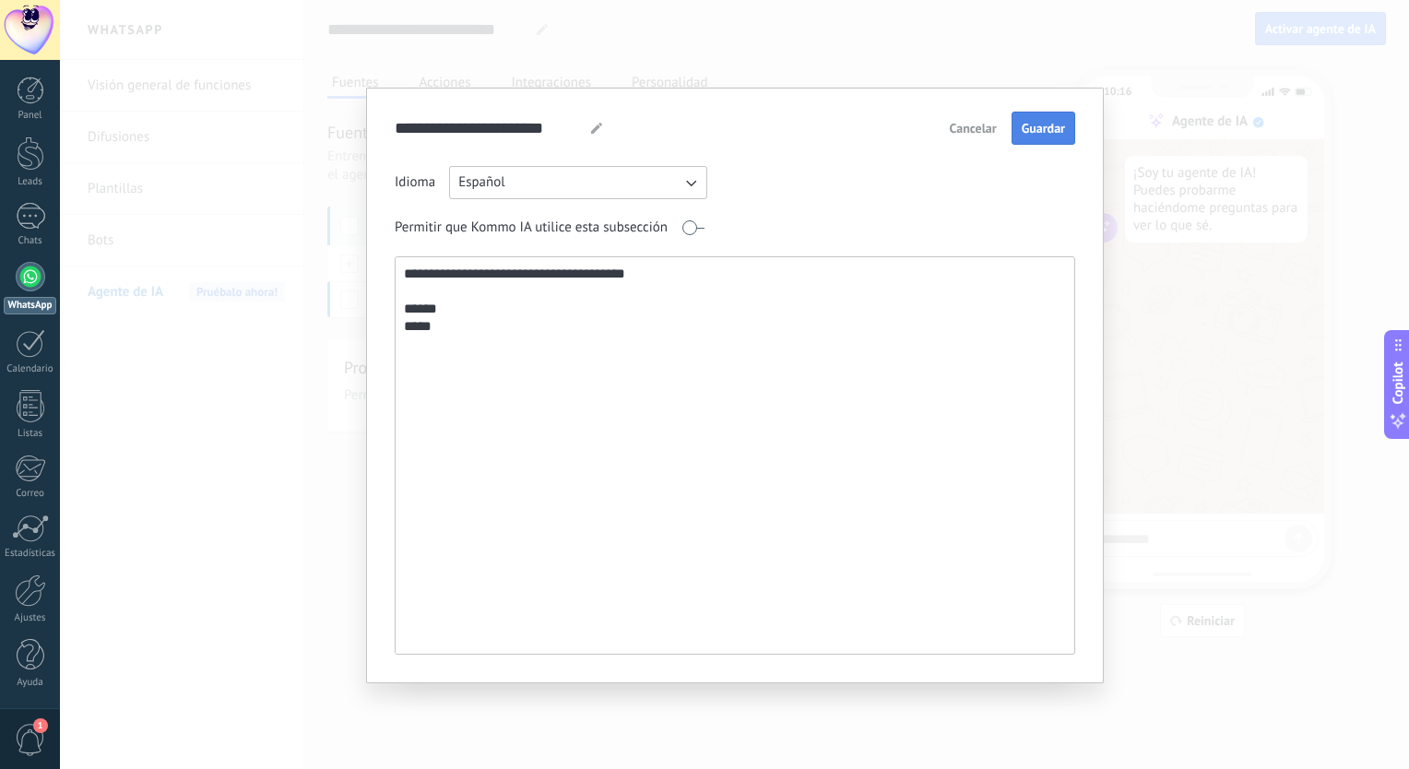
type textarea "**********"
click at [1033, 131] on span "Guardar" at bounding box center [1043, 128] width 43 height 13
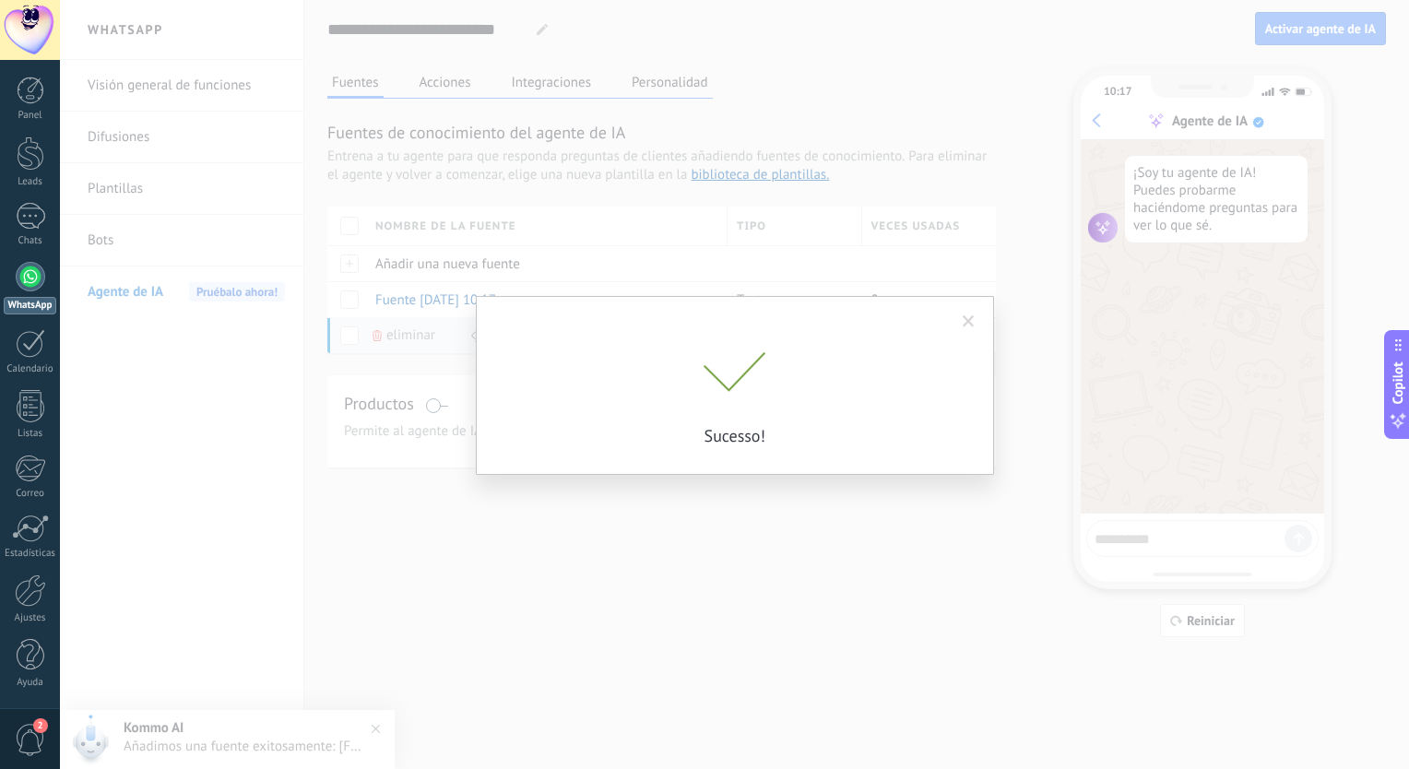
drag, startPoint x: 767, startPoint y: 508, endPoint x: 964, endPoint y: 324, distance: 270.1
click at [964, 324] on div "Sucesso!" at bounding box center [734, 384] width 1349 height 769
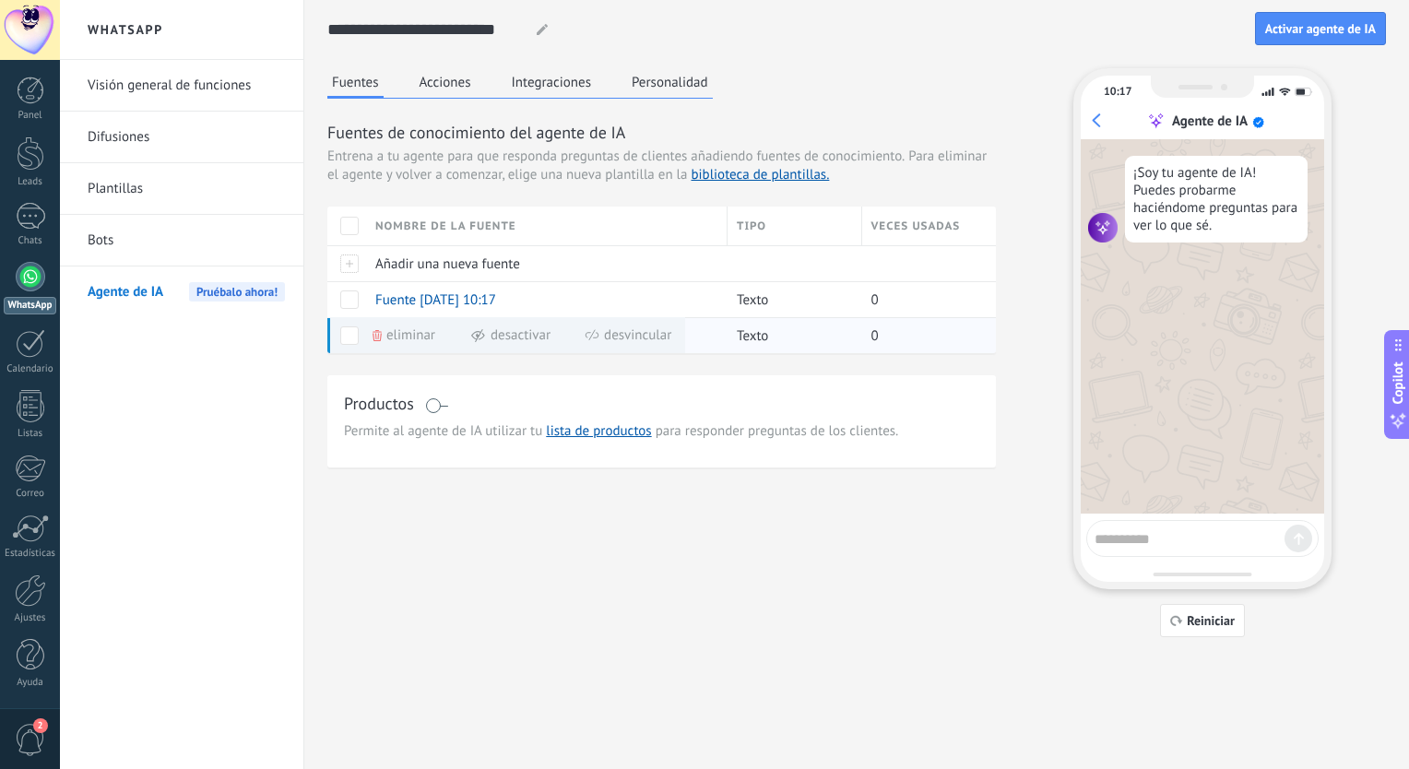
click at [402, 332] on span "Eliminar" at bounding box center [410, 335] width 49 height 36
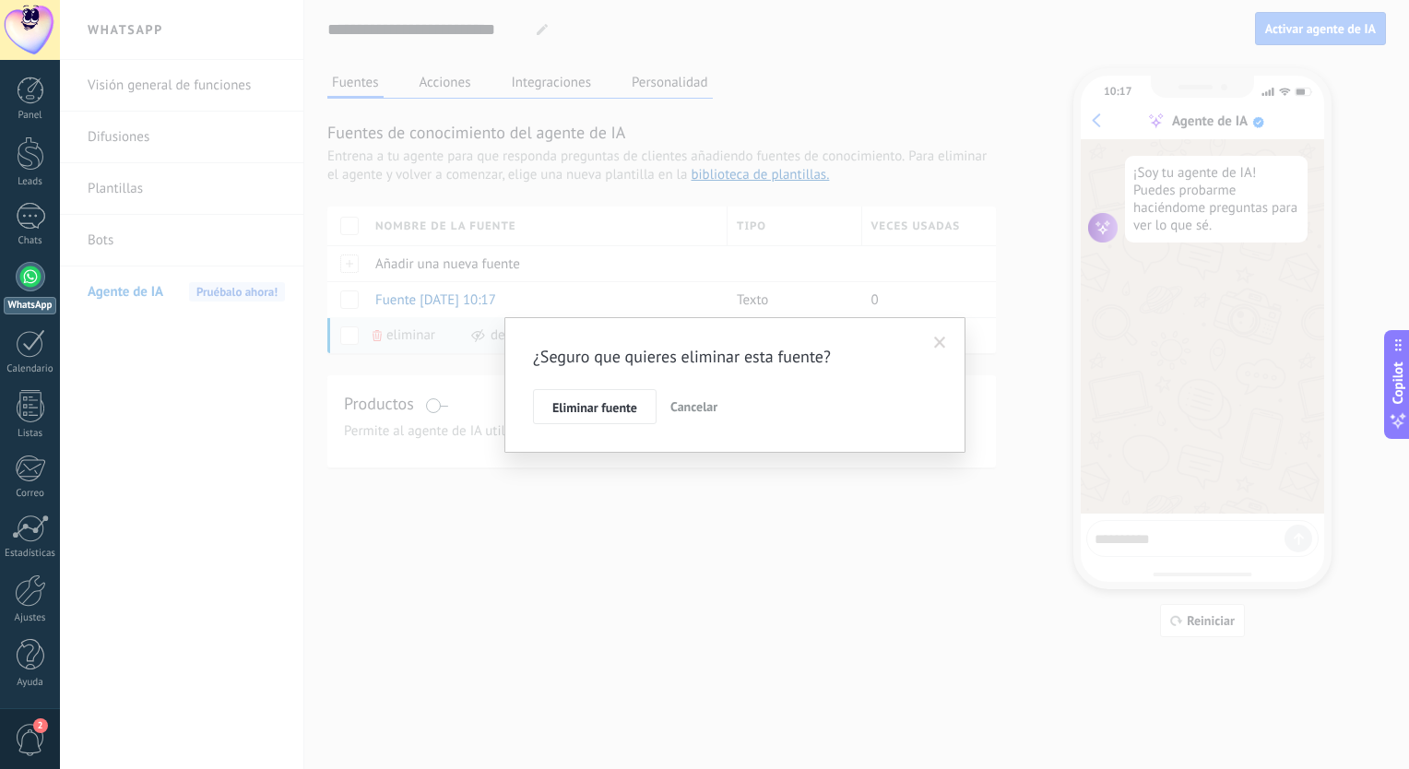
click at [934, 345] on span at bounding box center [940, 343] width 12 height 13
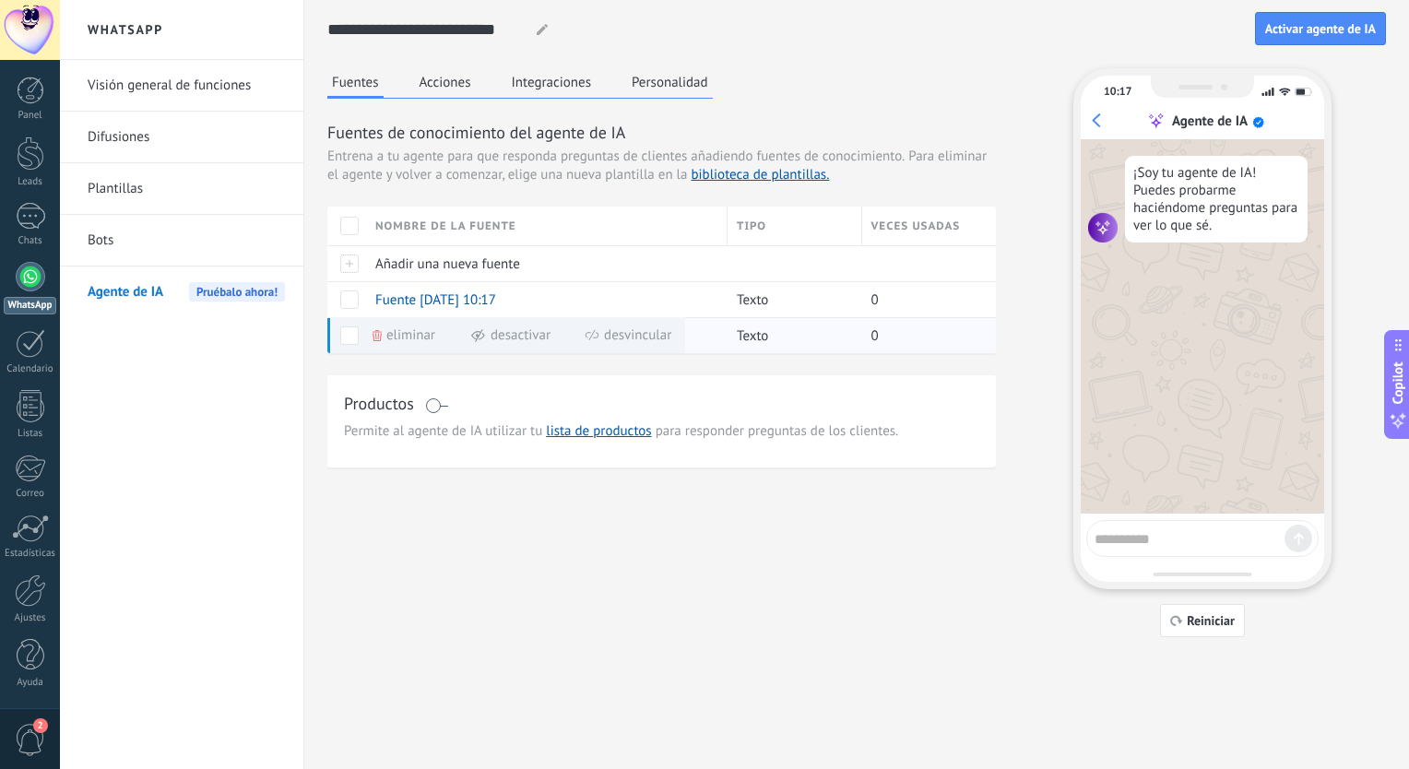
click at [348, 342] on span at bounding box center [349, 335] width 18 height 18
click at [446, 86] on button "Acciones" at bounding box center [445, 82] width 61 height 28
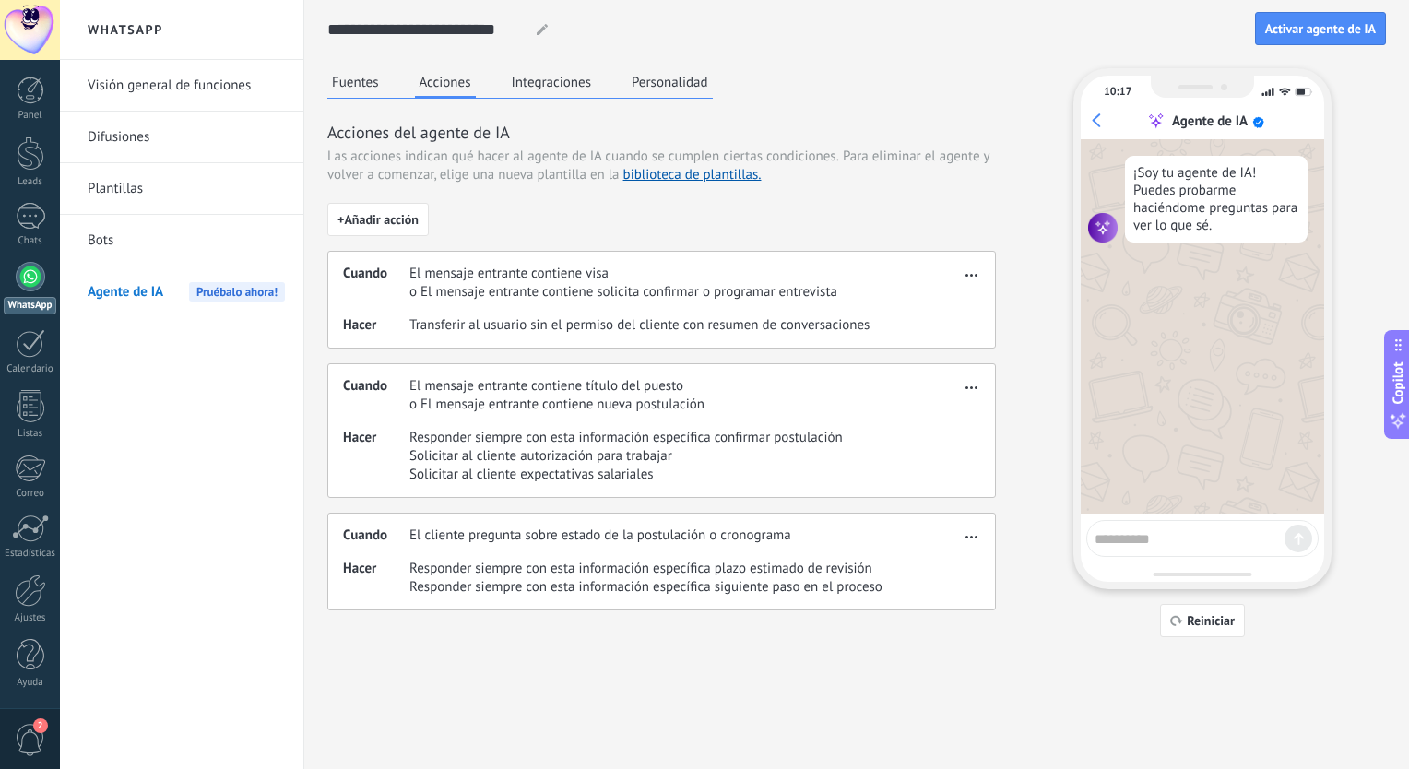
click at [481, 283] on span "o El mensaje entrante contiene solicita confirmar o programar entrevista" at bounding box center [623, 292] width 428 height 18
click at [1005, 261] on div "Fuentes Acciones Integraciones Personalidad Acciones del agente de IA Las accio…" at bounding box center [856, 352] width 1058 height 569
click at [971, 269] on span "button" at bounding box center [971, 272] width 12 height 13
click at [950, 297] on span "Editar" at bounding box center [934, 302] width 35 height 18
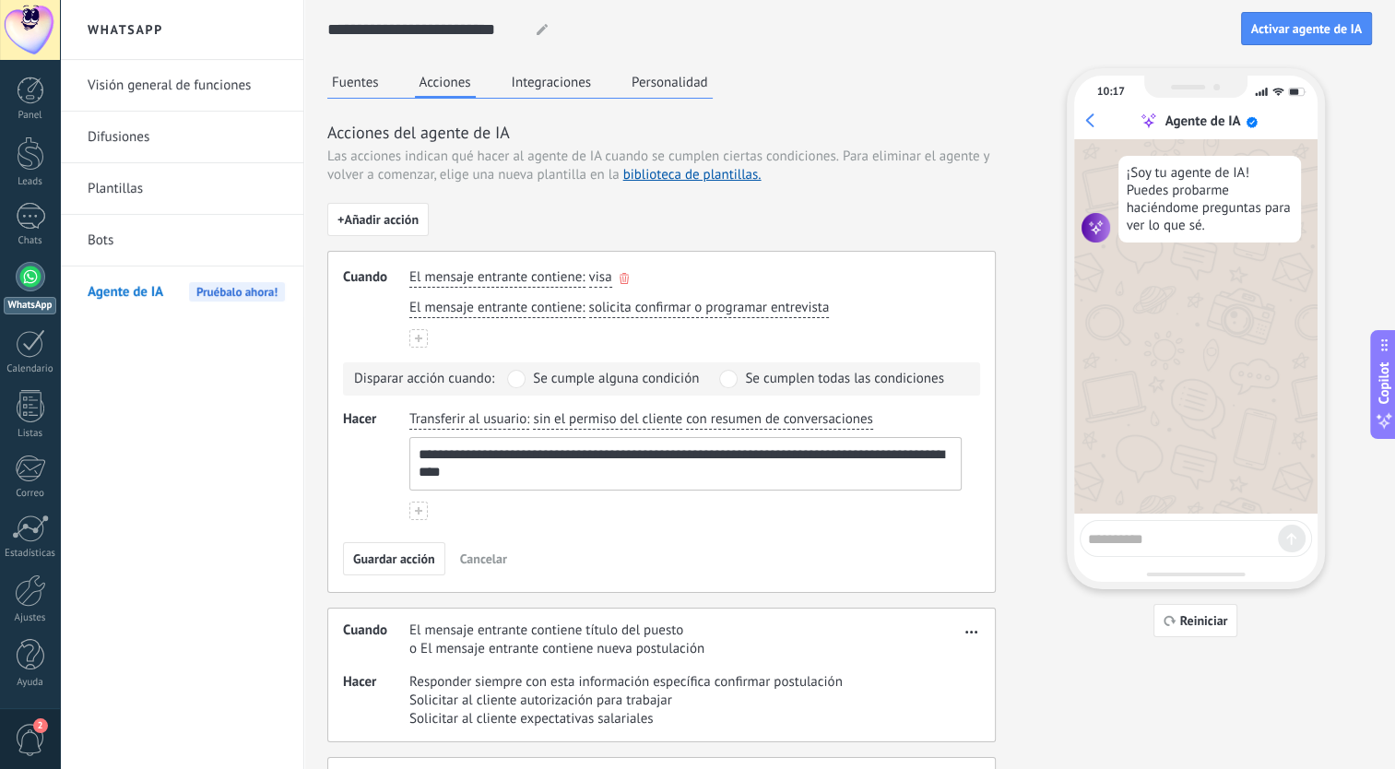
click at [553, 275] on span "El mensaje entrante contiene" at bounding box center [495, 277] width 172 height 18
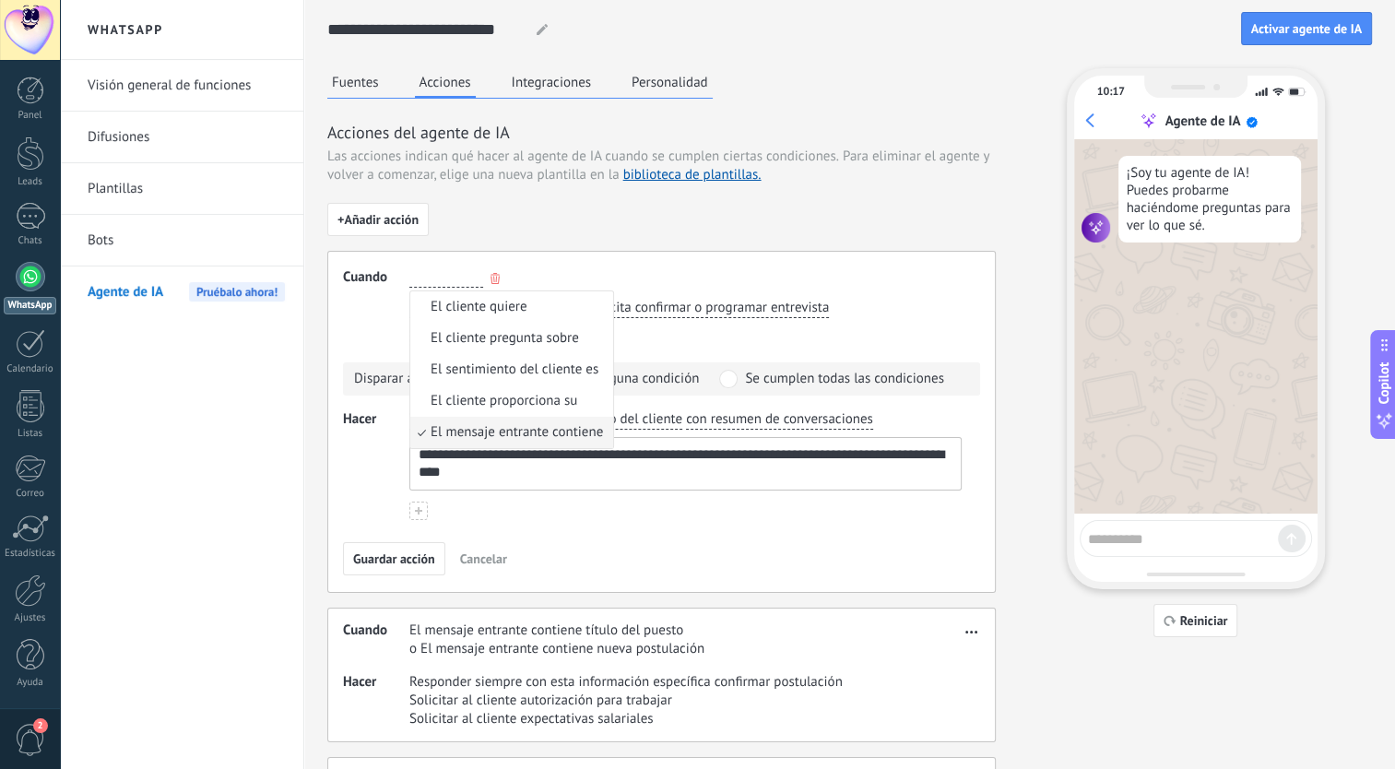
click at [553, 275] on div "El mensaje entrante contiene El cliente quiere El cliente pregunta sobre El sen…" at bounding box center [686, 278] width 560 height 27
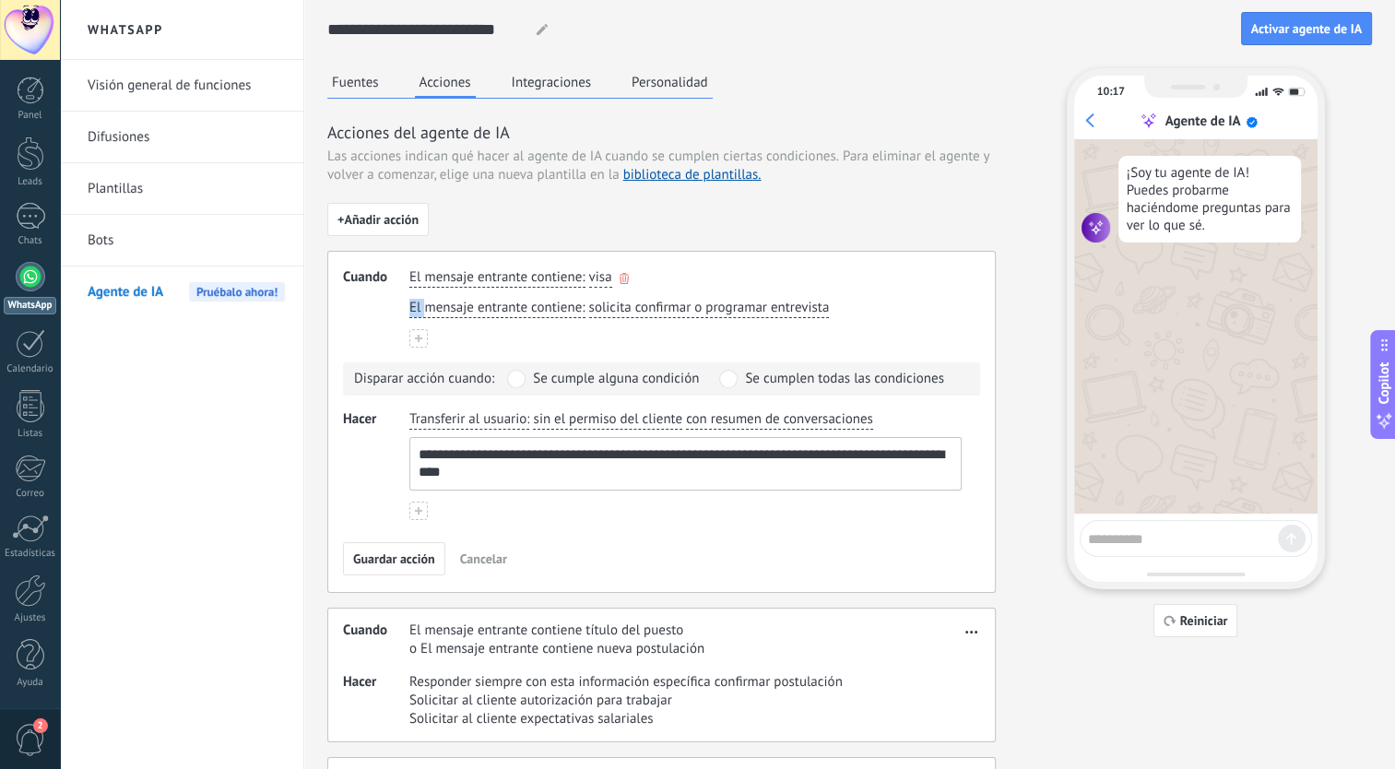
click at [553, 275] on span "El mensaje entrante contiene" at bounding box center [495, 277] width 172 height 18
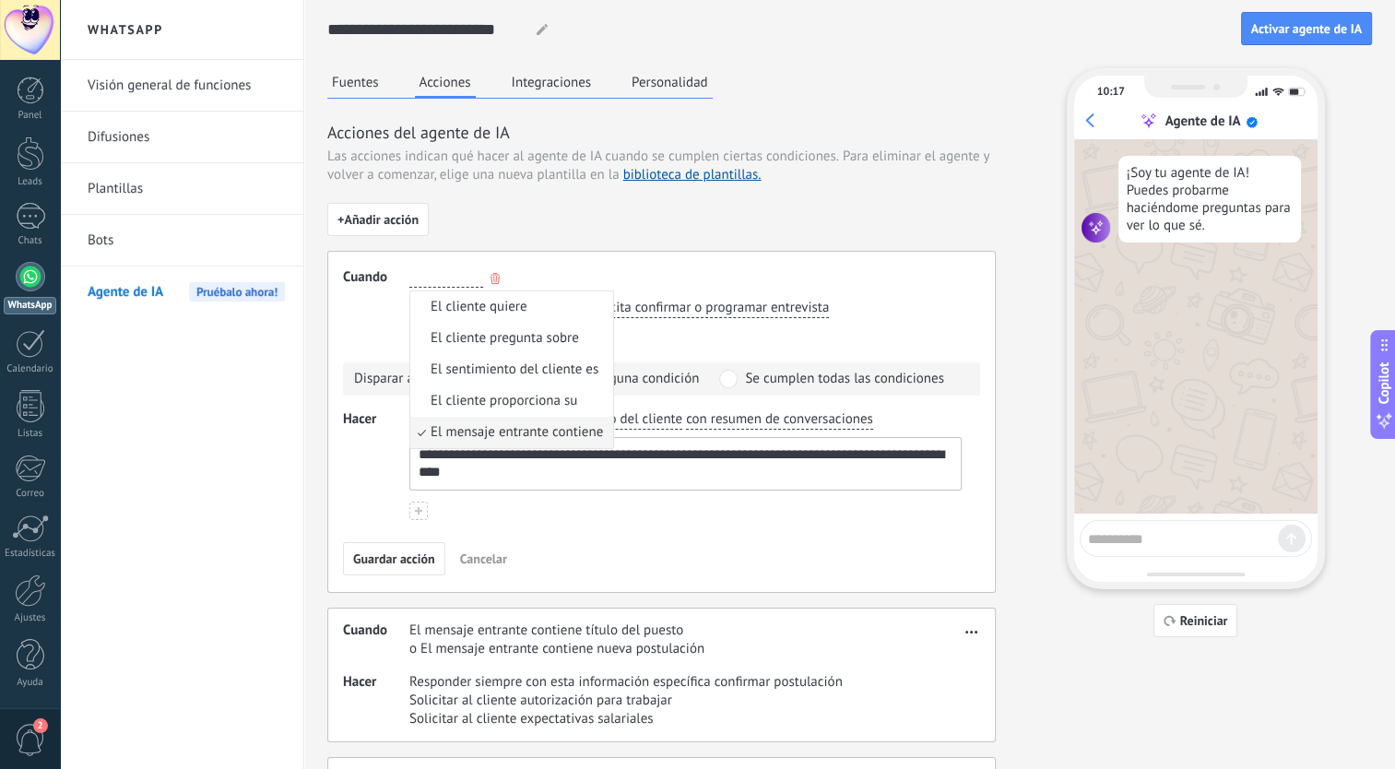
click at [553, 275] on div "El mensaje entrante contiene El cliente quiere El cliente pregunta sobre El sen…" at bounding box center [686, 278] width 560 height 27
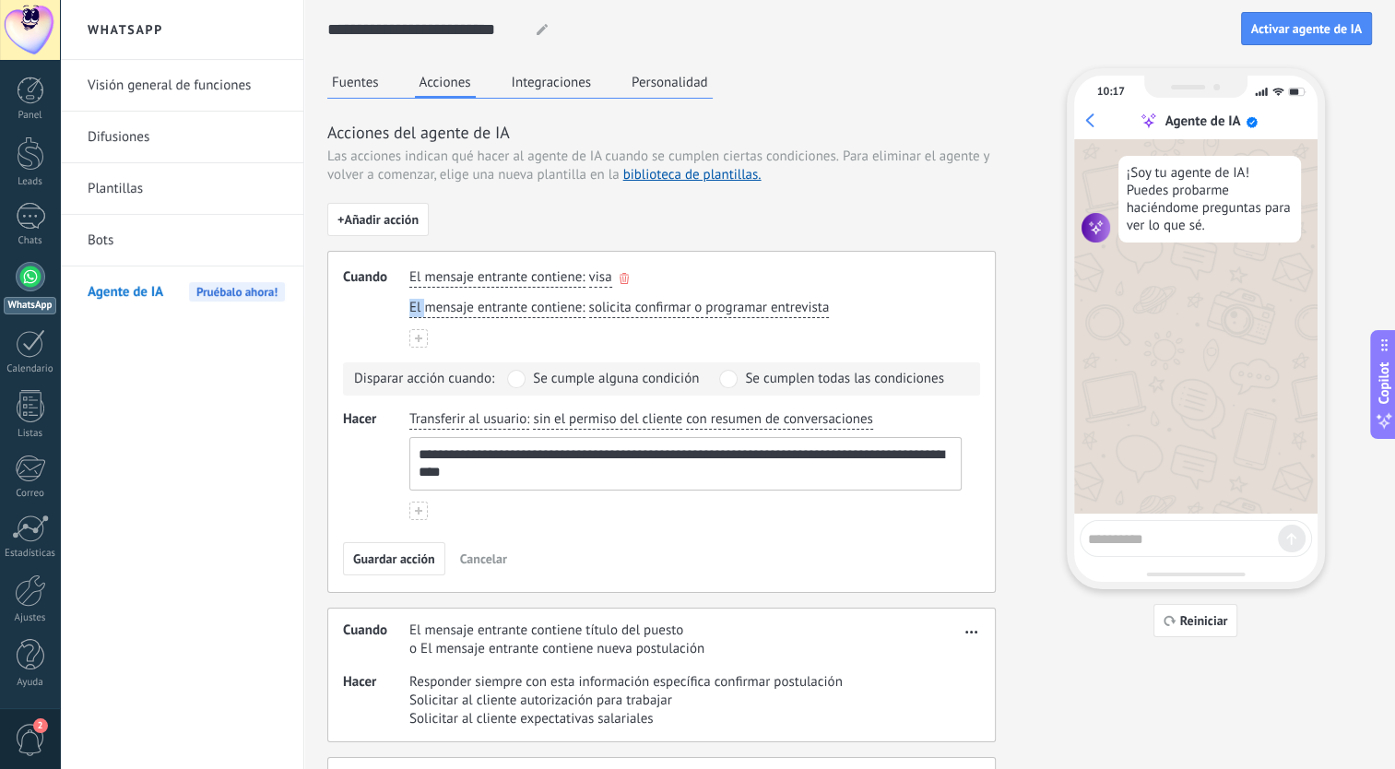
click at [553, 275] on span "El mensaje entrante contiene" at bounding box center [495, 277] width 172 height 18
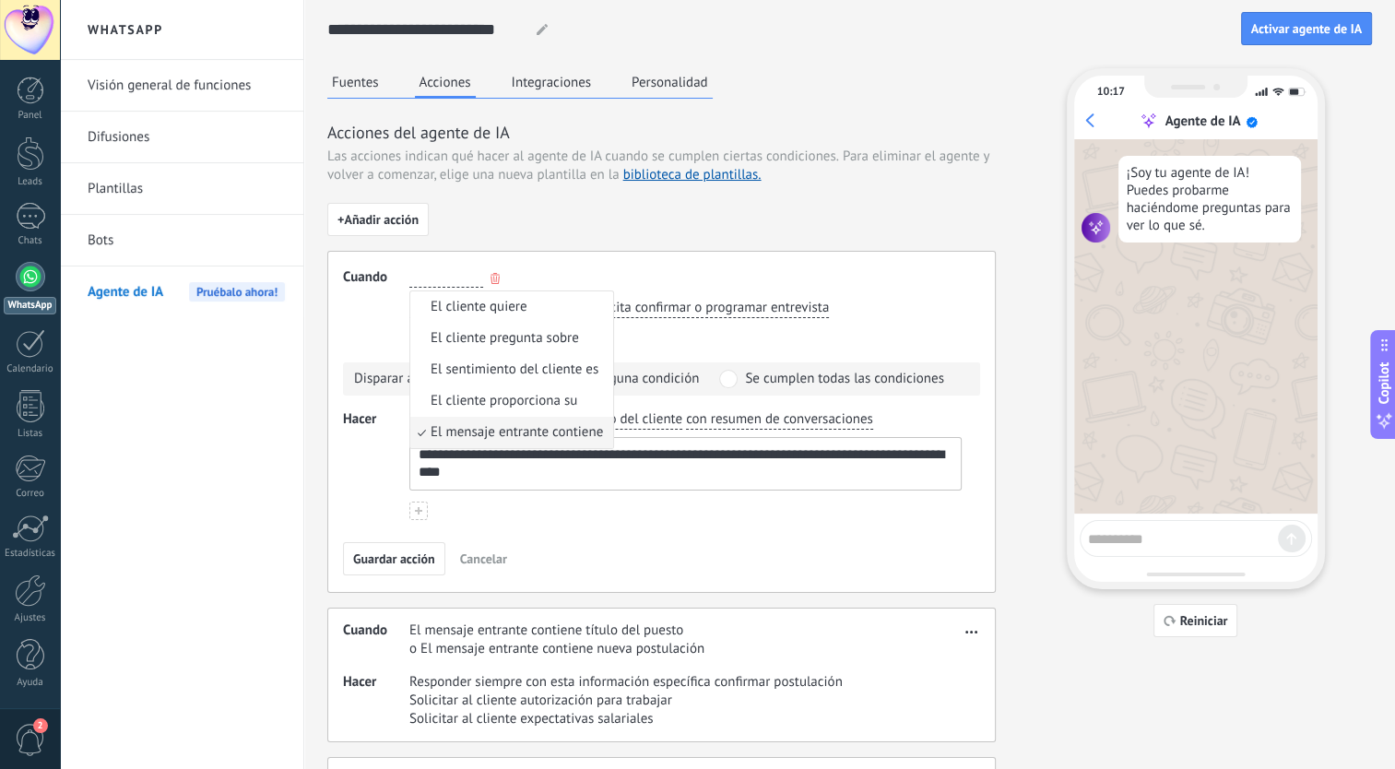
click at [723, 272] on div "El mensaje entrante contiene El cliente quiere El cliente pregunta sobre El sen…" at bounding box center [686, 278] width 560 height 27
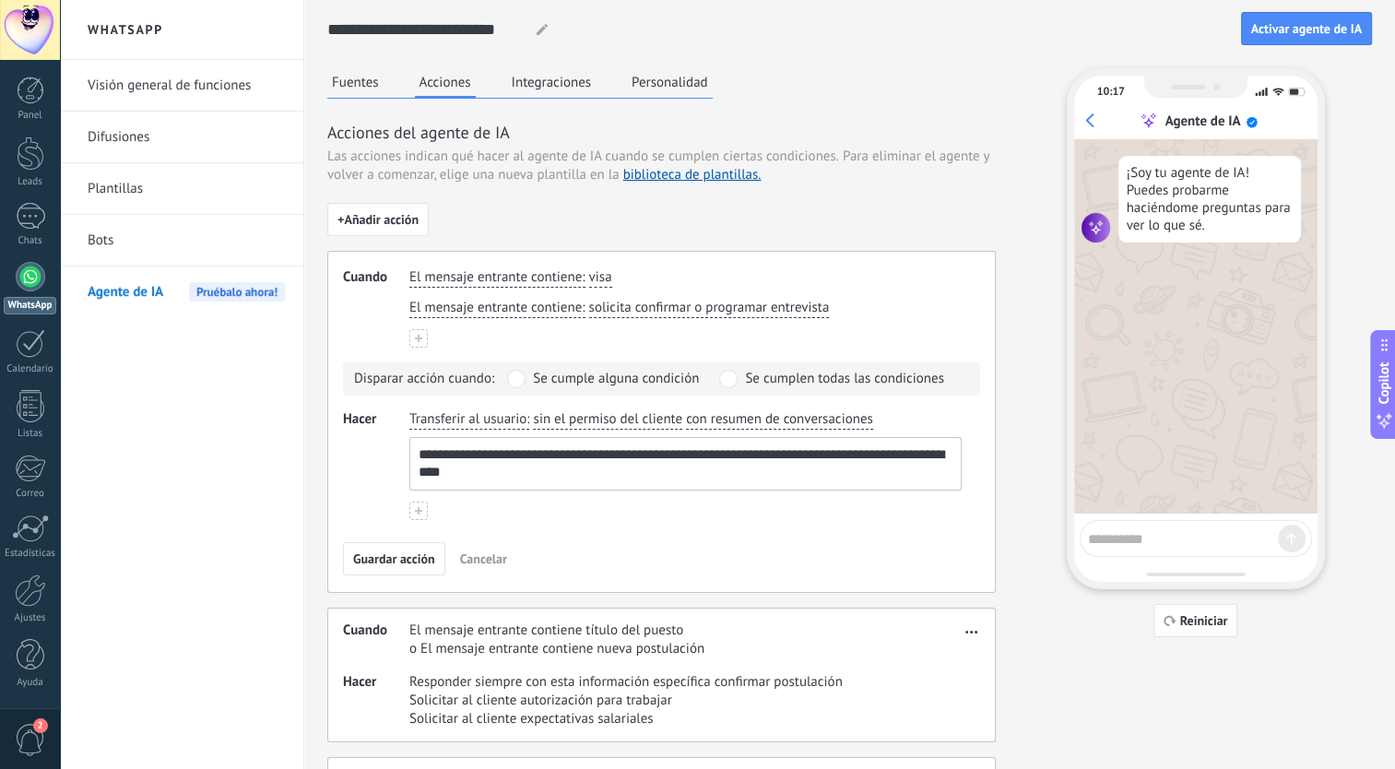
click at [561, 90] on button "Integraciones" at bounding box center [551, 82] width 89 height 28
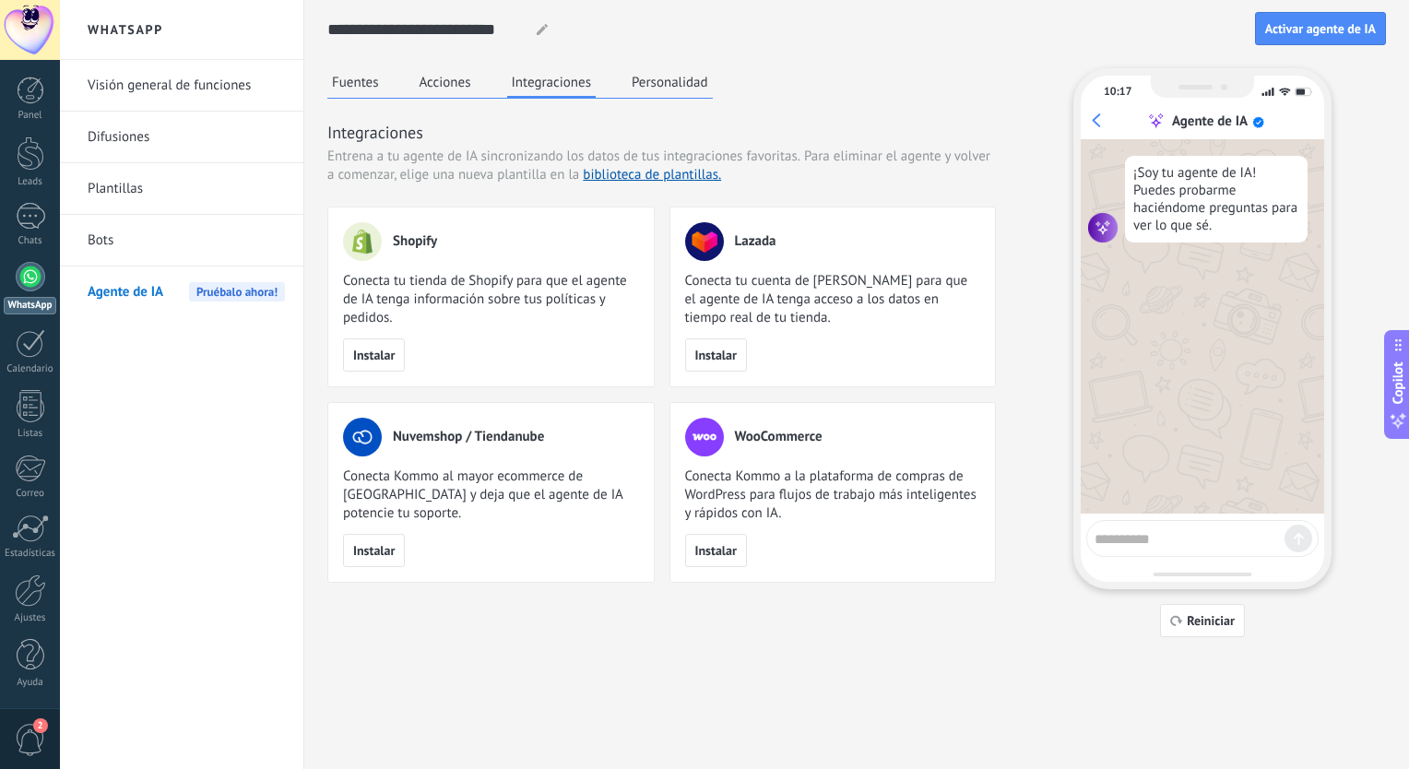
click at [682, 94] on button "Personalidad" at bounding box center [670, 82] width 86 height 28
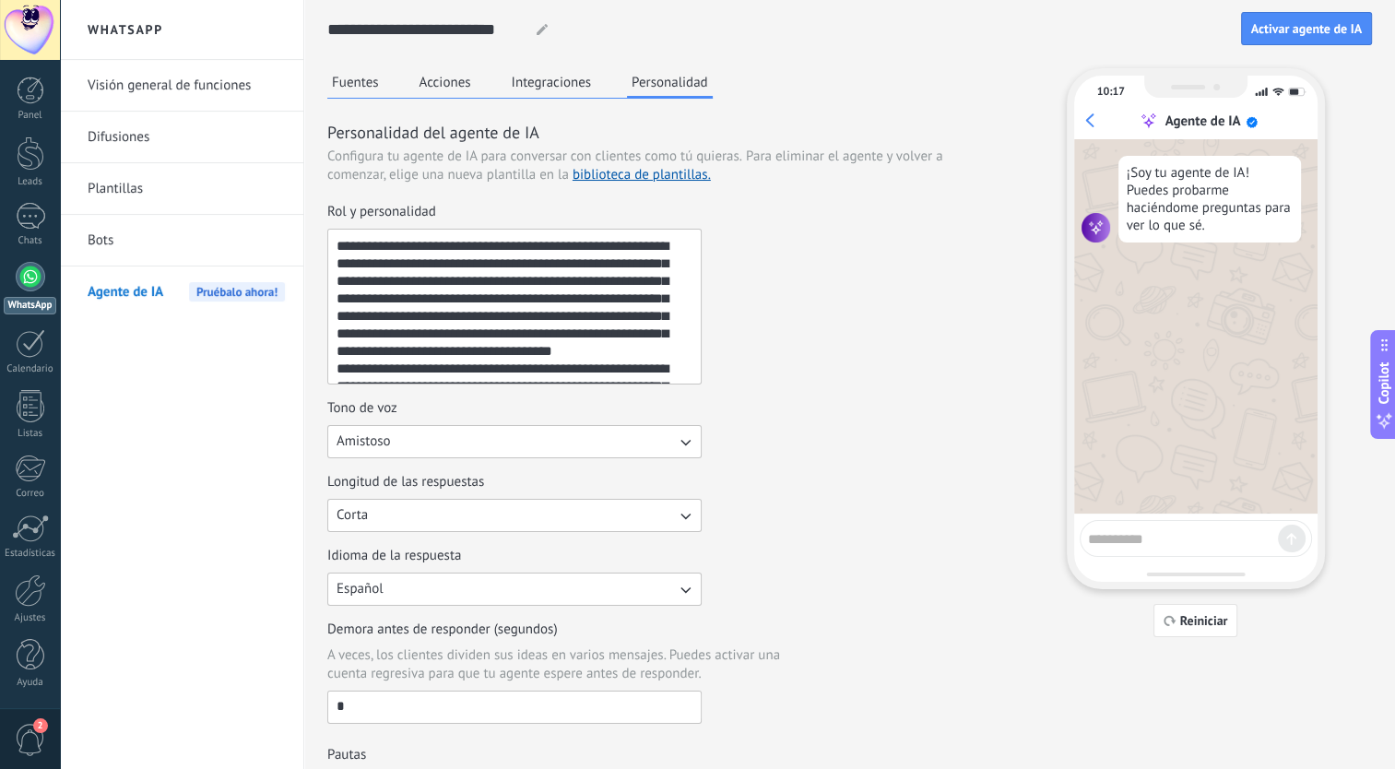
click at [438, 333] on textarea "**********" at bounding box center [512, 307] width 369 height 154
click at [351, 79] on button "Fuentes" at bounding box center [355, 82] width 56 height 28
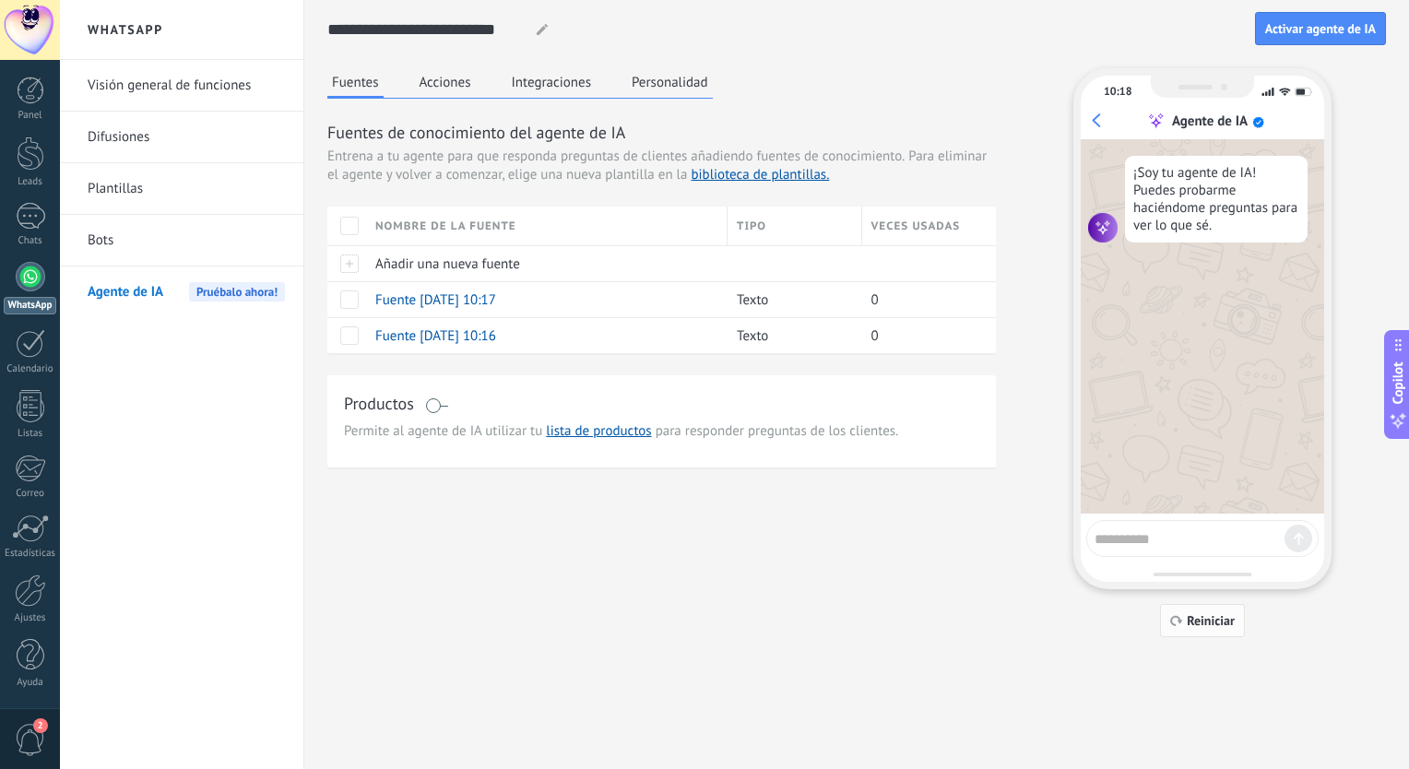
click at [1207, 632] on button "Reiniciar" at bounding box center [1202, 620] width 85 height 33
click at [1195, 623] on span "Reiniciar" at bounding box center [1211, 620] width 48 height 13
click at [1350, 37] on button "Activar agente de IA" at bounding box center [1320, 28] width 131 height 33
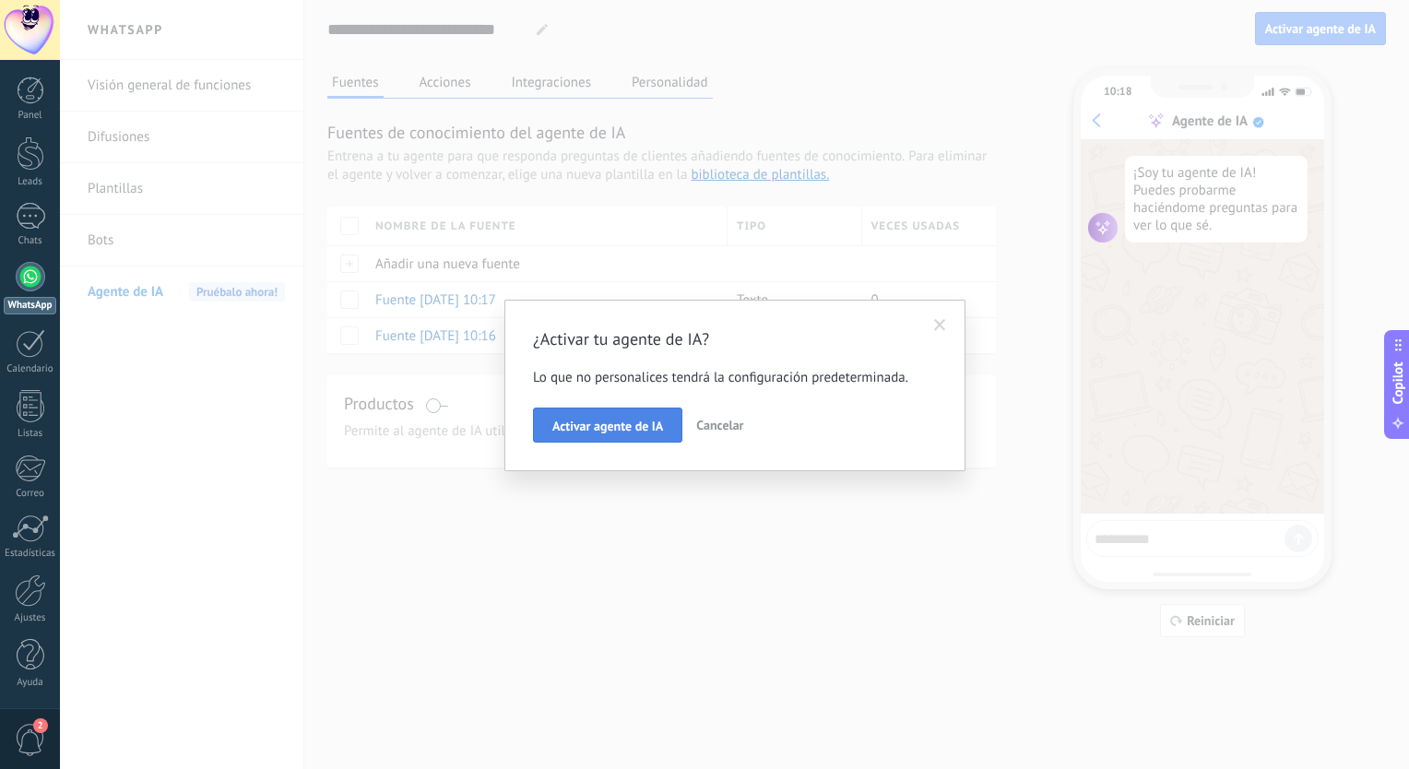
click at [633, 426] on span "Activar agente de IA" at bounding box center [607, 426] width 111 height 13
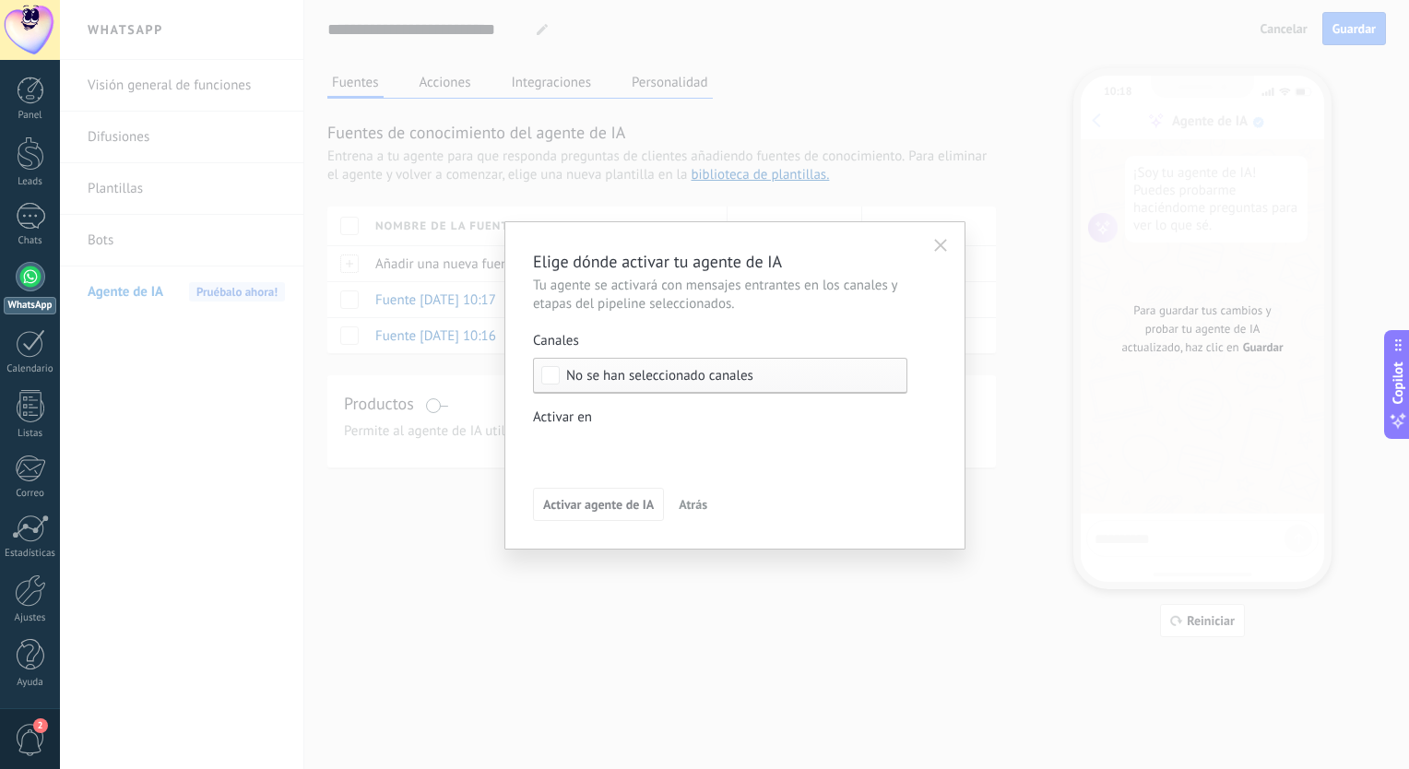
click at [0, 0] on div "Incoming leads Contacto inicial Negociación Debate contractual Discusión de con…" at bounding box center [0, 0] width 0 height 0
click at [0, 0] on div "Incoming leads" at bounding box center [0, 0] width 0 height 0
click at [0, 0] on div "Contacto inicial" at bounding box center [0, 0] width 0 height 0
click at [796, 411] on div at bounding box center [734, 384] width 1349 height 769
click at [564, 373] on div "No se han seleccionado canales" at bounding box center [720, 376] width 374 height 36
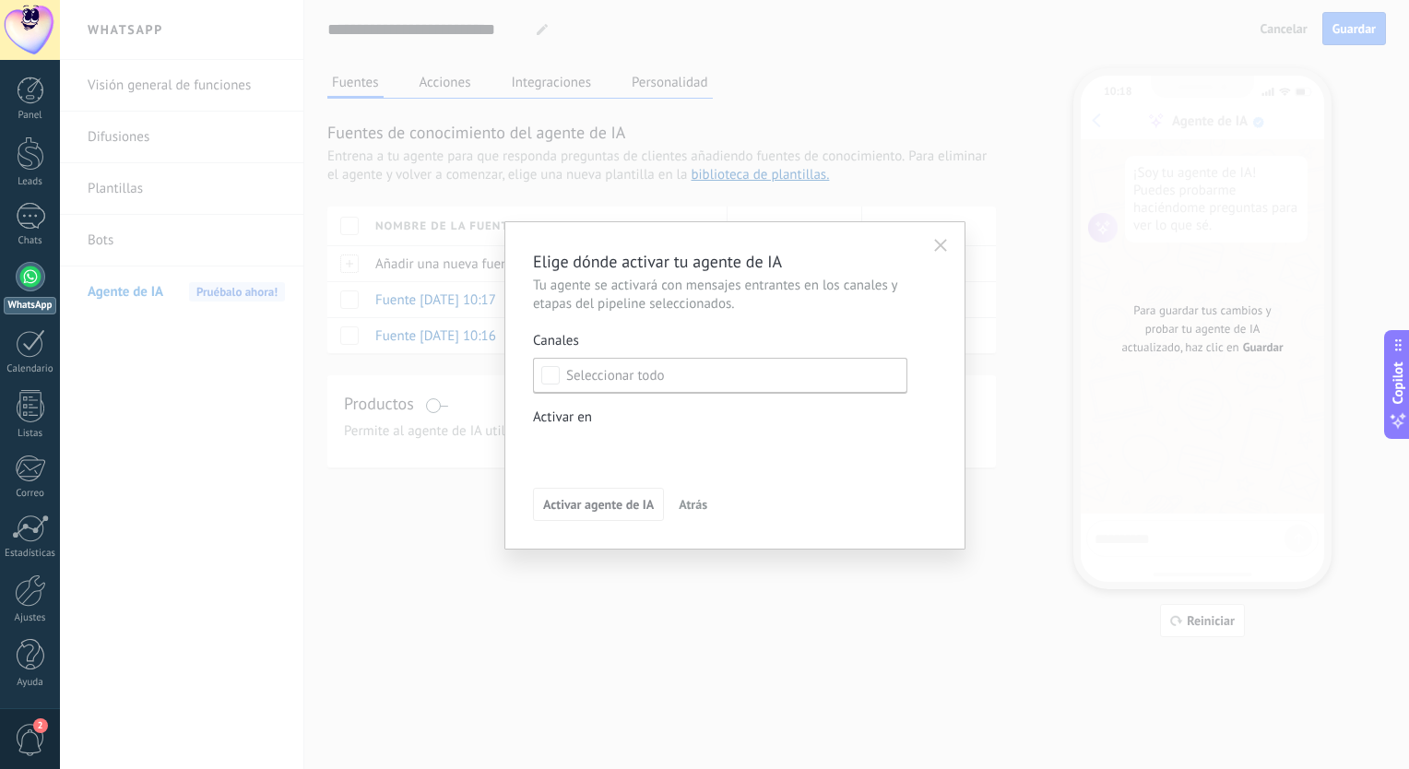
click at [0, 0] on div "Incoming leads Contacto inicial Negociación Debate contractual Discusión de con…" at bounding box center [0, 0] width 0 height 0
click at [0, 0] on label "Contacto inicial" at bounding box center [0, 0] width 0 height 0
click at [546, 382] on div at bounding box center [734, 384] width 1349 height 769
click at [0, 0] on div "Incoming leads Contacto inicial Negociación Debate contractual Discusión de con…" at bounding box center [0, 0] width 0 height 0
click at [0, 0] on label "Logrado con éxito" at bounding box center [0, 0] width 0 height 0
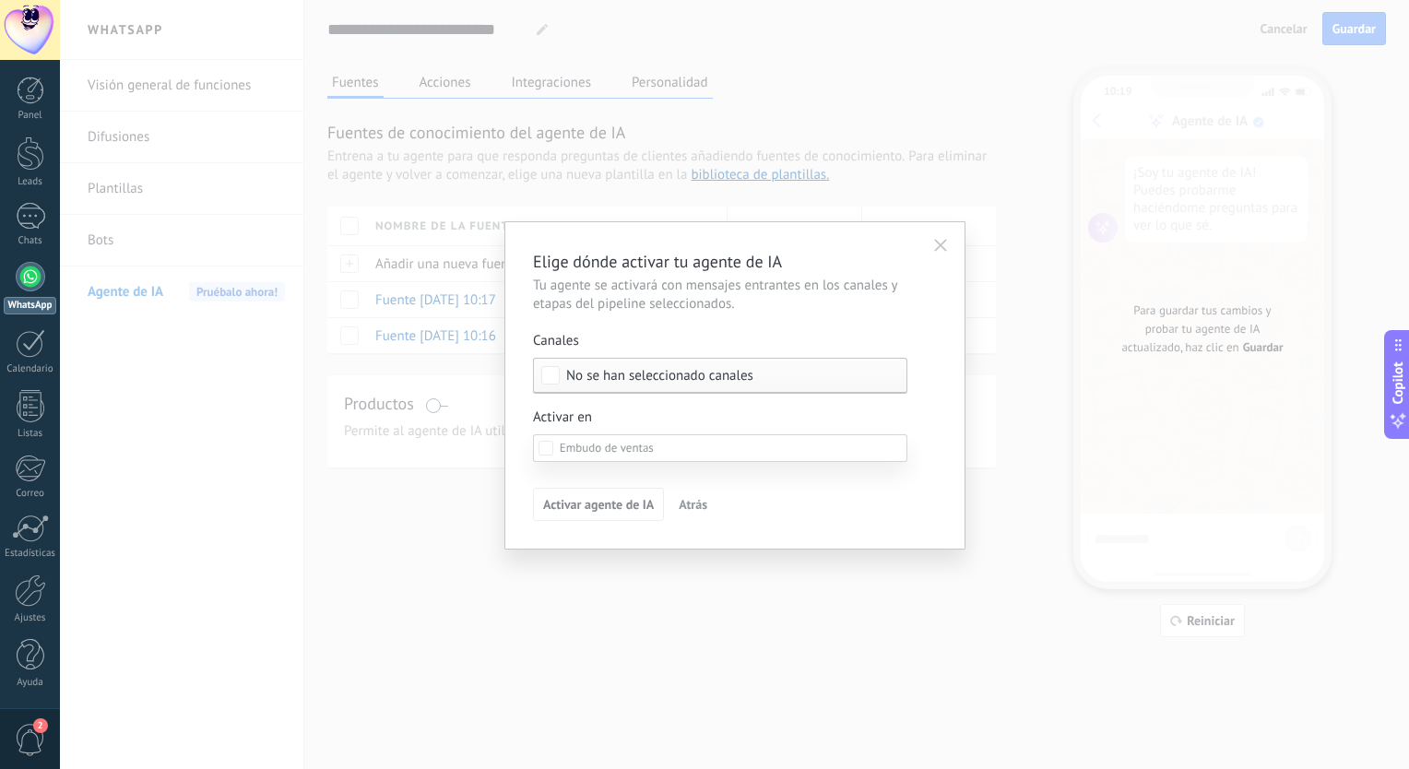
click at [972, 455] on div at bounding box center [734, 384] width 1349 height 769
click at [542, 360] on div "No se han seleccionado canales" at bounding box center [720, 376] width 374 height 36
click at [620, 384] on div "Seleccionar todo" at bounding box center [615, 376] width 99 height 18
click at [0, 0] on div "Incoming leads Contacto inicial Negociación Debate contractual Discusión de con…" at bounding box center [0, 0] width 0 height 0
click at [0, 0] on label "Incoming leads" at bounding box center [0, 0] width 0 height 0
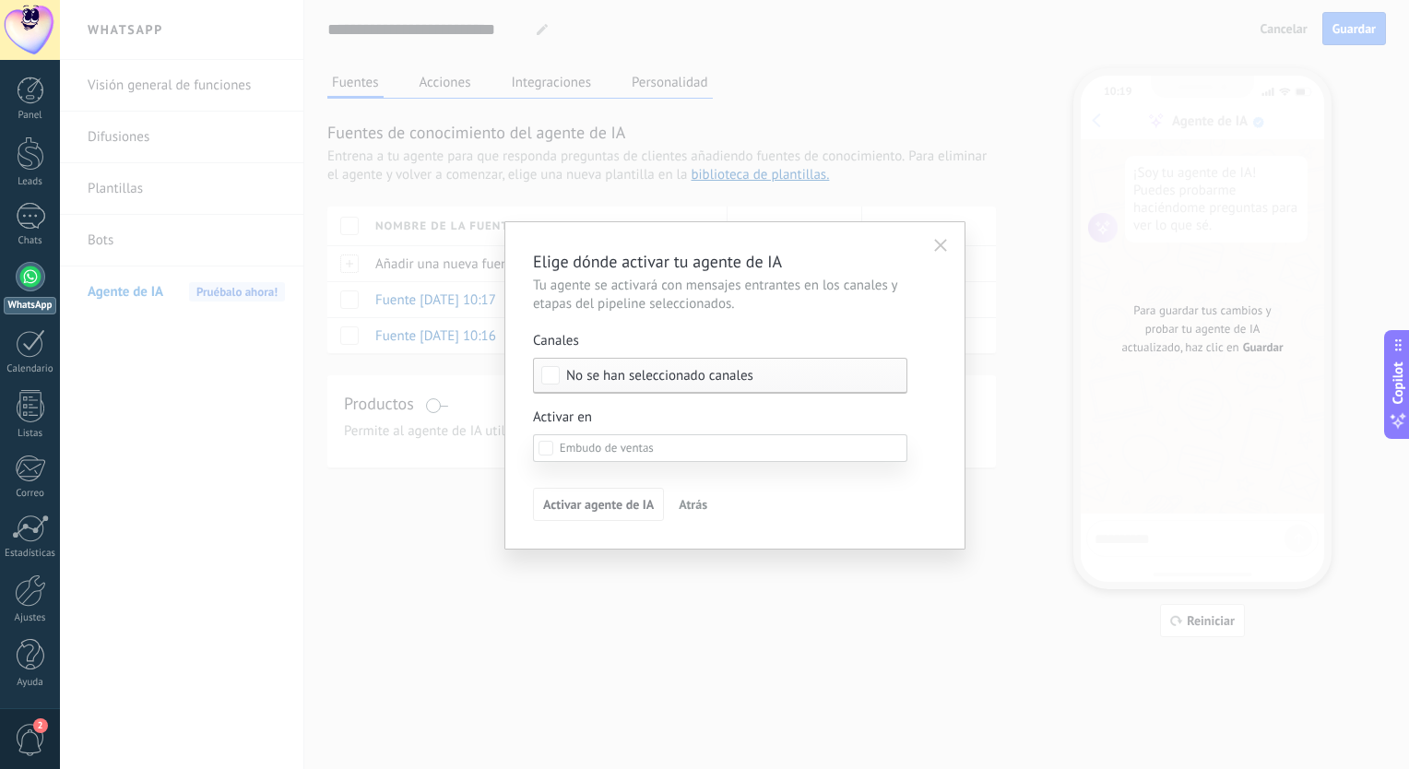
click at [0, 0] on label "Debate contractual" at bounding box center [0, 0] width 0 height 0
click at [994, 508] on div at bounding box center [734, 384] width 1349 height 769
click at [564, 587] on div "Elige dónde activar tu agente de IA Tu agente se activará con mensajes entrante…" at bounding box center [734, 384] width 1349 height 769
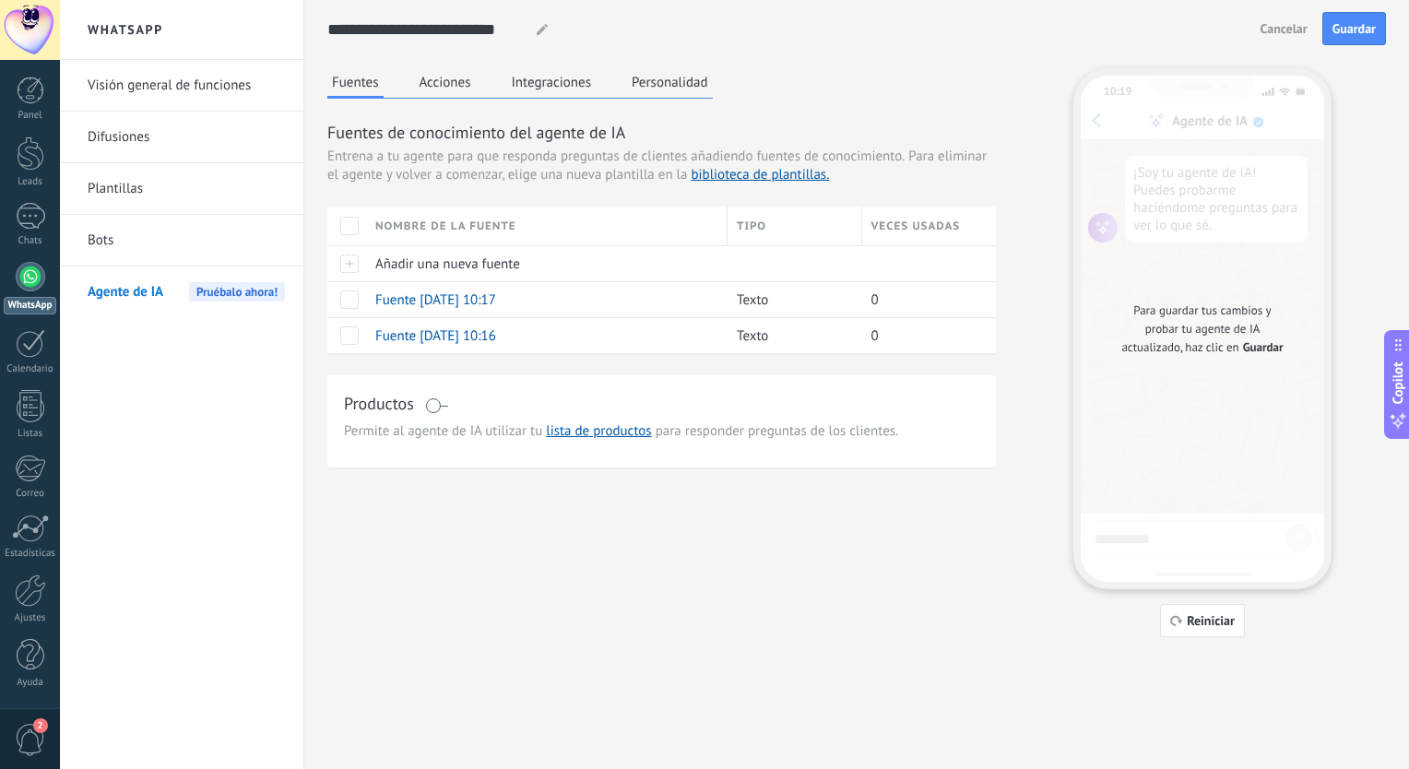
click at [1268, 352] on span "Guardar" at bounding box center [1263, 347] width 41 height 18
click at [1187, 620] on span "Reiniciar" at bounding box center [1211, 620] width 48 height 13
click at [1339, 35] on span "Guardar" at bounding box center [1353, 28] width 43 height 13
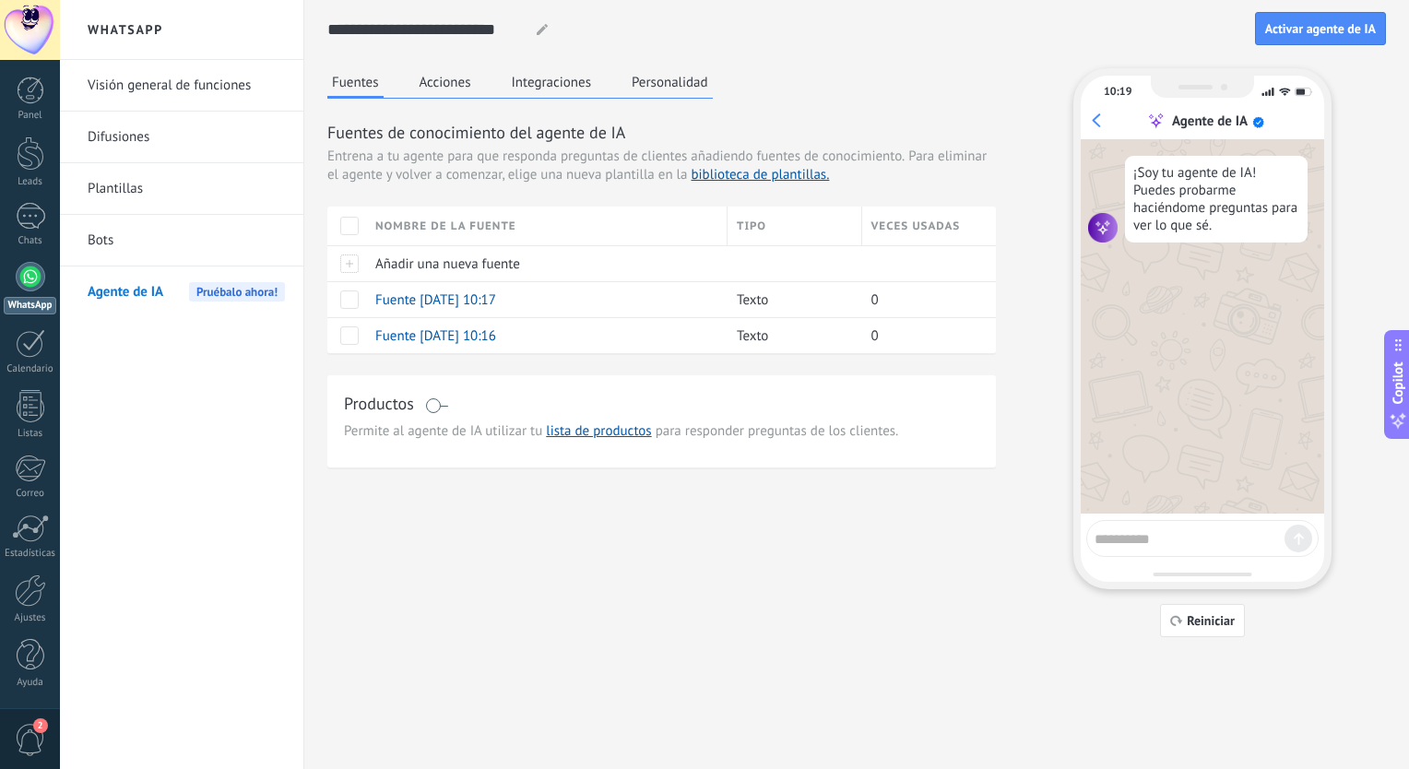
click at [1181, 177] on div "¡Soy tu agente de IA! Puedes probarme haciéndome preguntas para ver lo que sé." at bounding box center [1216, 199] width 183 height 87
click at [1341, 26] on span "Activar agente de IA" at bounding box center [1320, 28] width 111 height 13
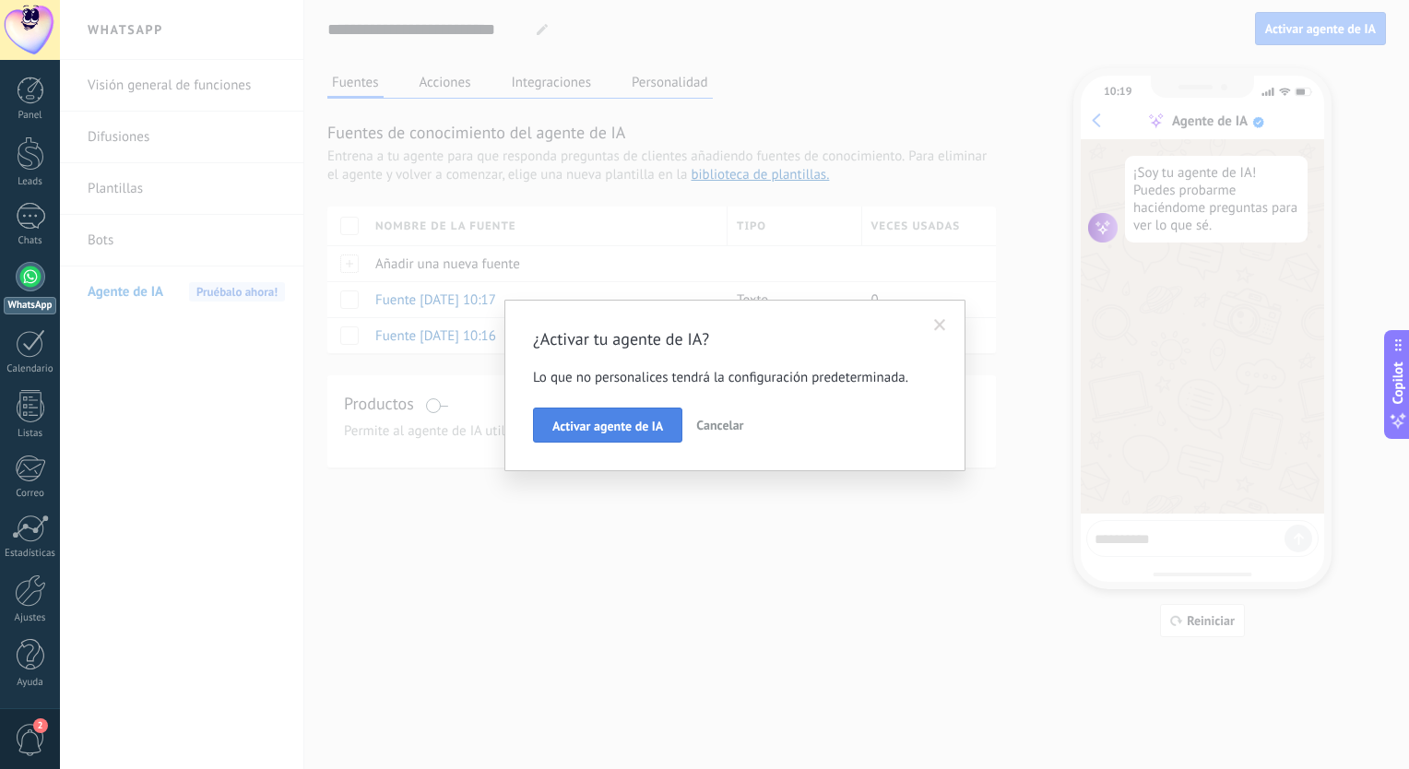
click at [616, 427] on span "Activar agente de IA" at bounding box center [607, 426] width 111 height 13
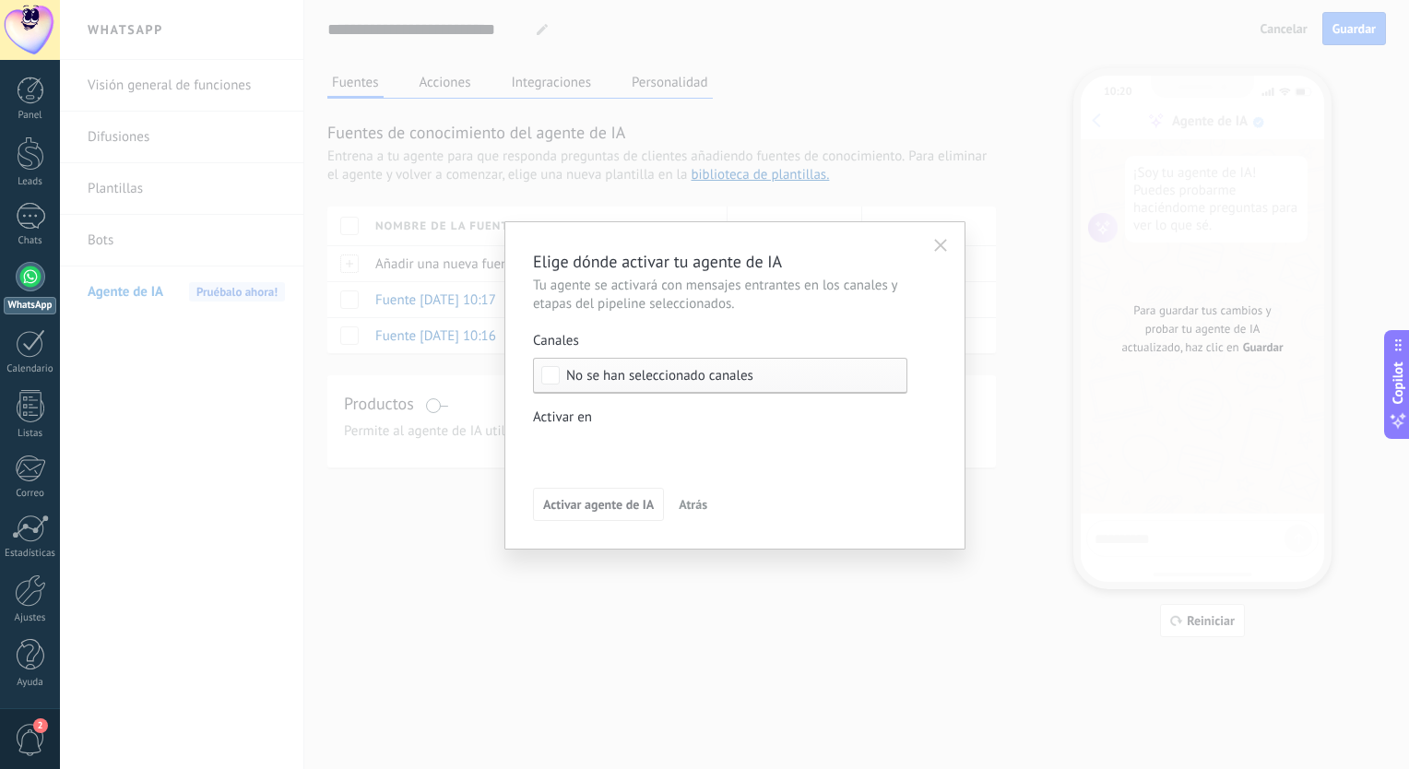
click at [656, 379] on span "No se han seleccionado canales" at bounding box center [659, 376] width 187 height 14
click at [0, 0] on div "Incoming leads Contacto inicial Negociación Debate contractual Discusión de con…" at bounding box center [0, 0] width 0 height 0
click at [0, 0] on div "Contacto inicial" at bounding box center [0, 0] width 0 height 0
click at [951, 578] on div at bounding box center [734, 384] width 1349 height 769
click at [602, 381] on span "No se han seleccionado canales" at bounding box center [659, 376] width 187 height 14
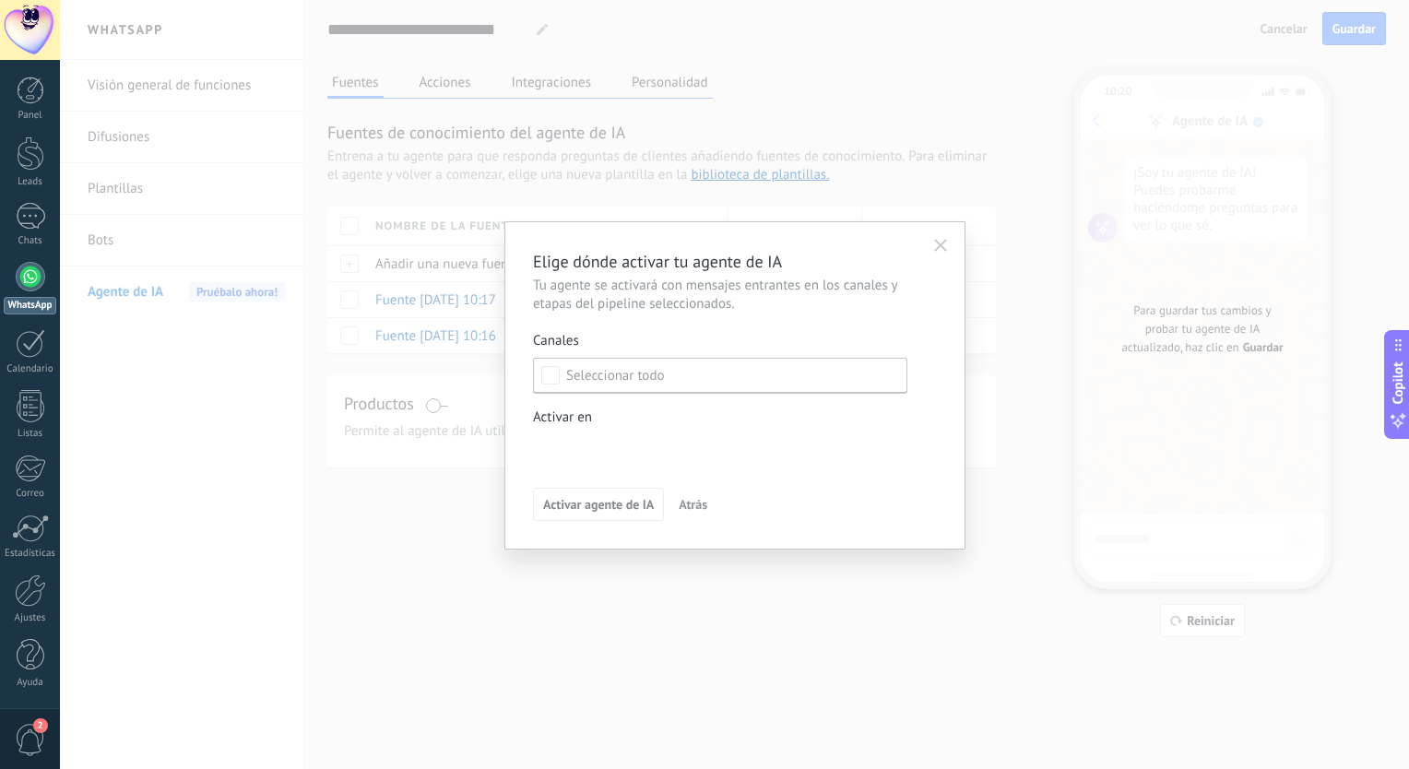
click at [602, 381] on div "Seleccionar todo" at bounding box center [615, 376] width 99 height 18
click at [933, 245] on button "button" at bounding box center [941, 245] width 30 height 28
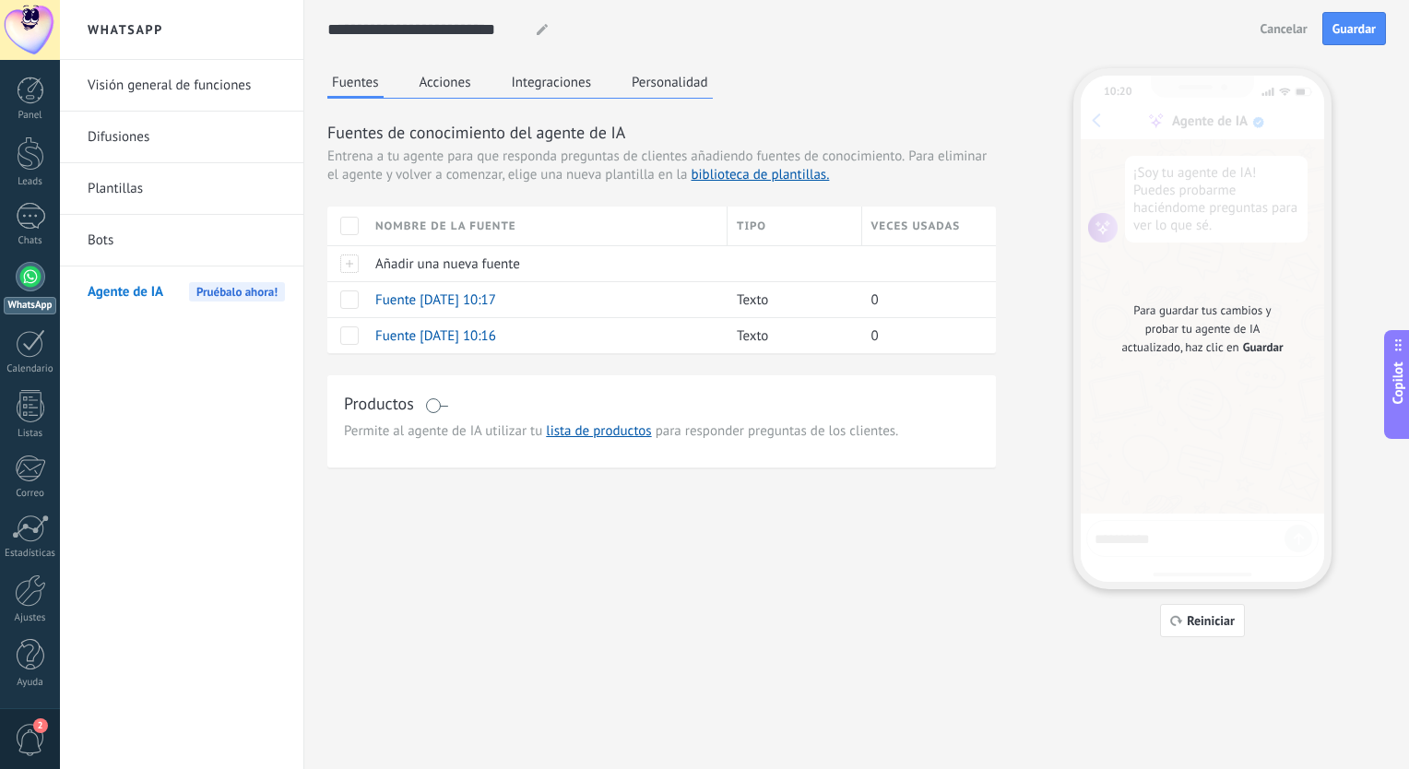
click at [1395, 374] on span "Copilot" at bounding box center [1398, 383] width 18 height 42
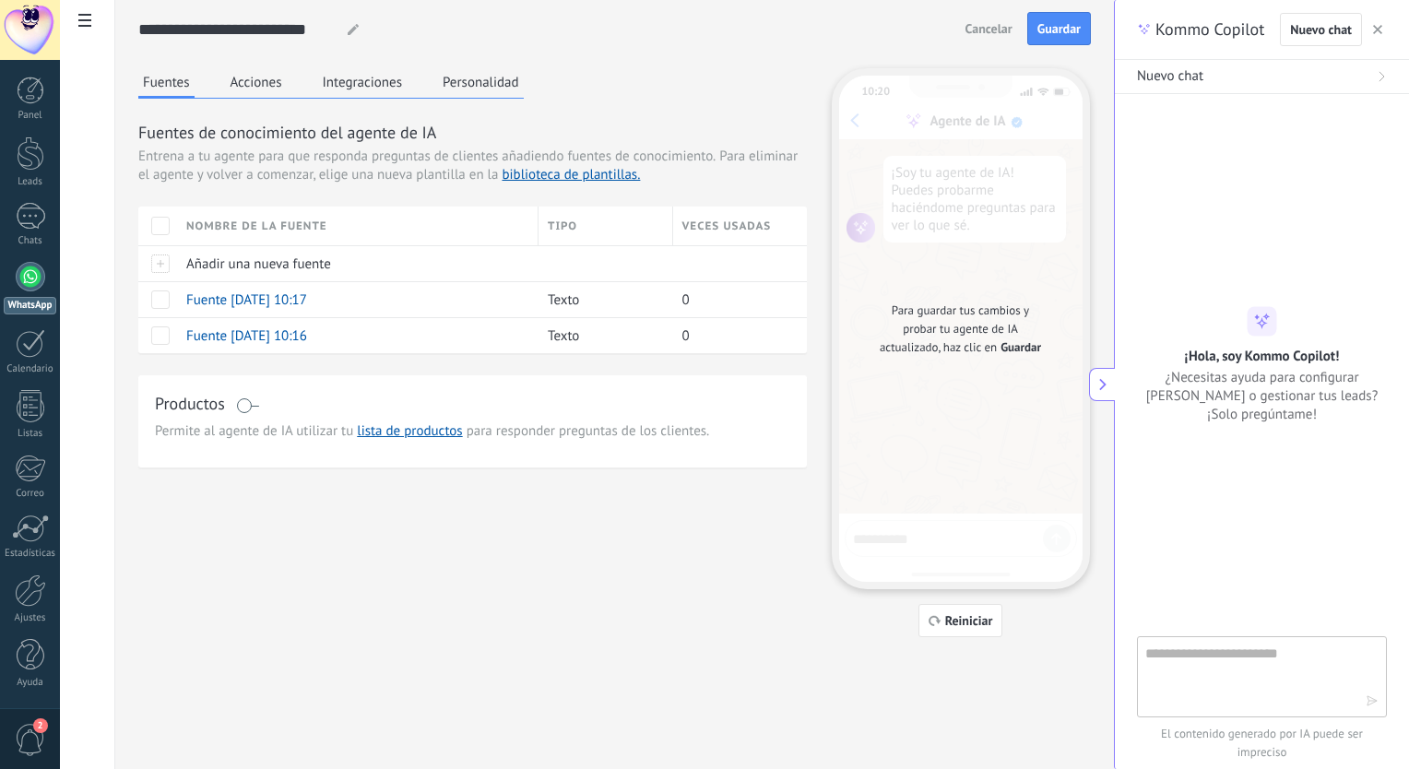
click at [1199, 687] on textarea at bounding box center [1248, 676] width 207 height 66
click at [937, 352] on span "Para guardar tus cambios y probar tu agente de IA actualizado, haz clic en" at bounding box center [954, 328] width 149 height 53
click at [1026, 680] on div "**********" at bounding box center [614, 383] width 999 height 769
click at [1105, 387] on icon at bounding box center [1102, 384] width 13 height 13
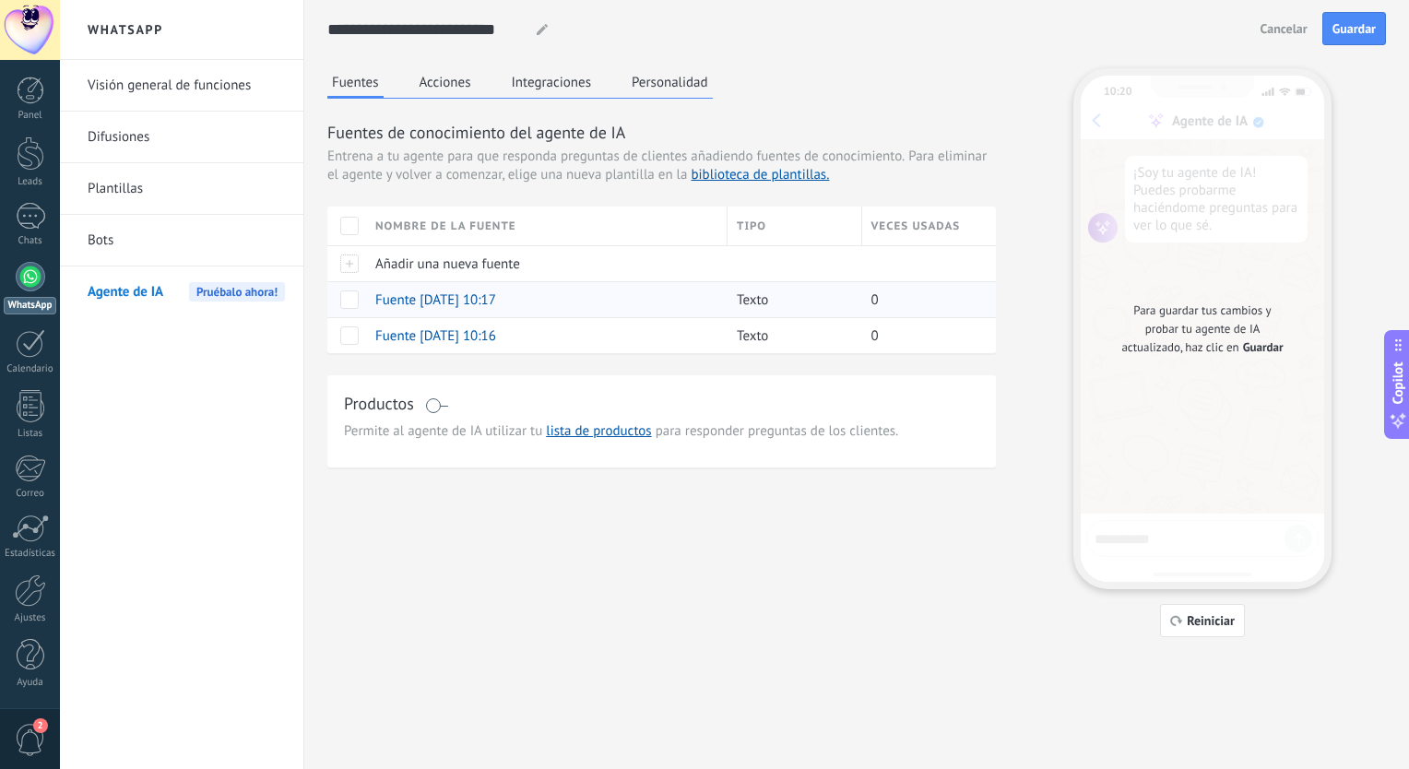
click at [444, 296] on span "Fuente 26.09.2025 10:17" at bounding box center [435, 300] width 121 height 18
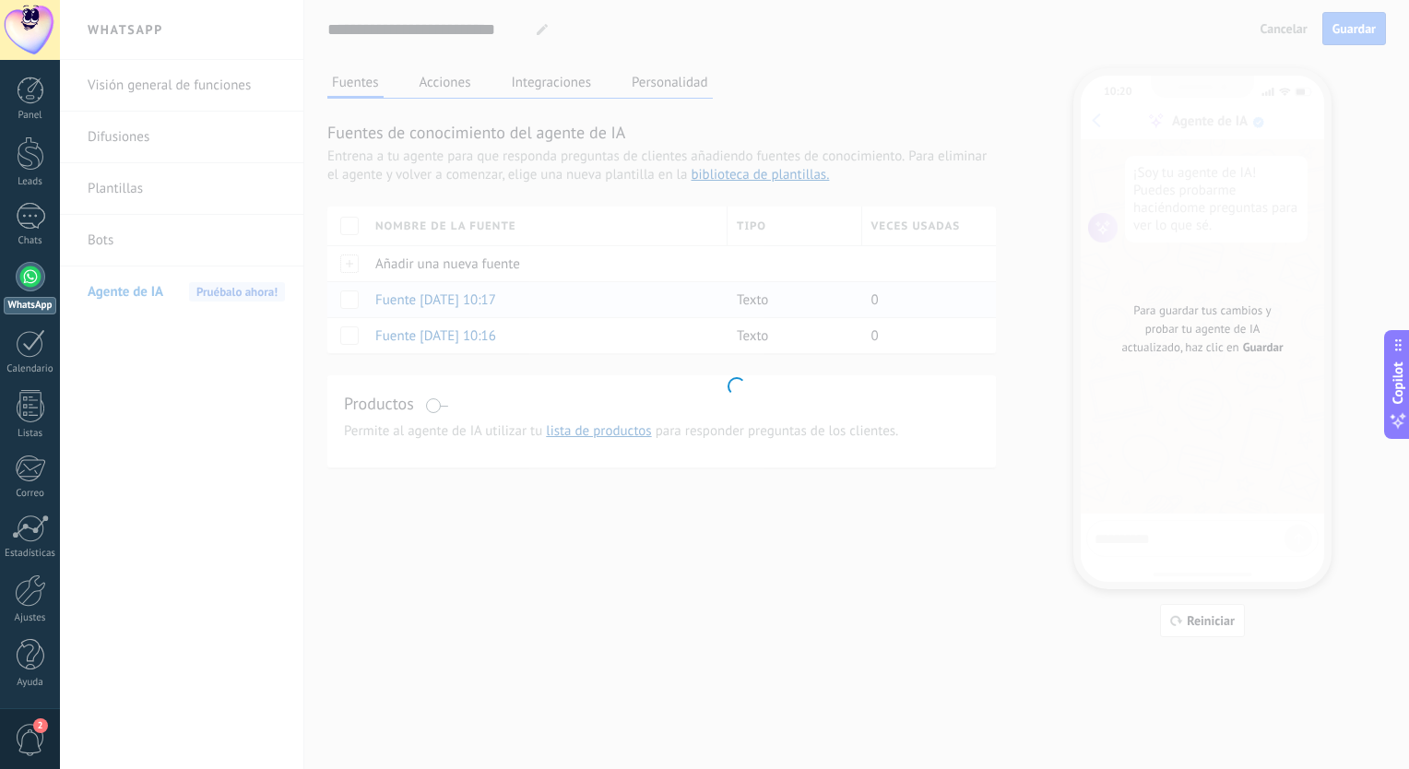
click at [444, 296] on div "**********" at bounding box center [734, 384] width 1349 height 769
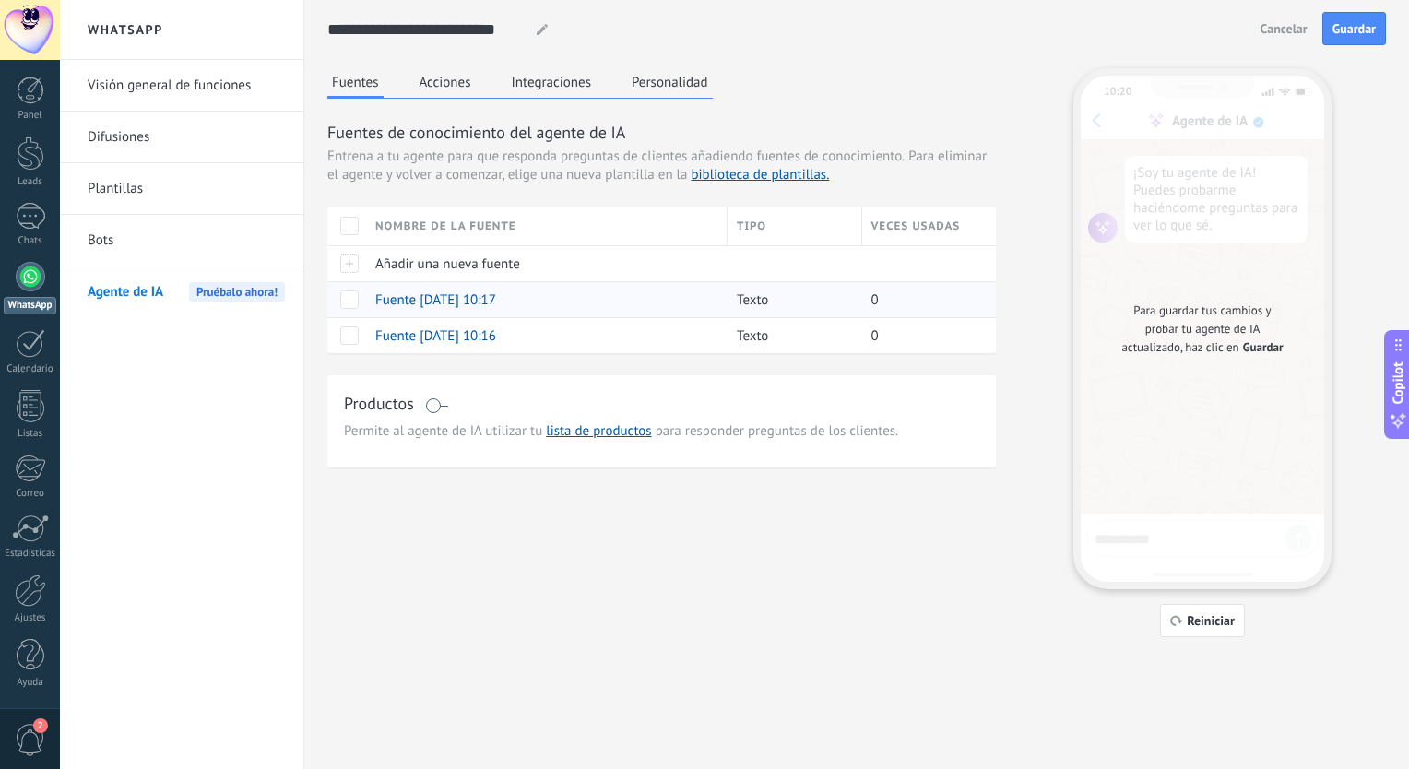
click at [444, 296] on span "Fuente 26.09.2025 10:17" at bounding box center [435, 300] width 121 height 18
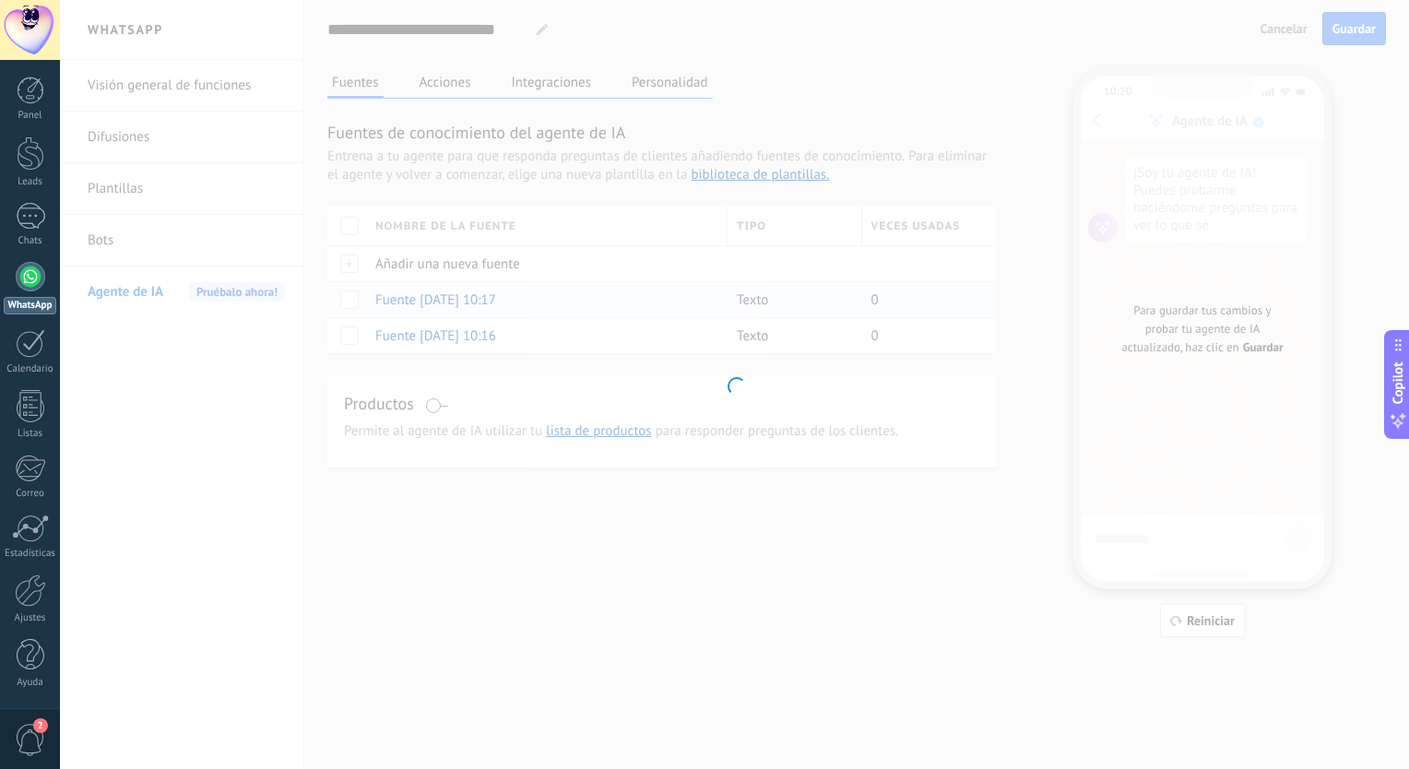
type input "**********"
type textarea "**********"
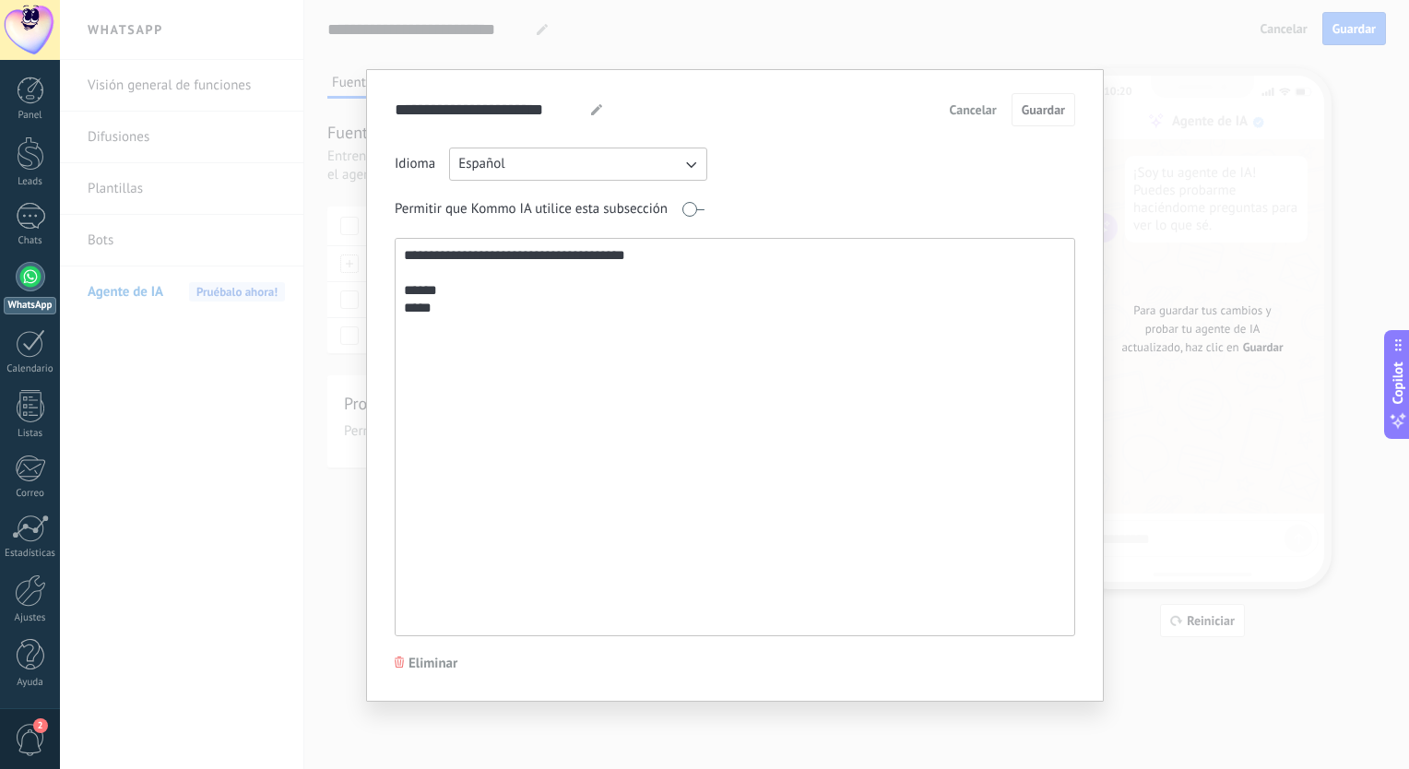
click at [694, 214] on span at bounding box center [692, 209] width 23 height 15
click at [1030, 105] on span "Guardar" at bounding box center [1043, 109] width 43 height 13
click at [972, 113] on span "Cancelar" at bounding box center [973, 109] width 47 height 13
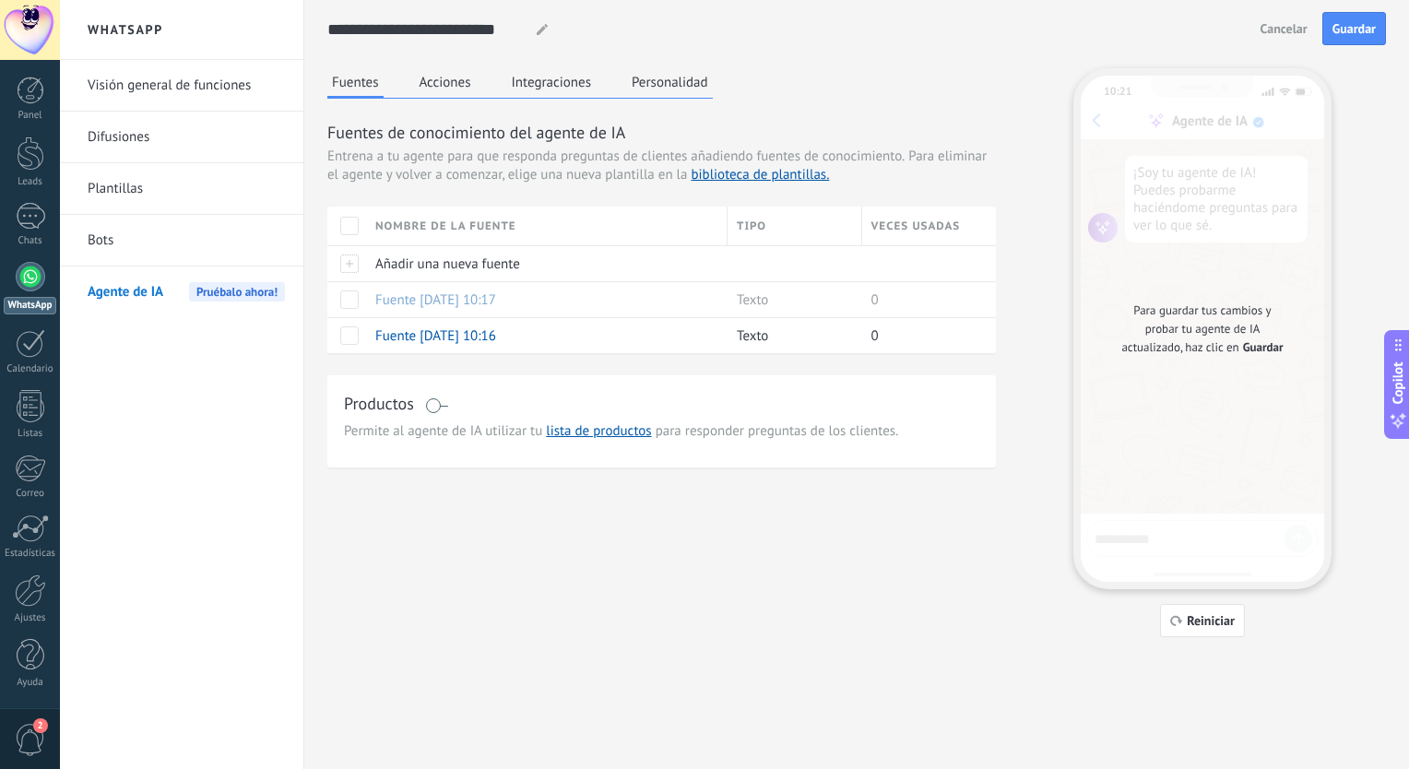
click at [1155, 436] on div "Para guardar tus cambios y probar tu agente de IA actualizado, haz clic en Guar…" at bounding box center [1202, 329] width 243 height 506
click at [1276, 349] on span "Guardar" at bounding box center [1263, 347] width 41 height 18
click at [436, 87] on button "Acciones" at bounding box center [445, 82] width 61 height 28
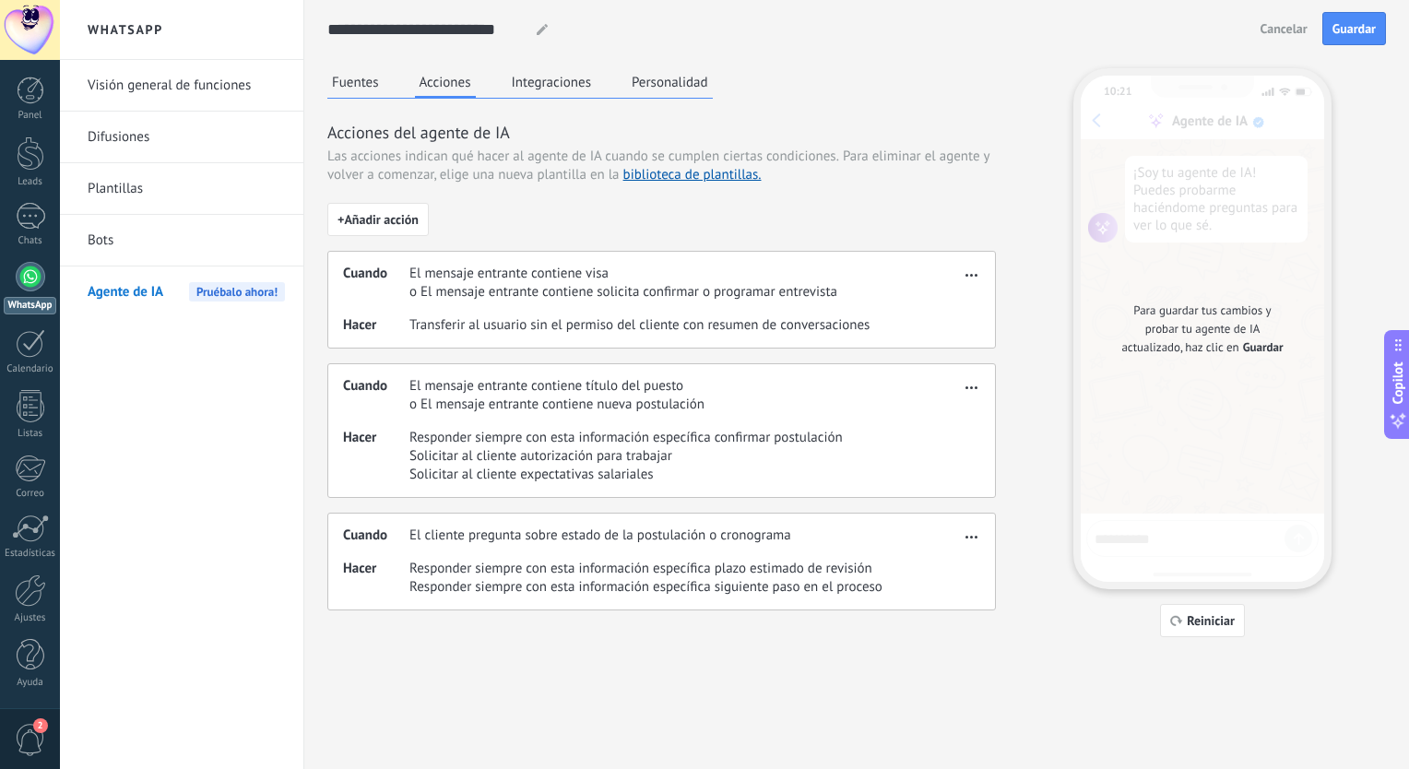
click at [559, 91] on button "Integraciones" at bounding box center [551, 82] width 89 height 28
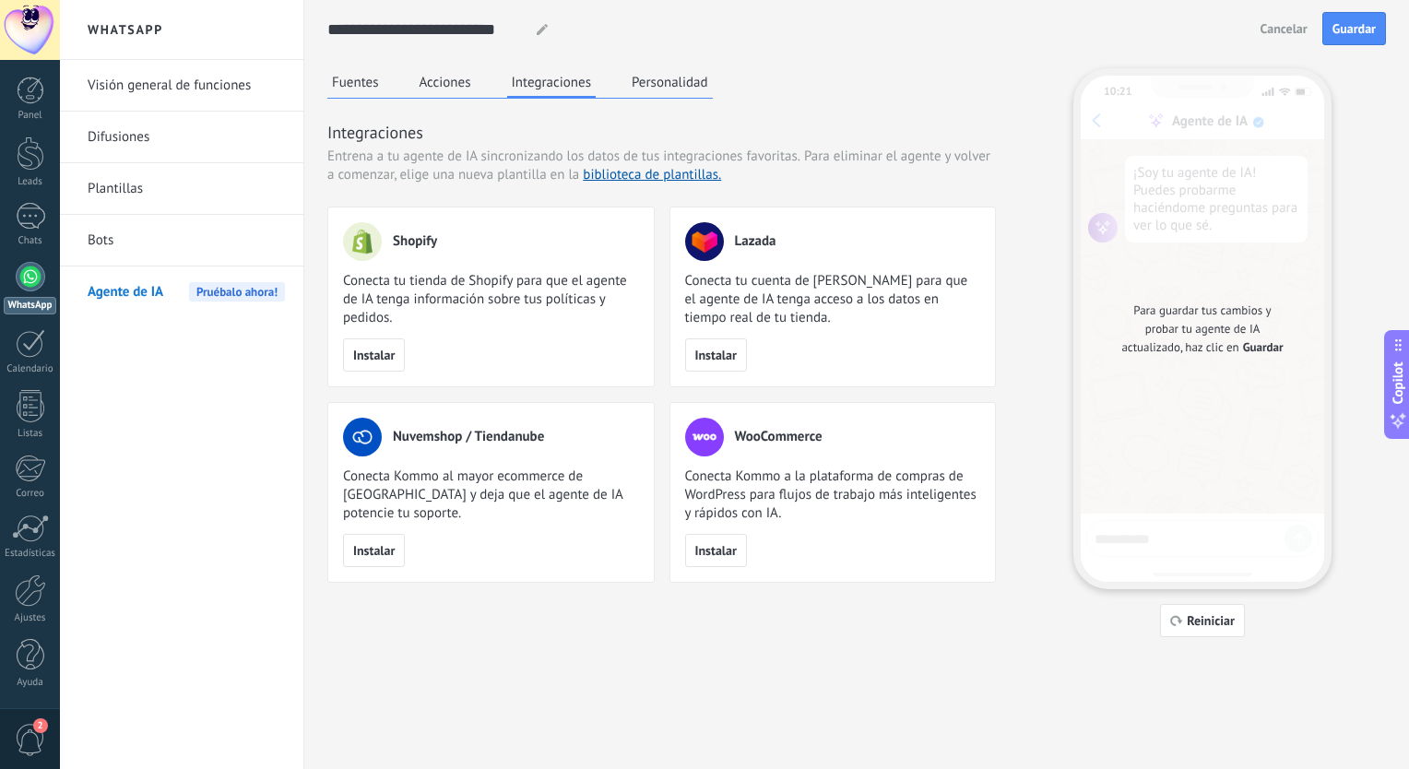
click at [454, 79] on button "Acciones" at bounding box center [445, 82] width 61 height 28
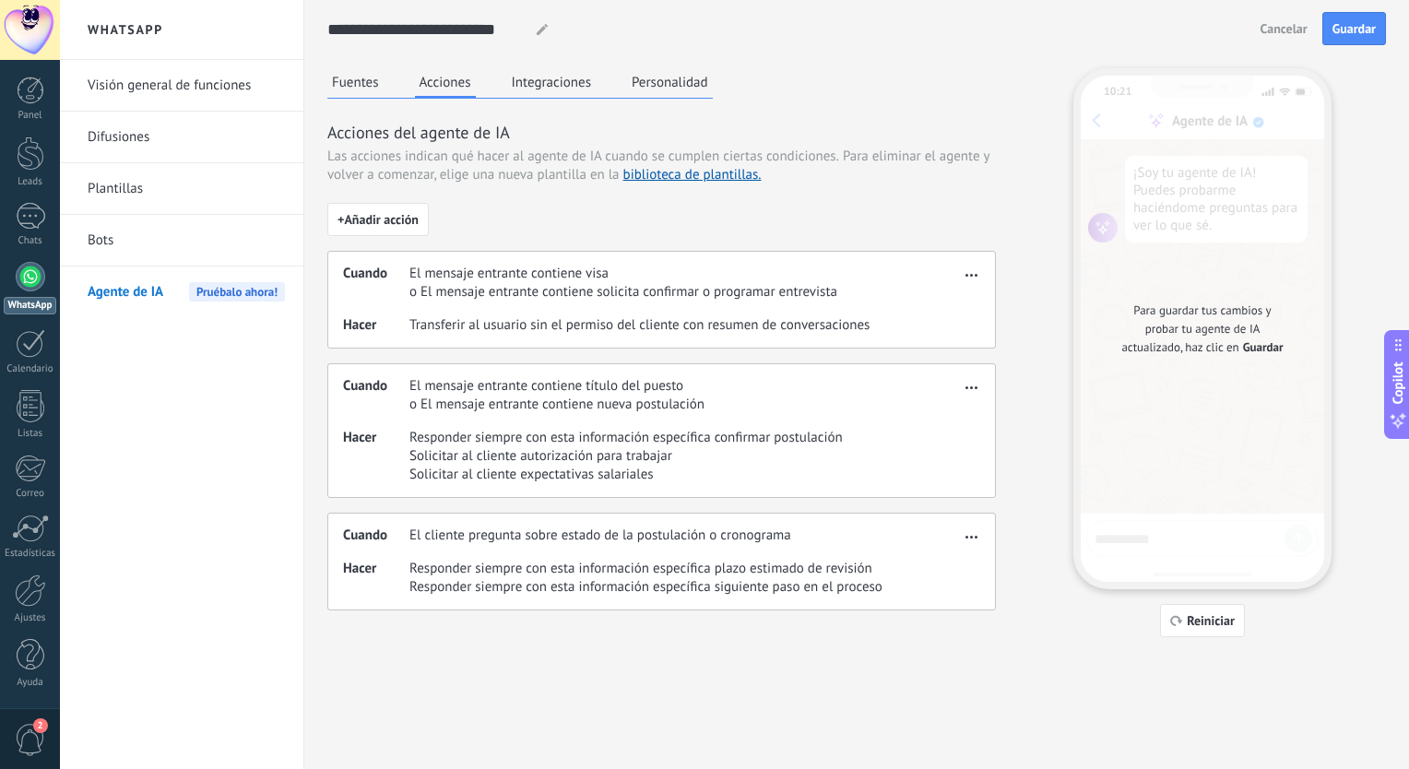
click at [338, 83] on button "Fuentes" at bounding box center [355, 82] width 56 height 28
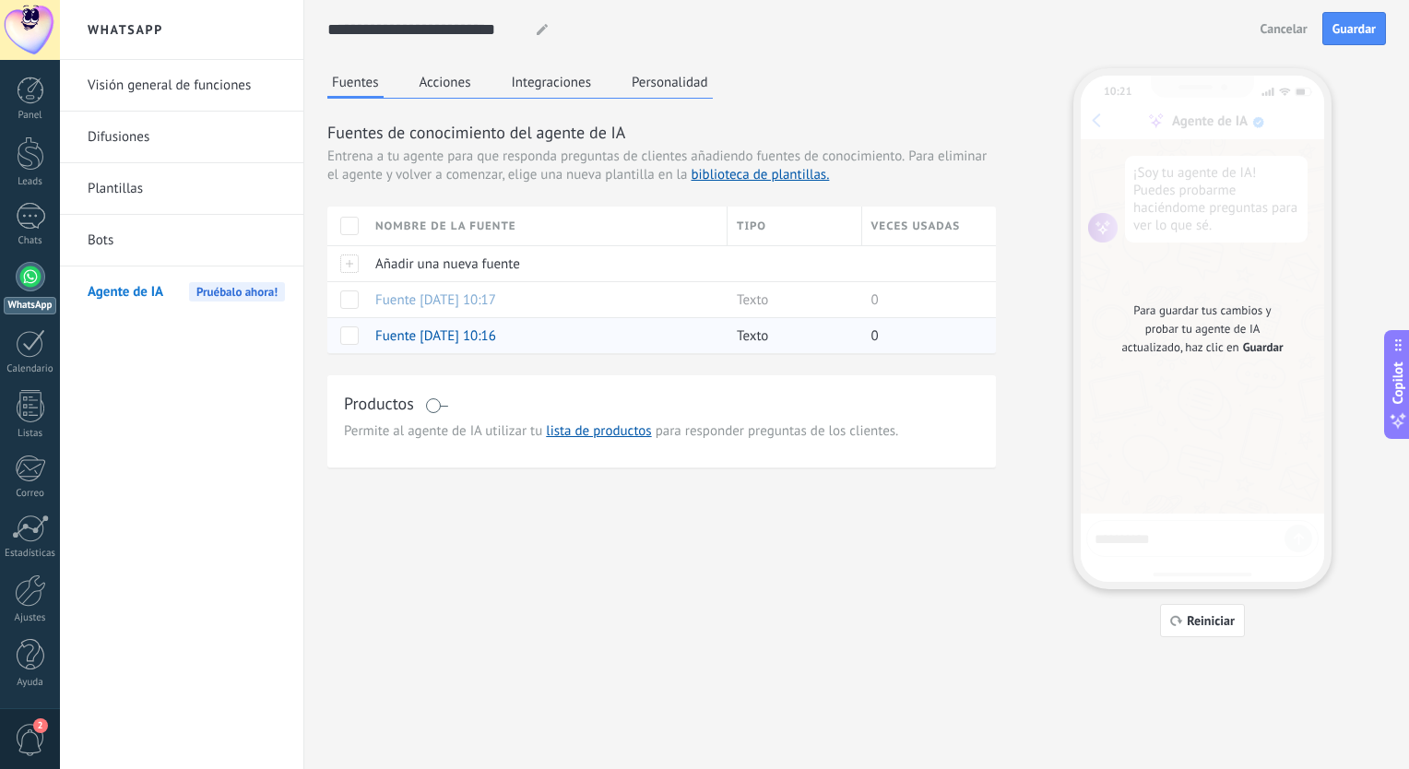
click at [431, 330] on span "Fuente 26.09.2025 10:16" at bounding box center [435, 336] width 121 height 18
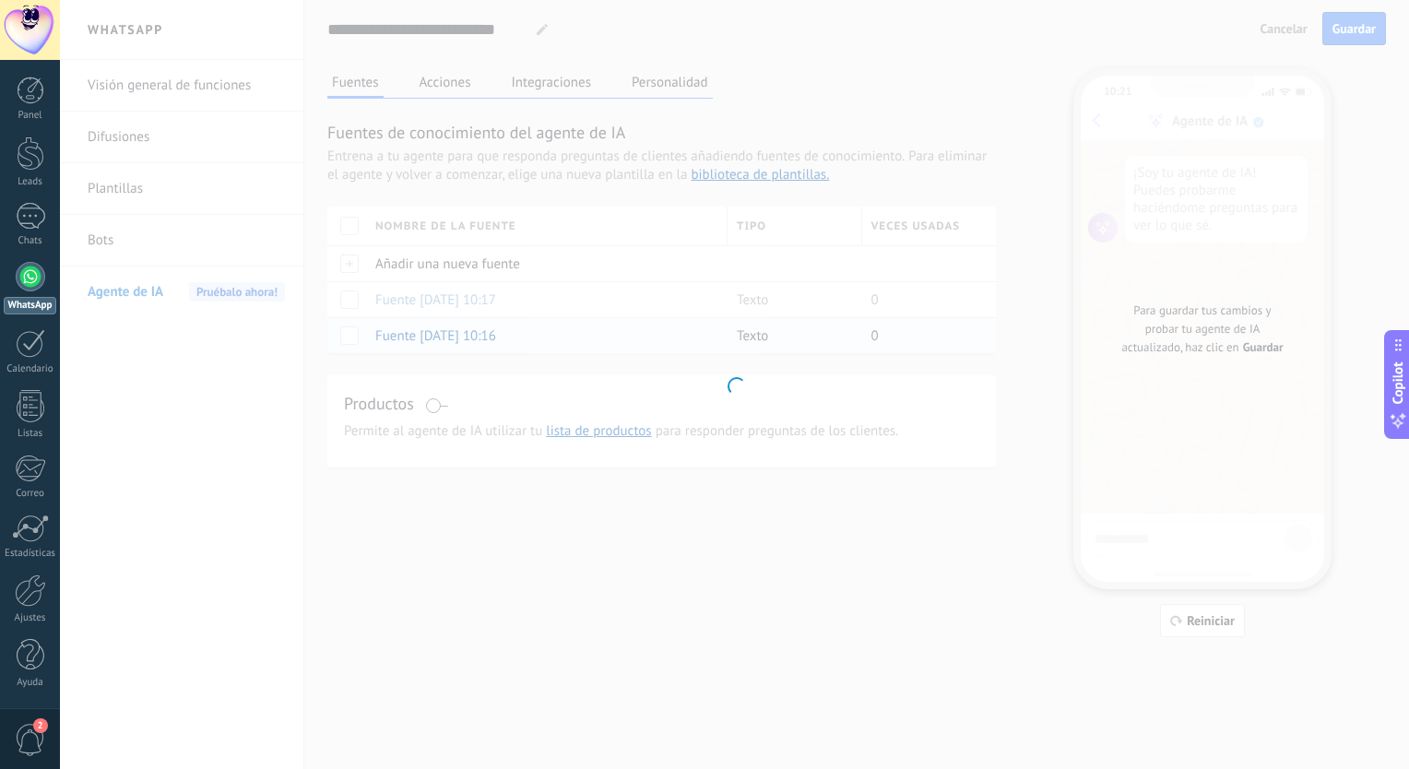
type input "**********"
type textarea "**********"
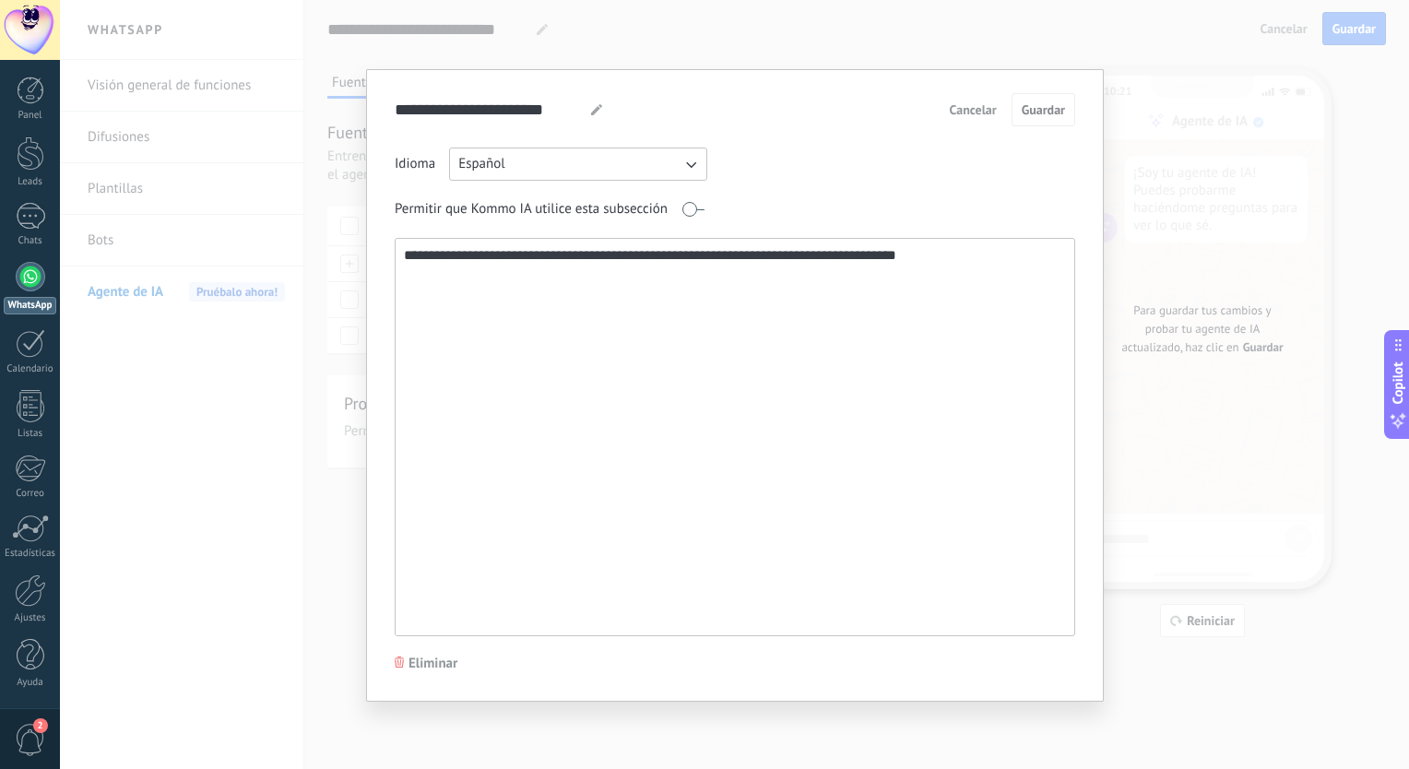
click at [966, 109] on span "Cancelar" at bounding box center [973, 109] width 47 height 13
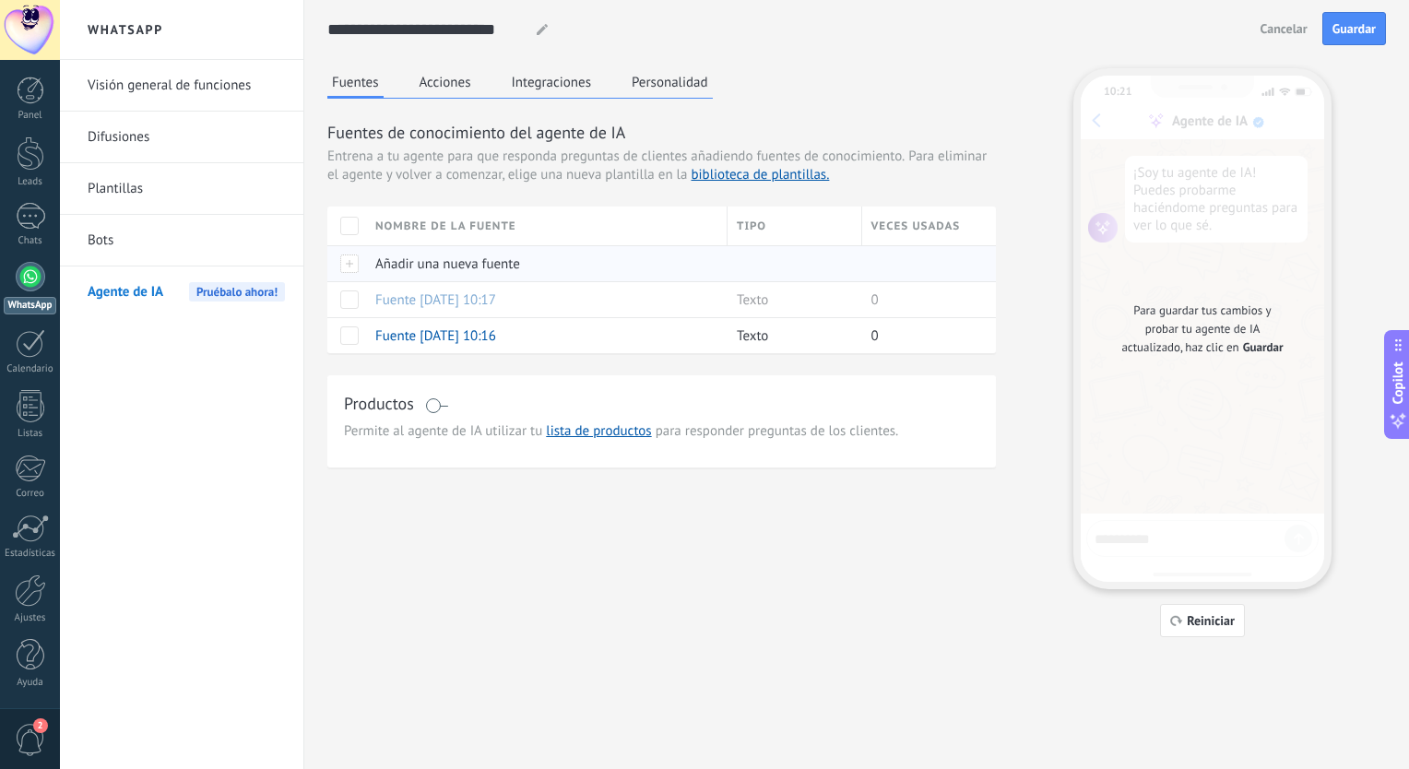
click at [937, 260] on div at bounding box center [922, 263] width 121 height 35
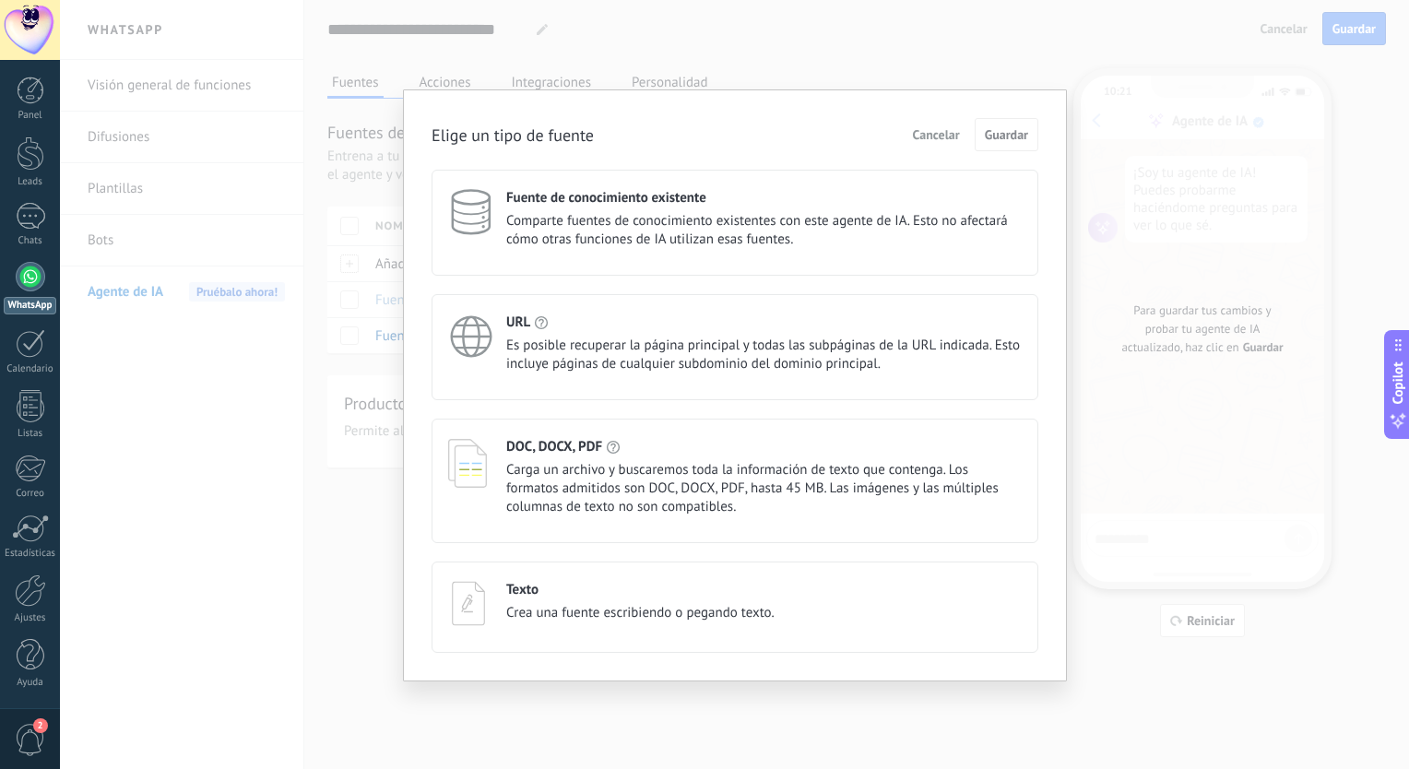
click at [929, 141] on span "Cancelar" at bounding box center [936, 134] width 47 height 13
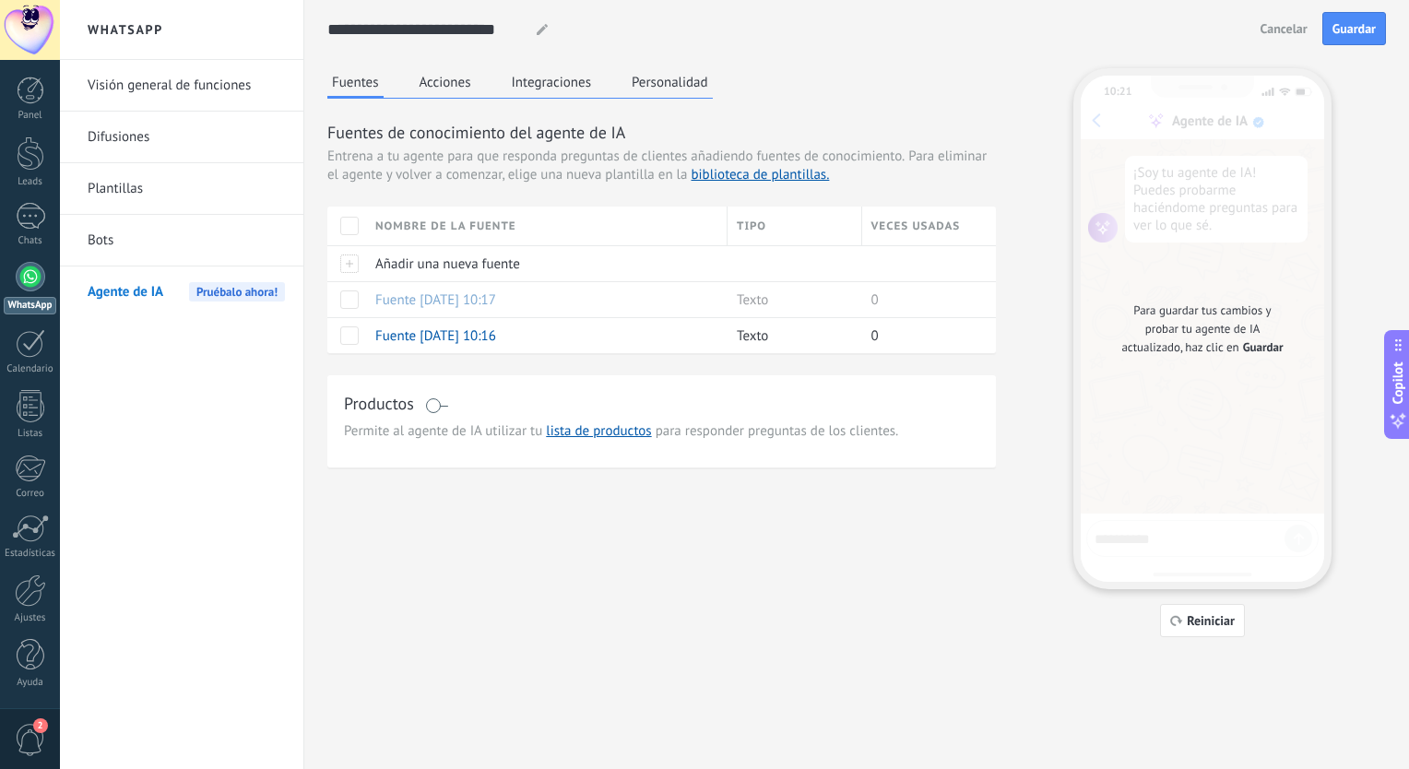
click at [483, 83] on div "Fuentes Acciones Integraciones Personalidad" at bounding box center [519, 83] width 385 height 30
click at [460, 83] on button "Acciones" at bounding box center [445, 82] width 61 height 28
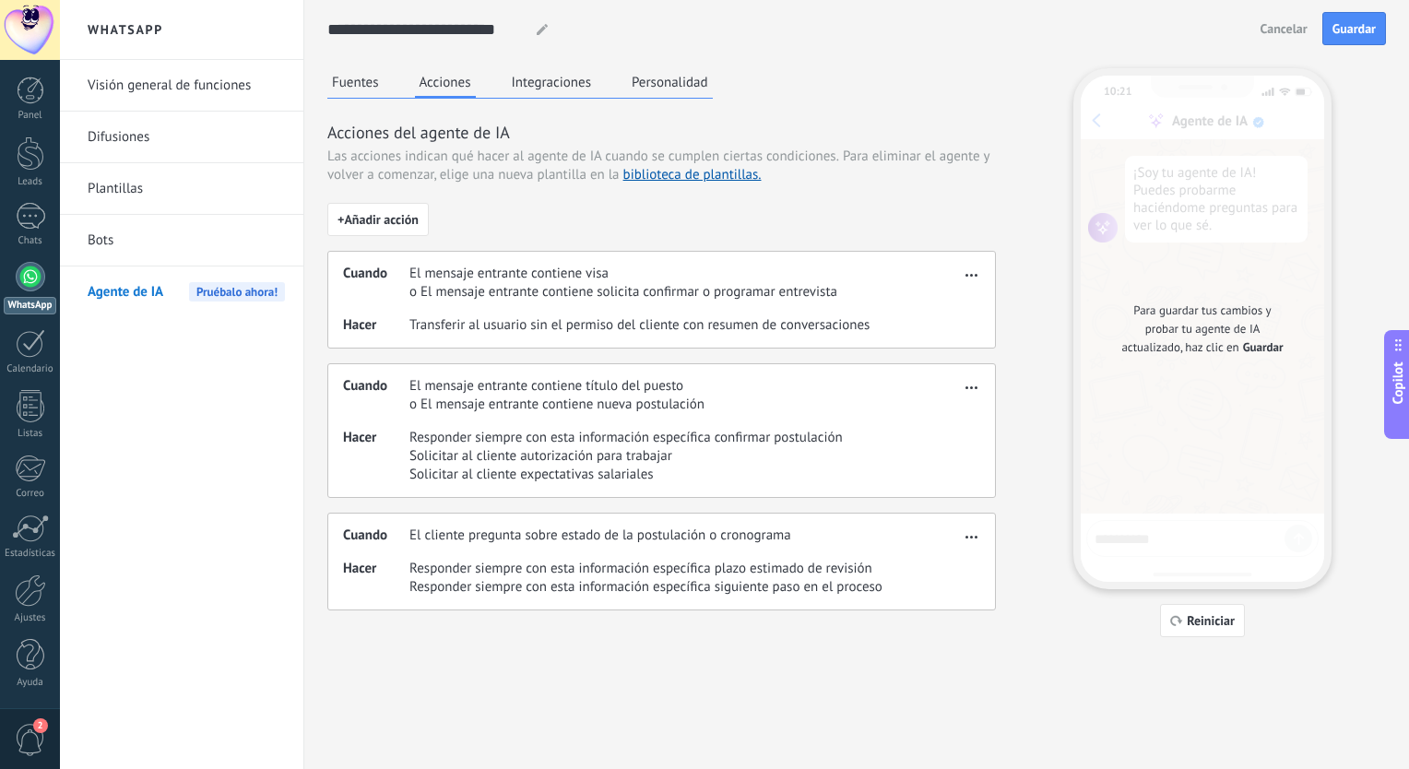
drag, startPoint x: 460, startPoint y: 83, endPoint x: 608, endPoint y: 452, distance: 397.2
click at [608, 452] on div "Fuentes Acciones Integraciones Personalidad Acciones del agente de IA Las accio…" at bounding box center [661, 339] width 668 height 542
click at [386, 207] on button "+ Añadir acción" at bounding box center [377, 219] width 101 height 33
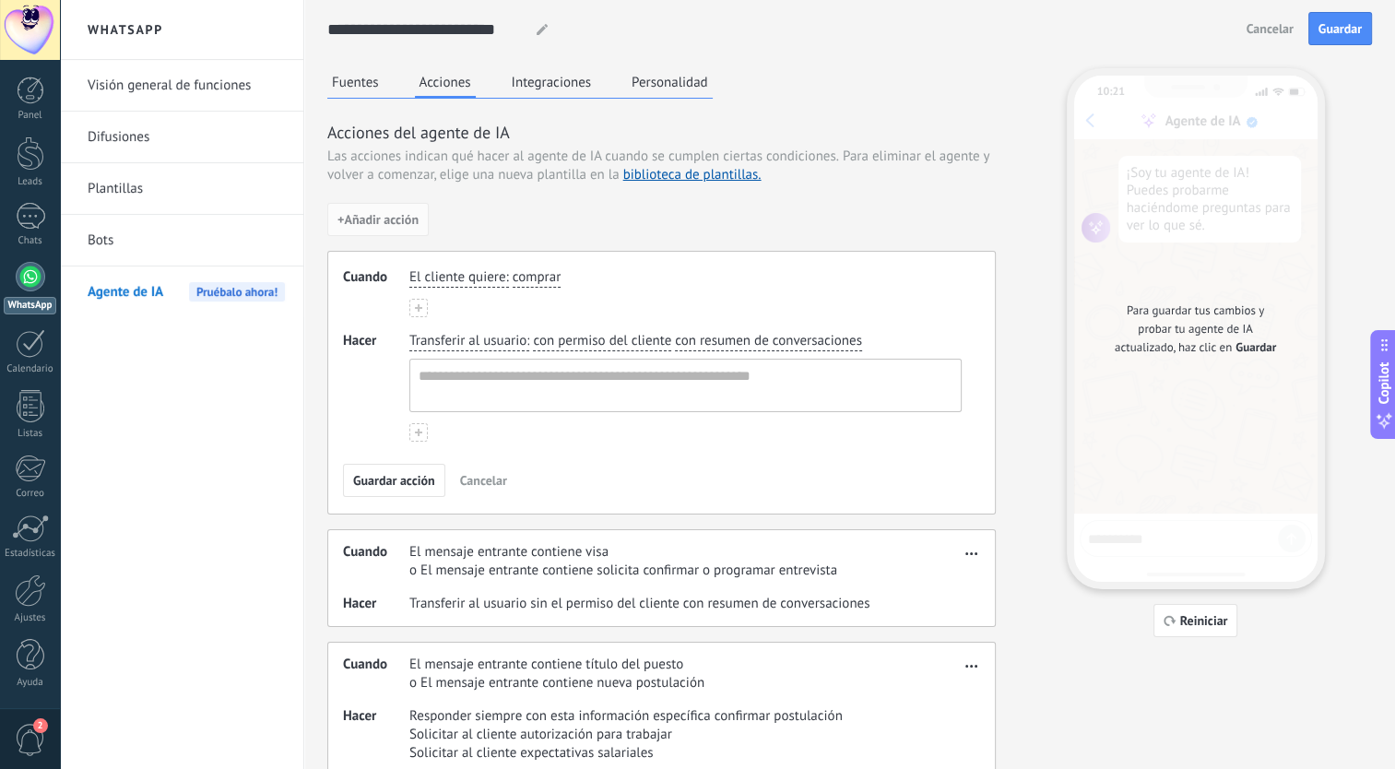
click at [552, 90] on button "Integraciones" at bounding box center [551, 82] width 89 height 28
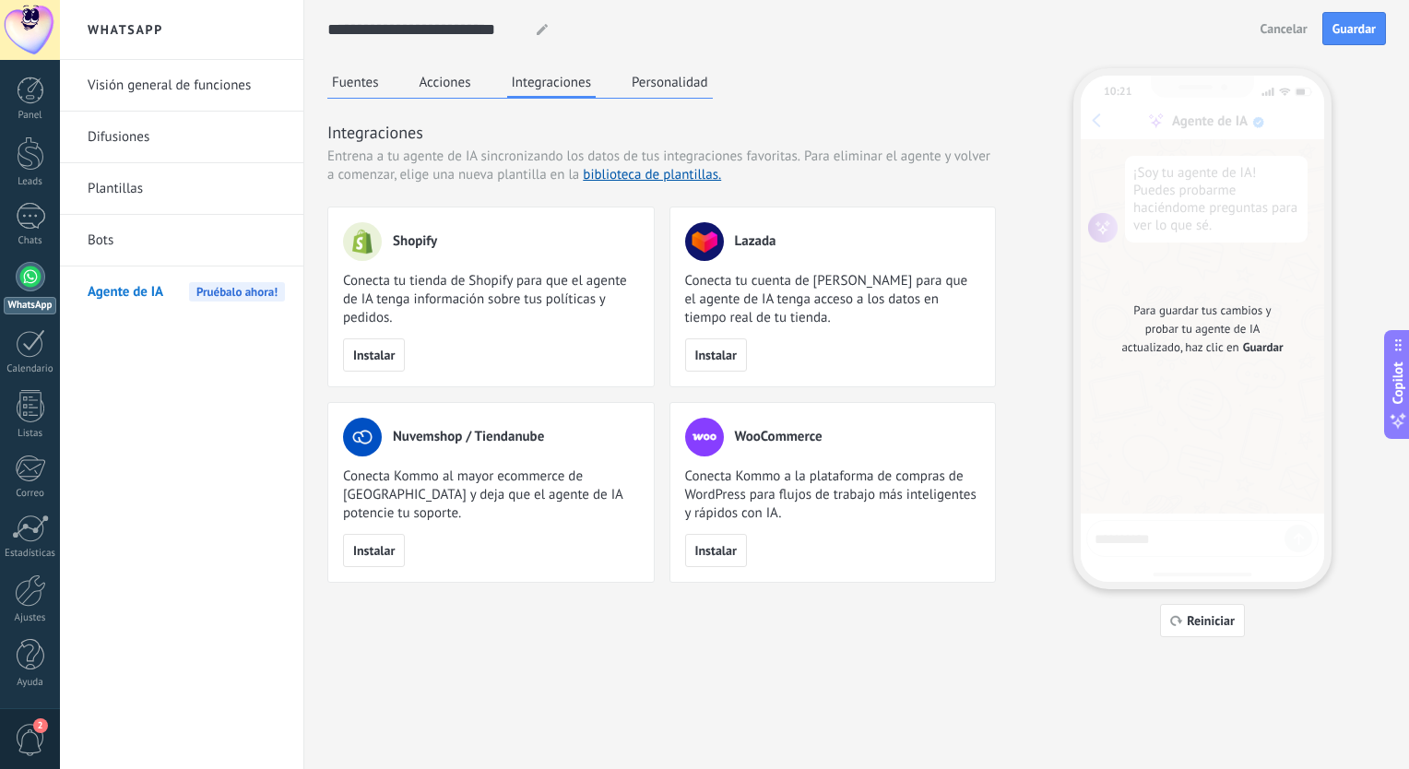
click at [682, 81] on button "Personalidad" at bounding box center [670, 82] width 86 height 28
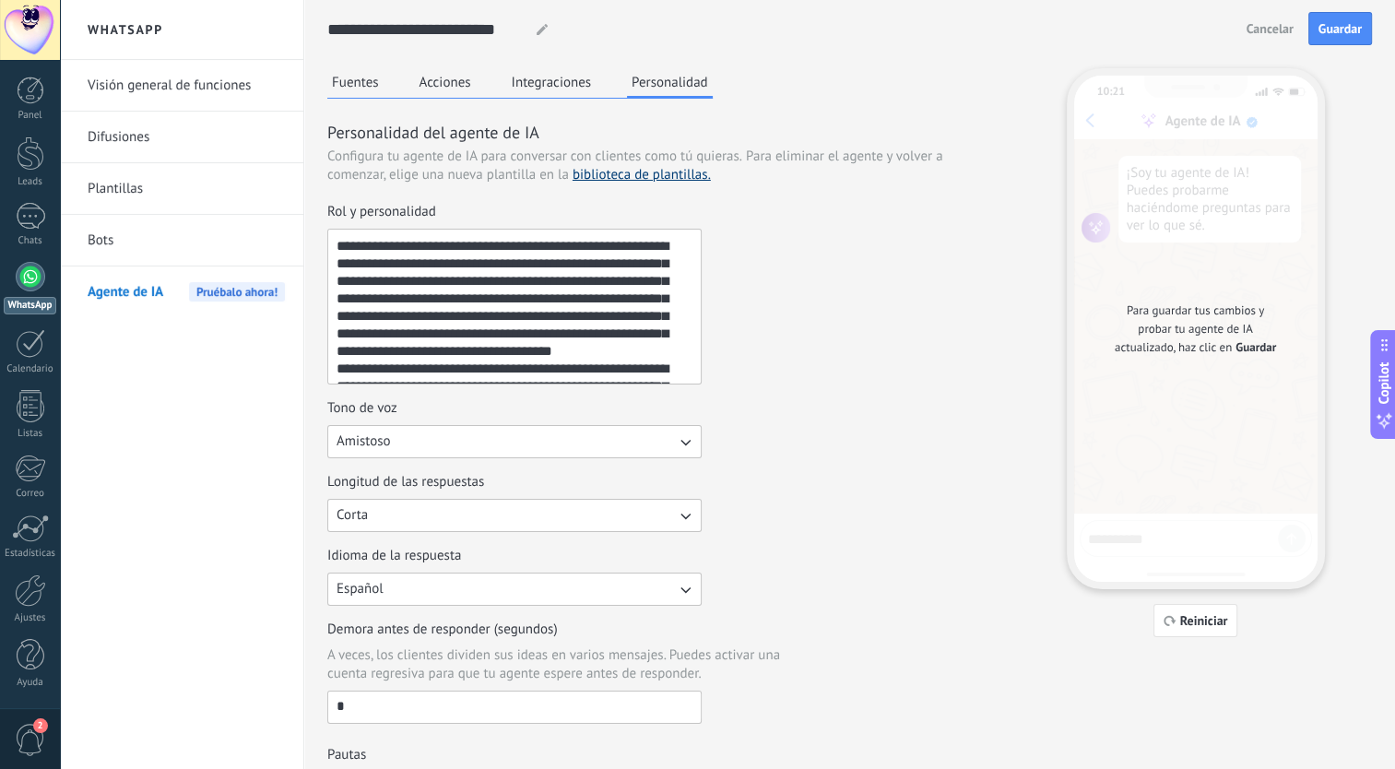
click at [627, 179] on link "biblioteca de plantillas." at bounding box center [642, 175] width 138 height 18
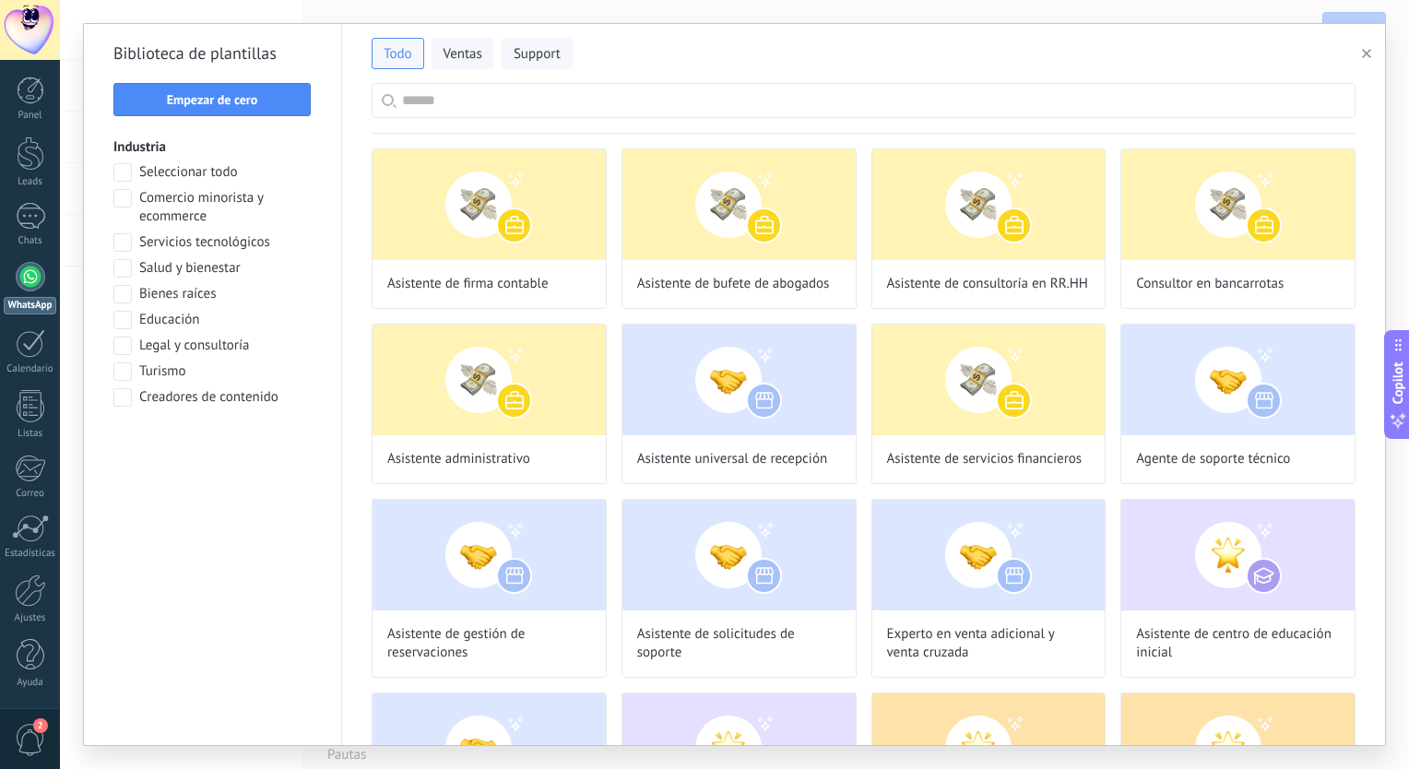
click at [585, 89] on input "text" at bounding box center [873, 100] width 943 height 33
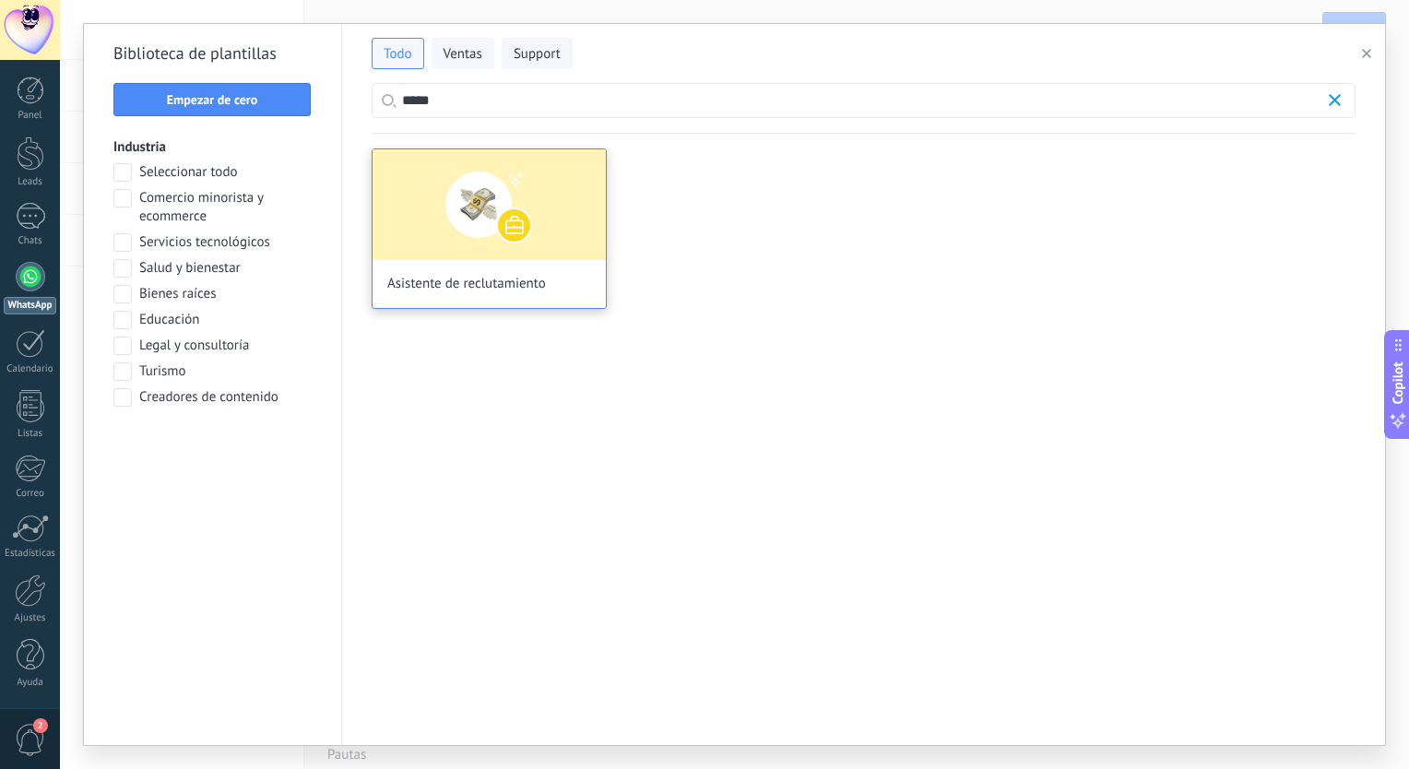
type input "*****"
click at [410, 241] on img at bounding box center [488, 204] width 233 height 111
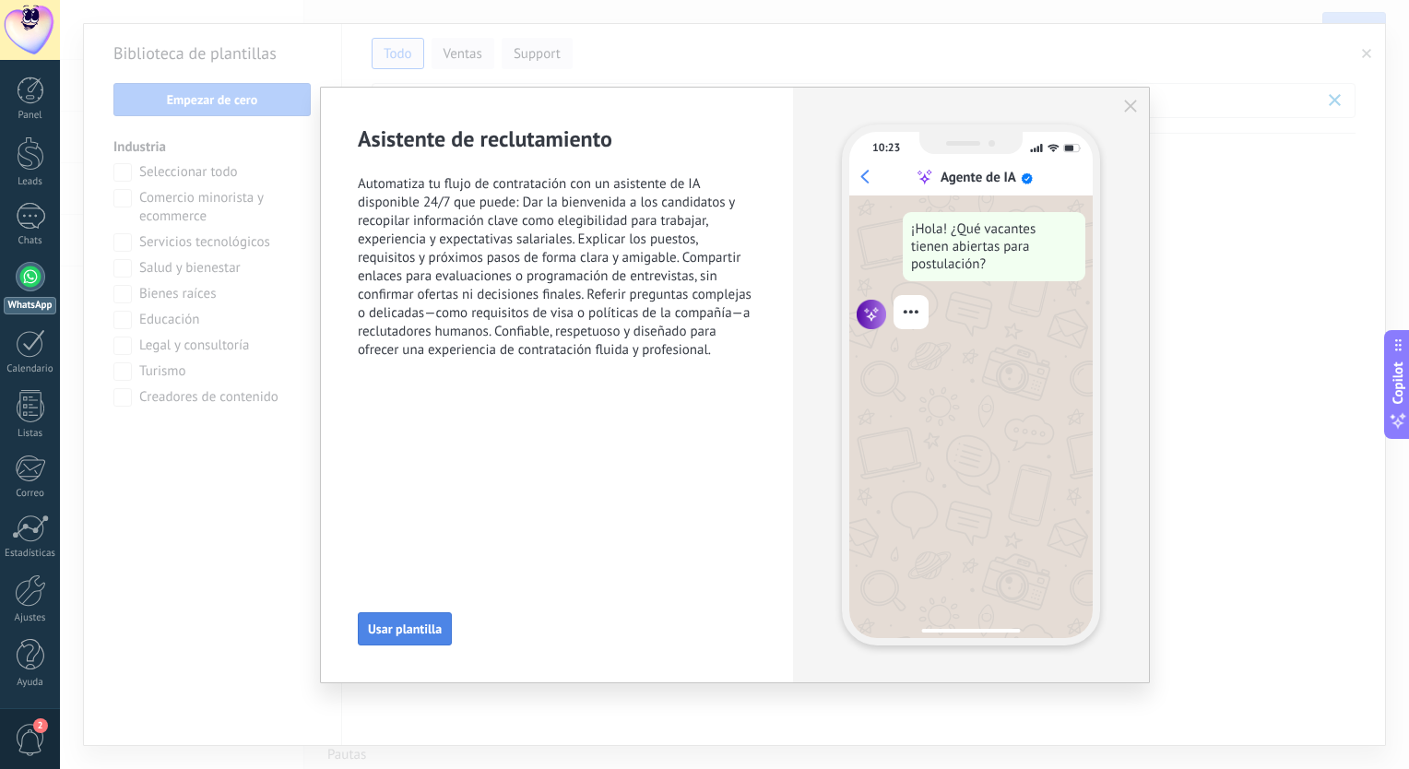
click at [393, 634] on span "Usar plantilla" at bounding box center [405, 628] width 74 height 13
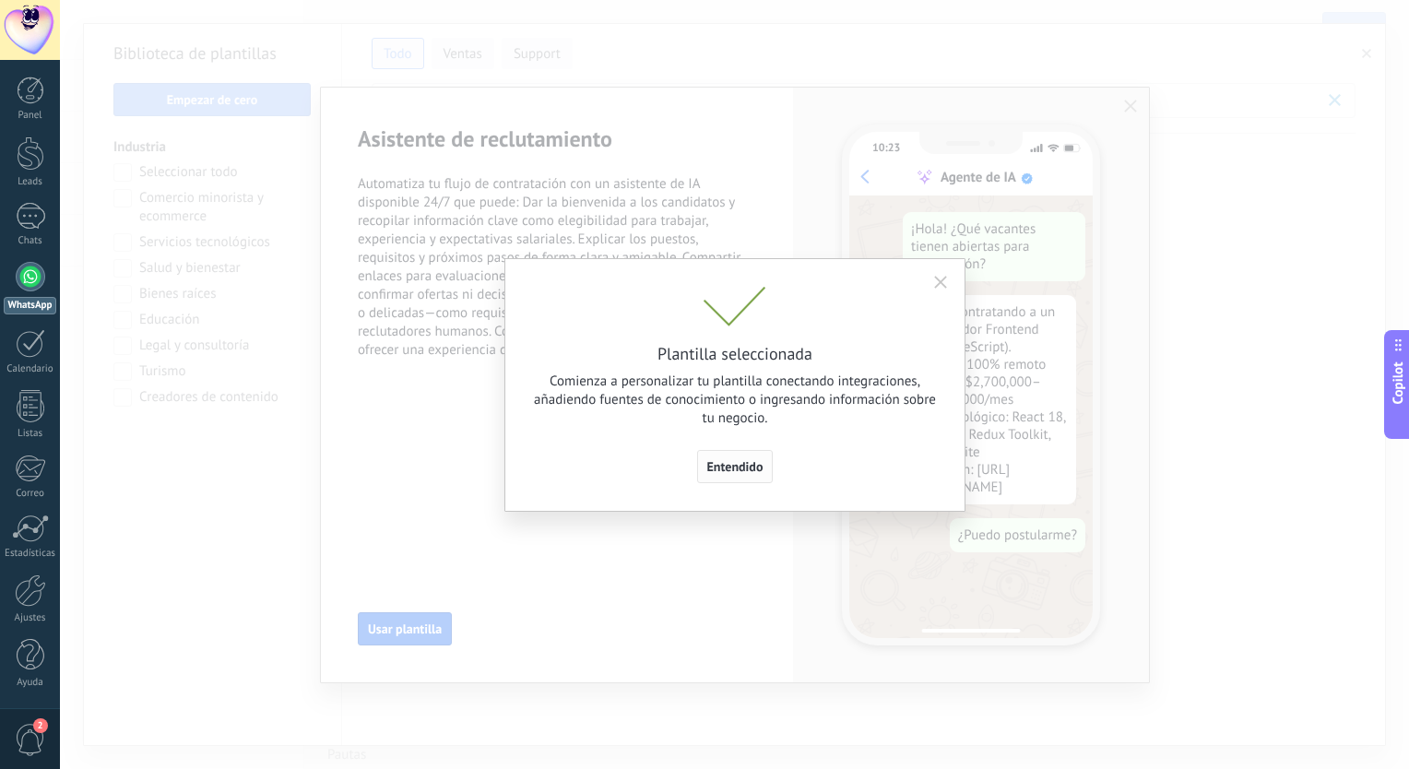
click at [738, 471] on span "Entendido" at bounding box center [735, 466] width 56 height 13
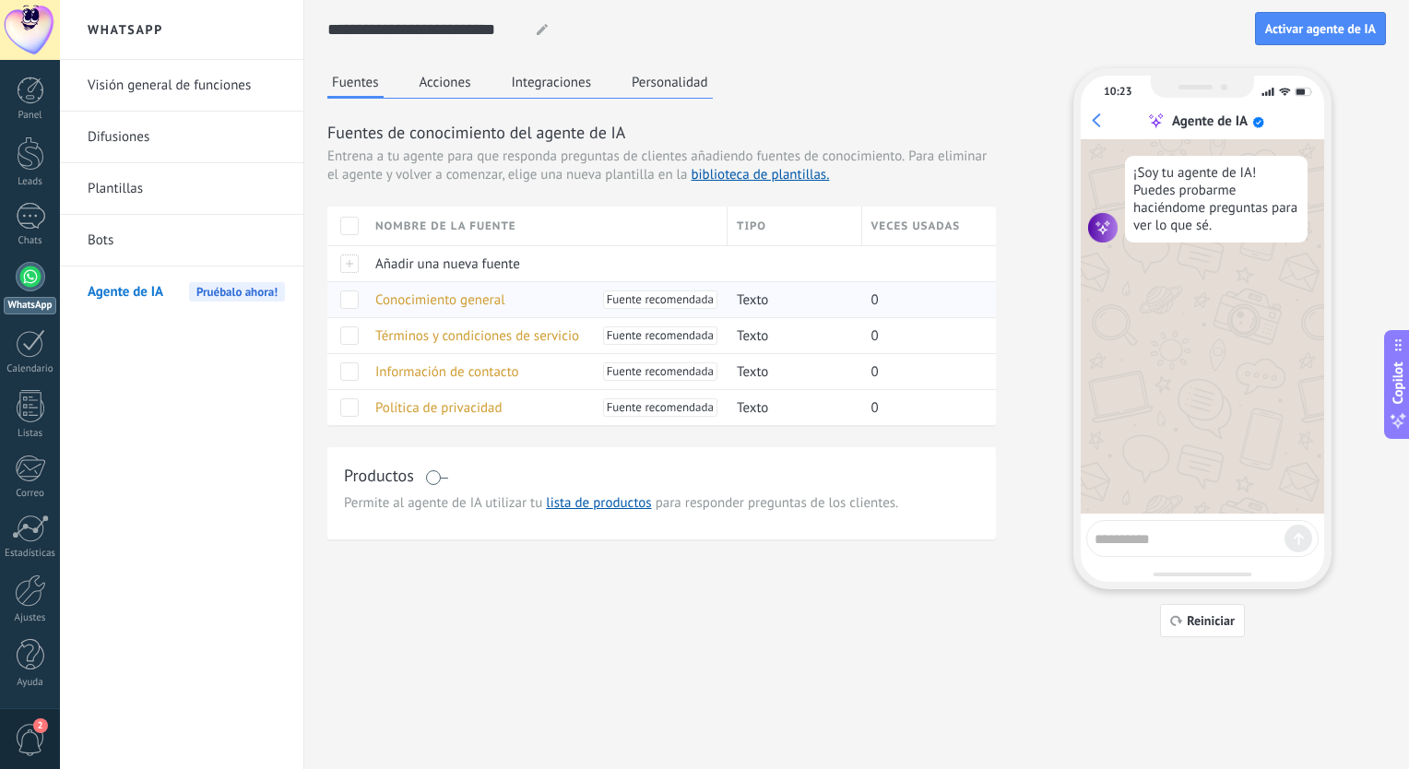
click at [392, 305] on span "Conocimiento general" at bounding box center [440, 300] width 130 height 18
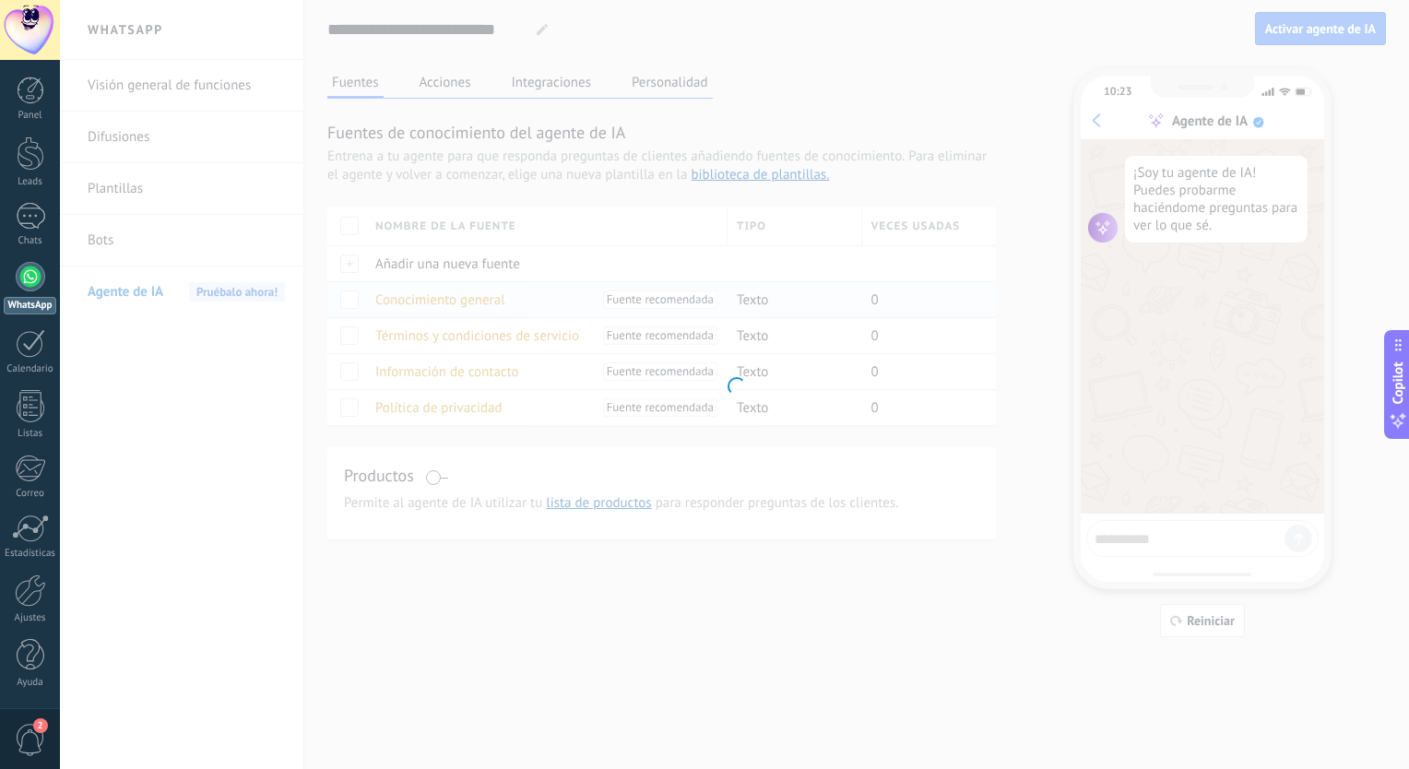
type input "**********"
type textarea "**********"
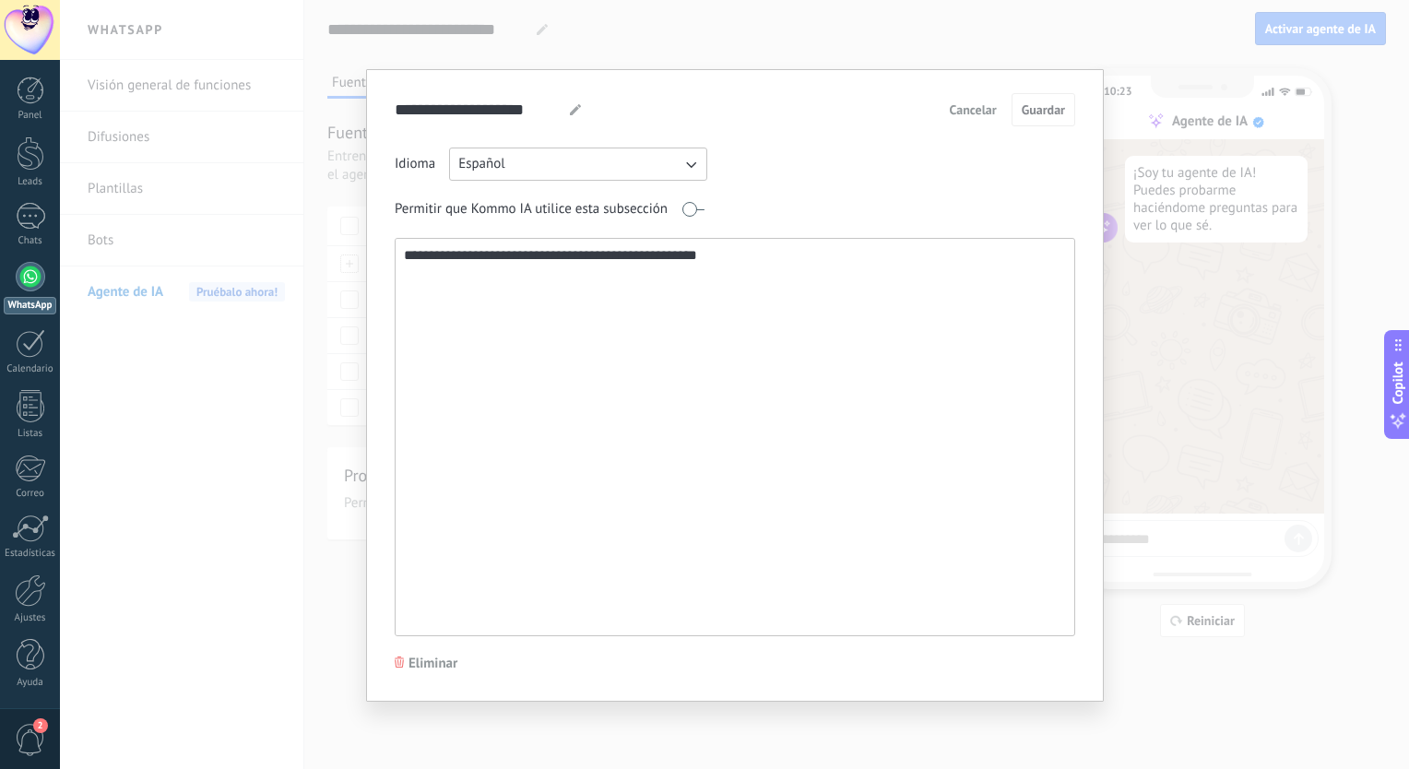
click at [970, 122] on button "Cancelar" at bounding box center [973, 110] width 64 height 28
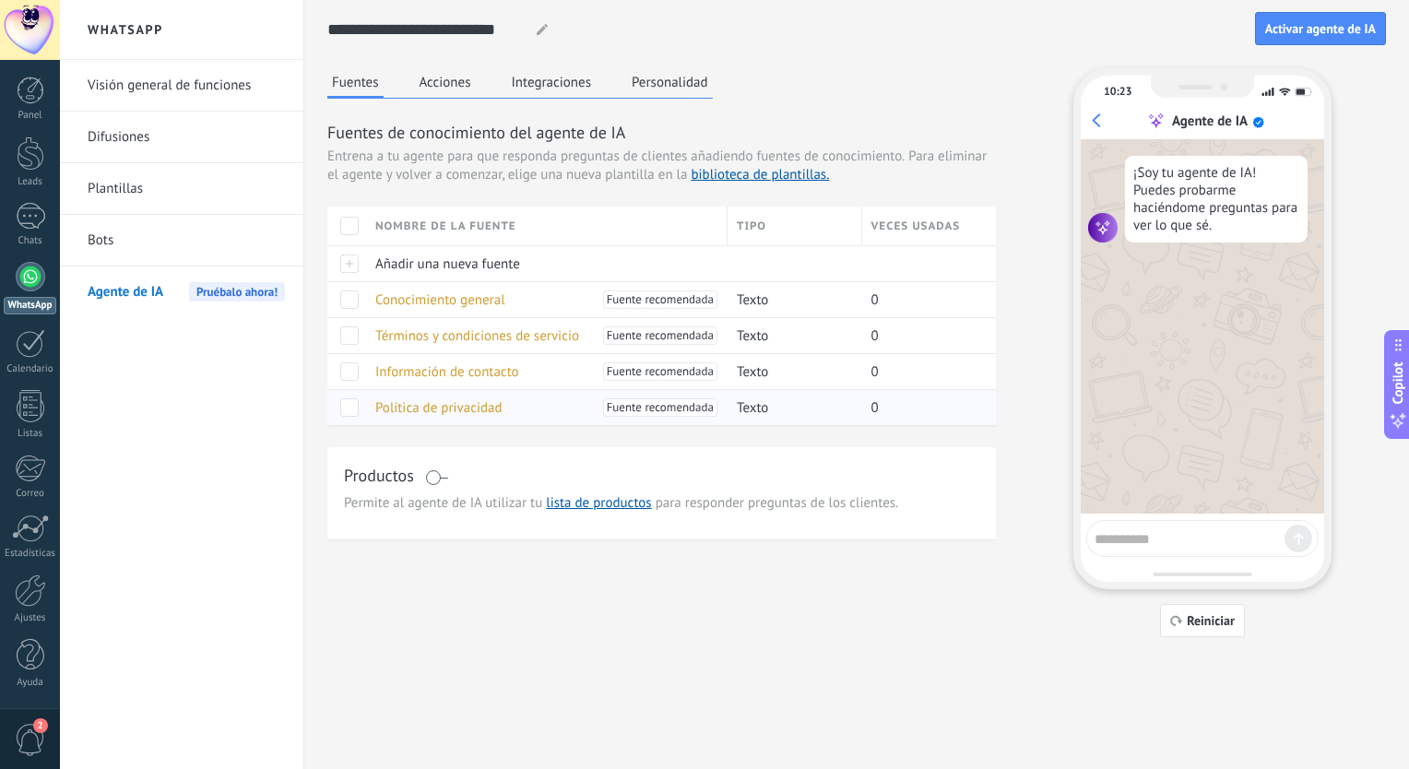
click at [351, 408] on span at bounding box center [349, 407] width 18 height 18
click at [393, 403] on span "Política de privacidad" at bounding box center [438, 408] width 127 height 18
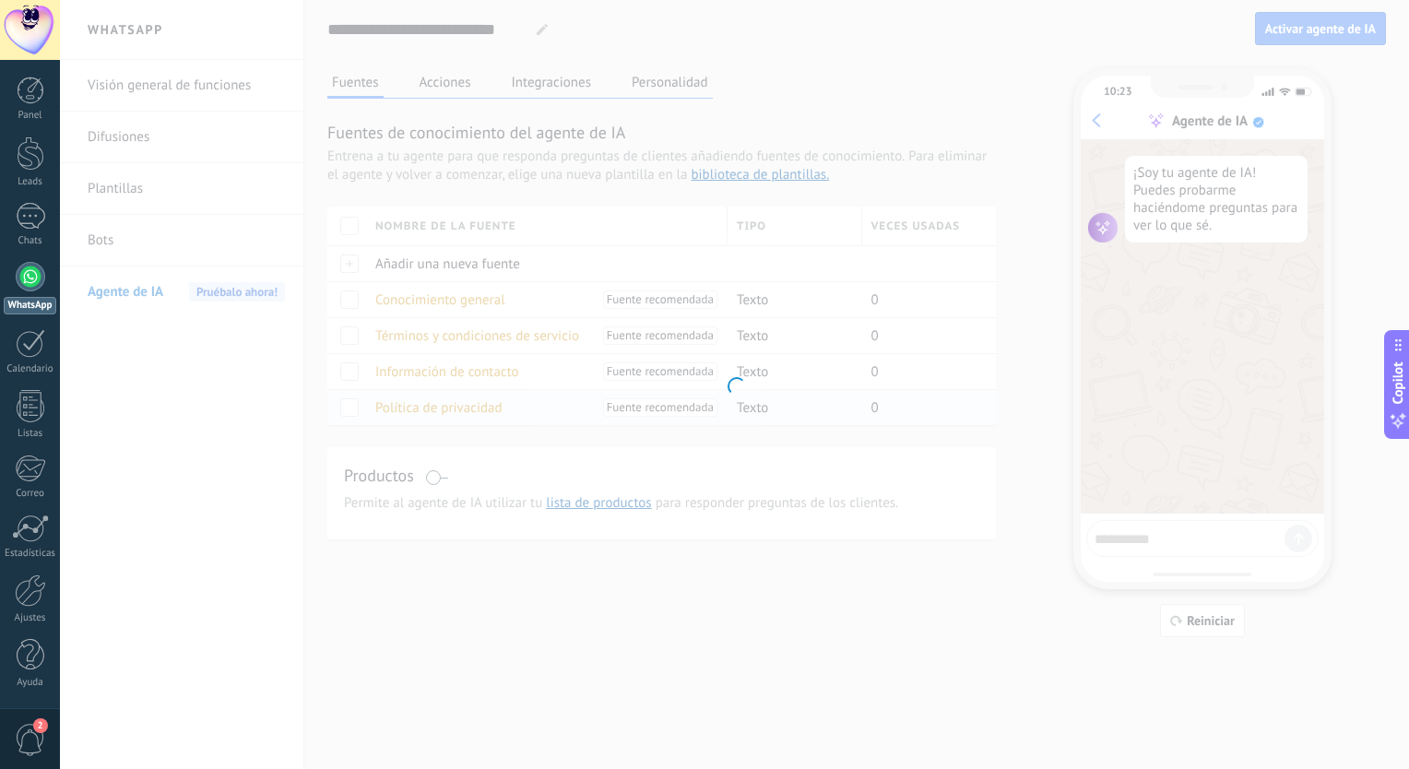
type input "**********"
type textarea "**********"
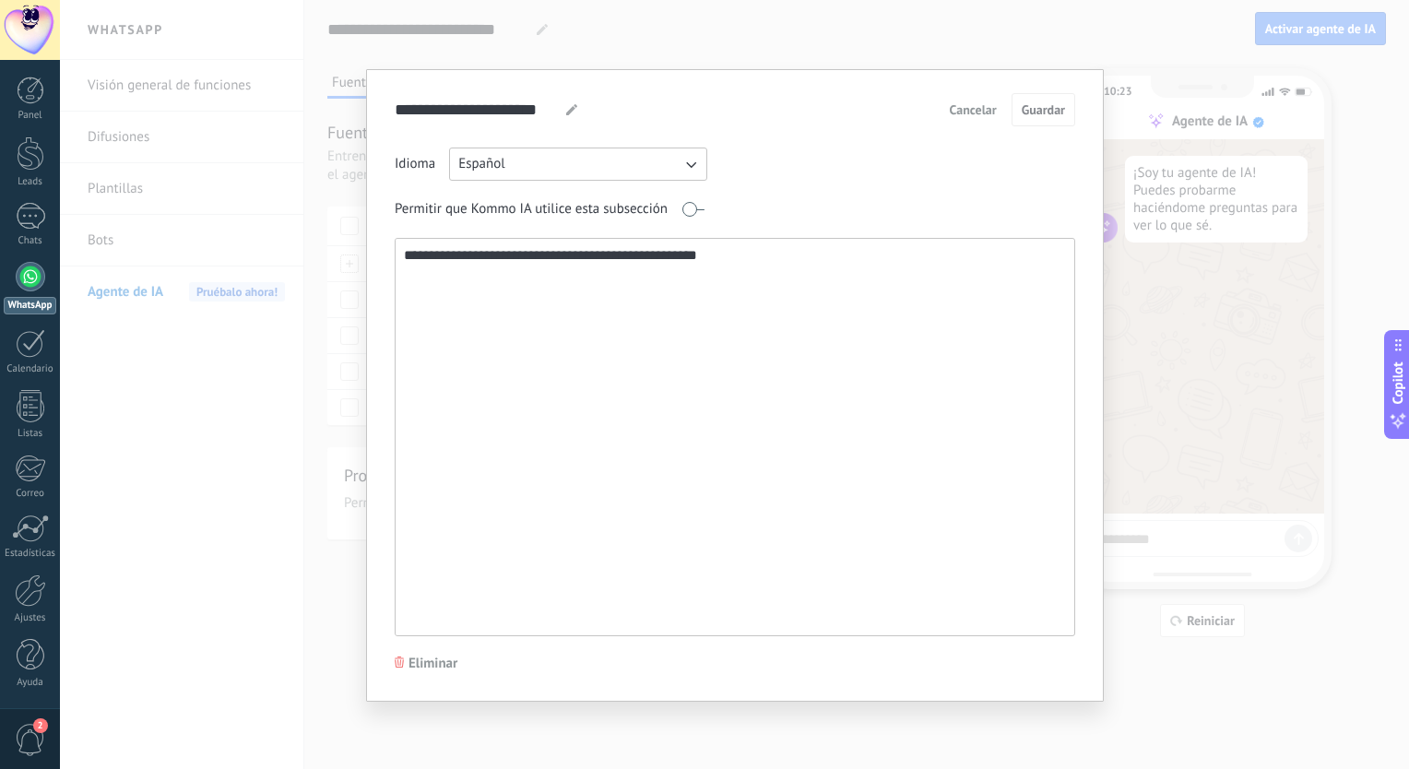
click at [472, 271] on textarea "**********" at bounding box center [734, 437] width 676 height 396
click at [977, 103] on span "Cancelar" at bounding box center [973, 109] width 47 height 13
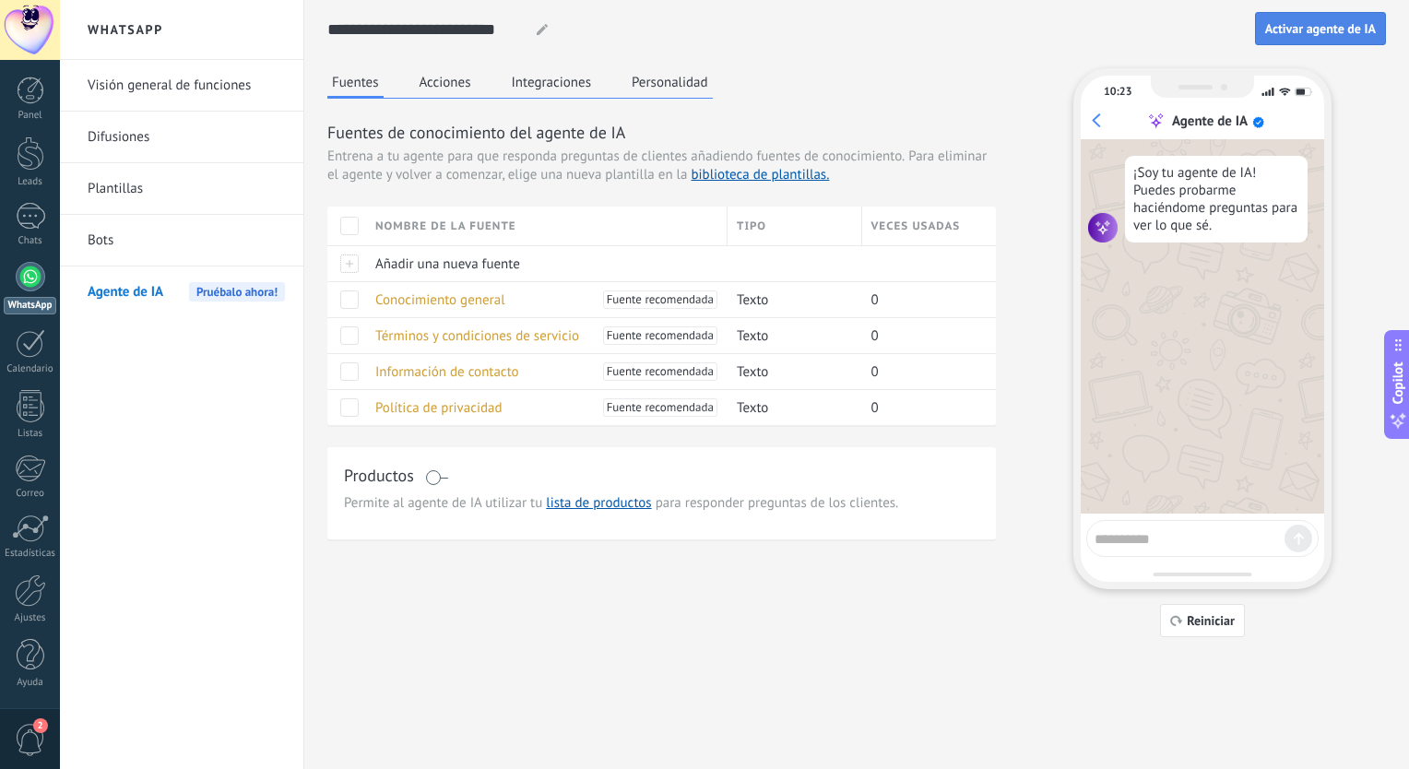
click at [1348, 18] on button "Activar agente de IA" at bounding box center [1320, 28] width 131 height 33
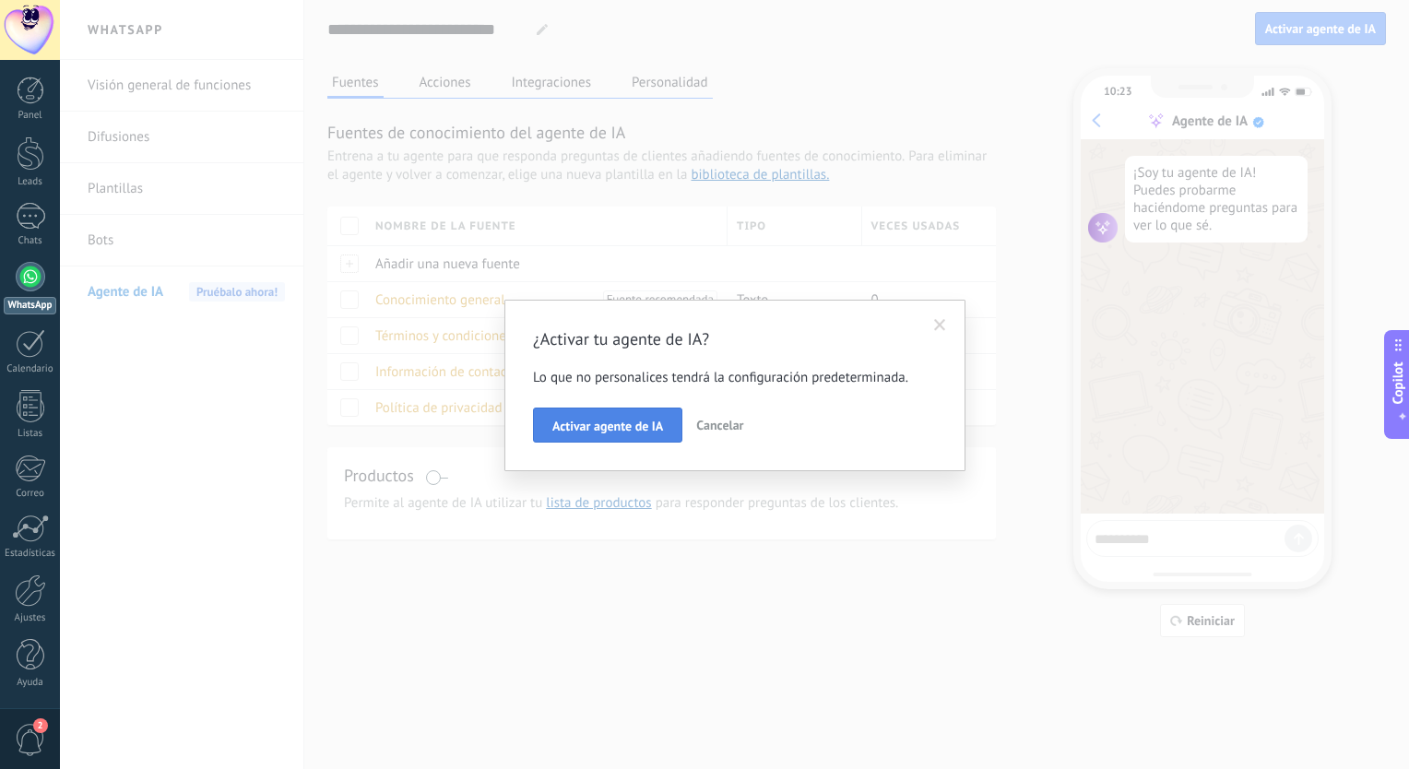
click at [597, 425] on span "Activar agente de IA" at bounding box center [607, 426] width 111 height 13
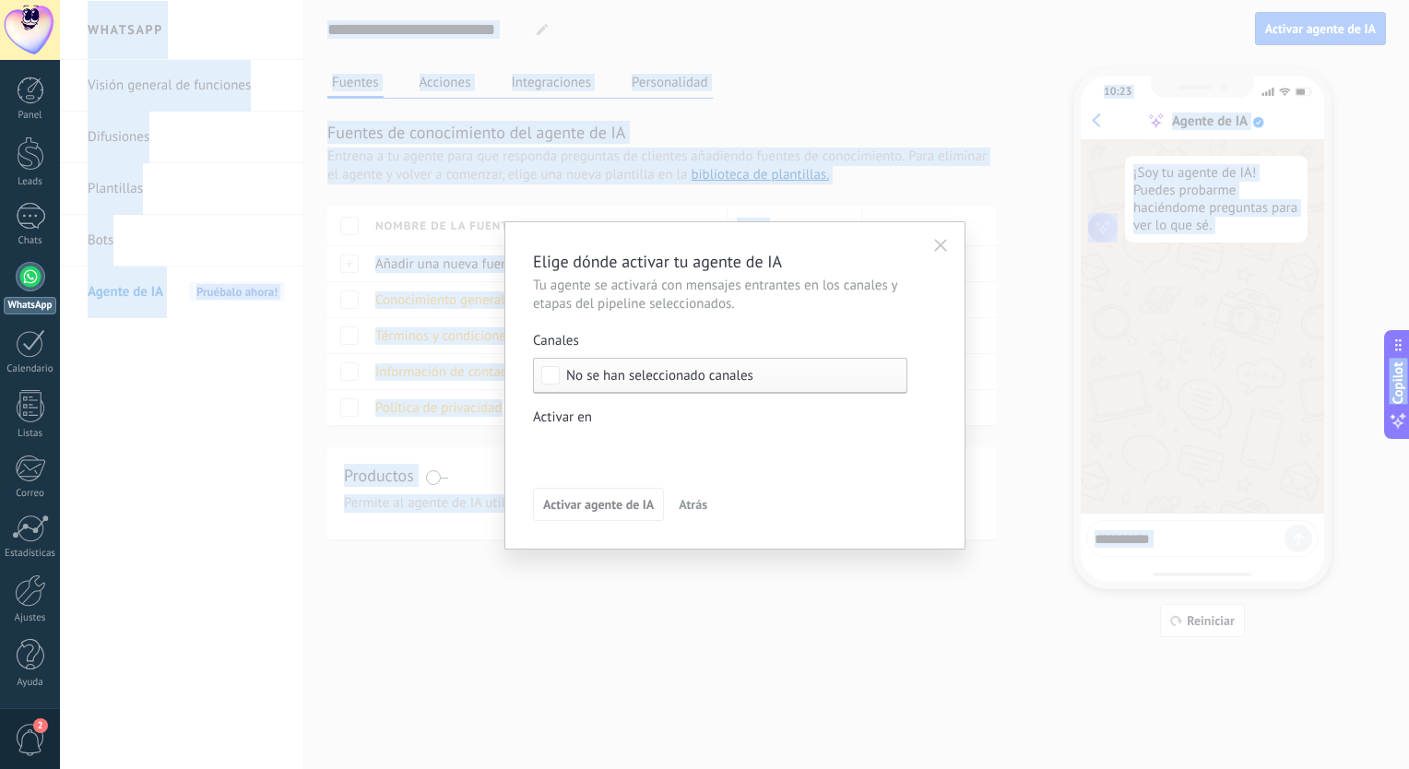
click at [597, 425] on div "Activar en" at bounding box center [720, 417] width 374 height 18
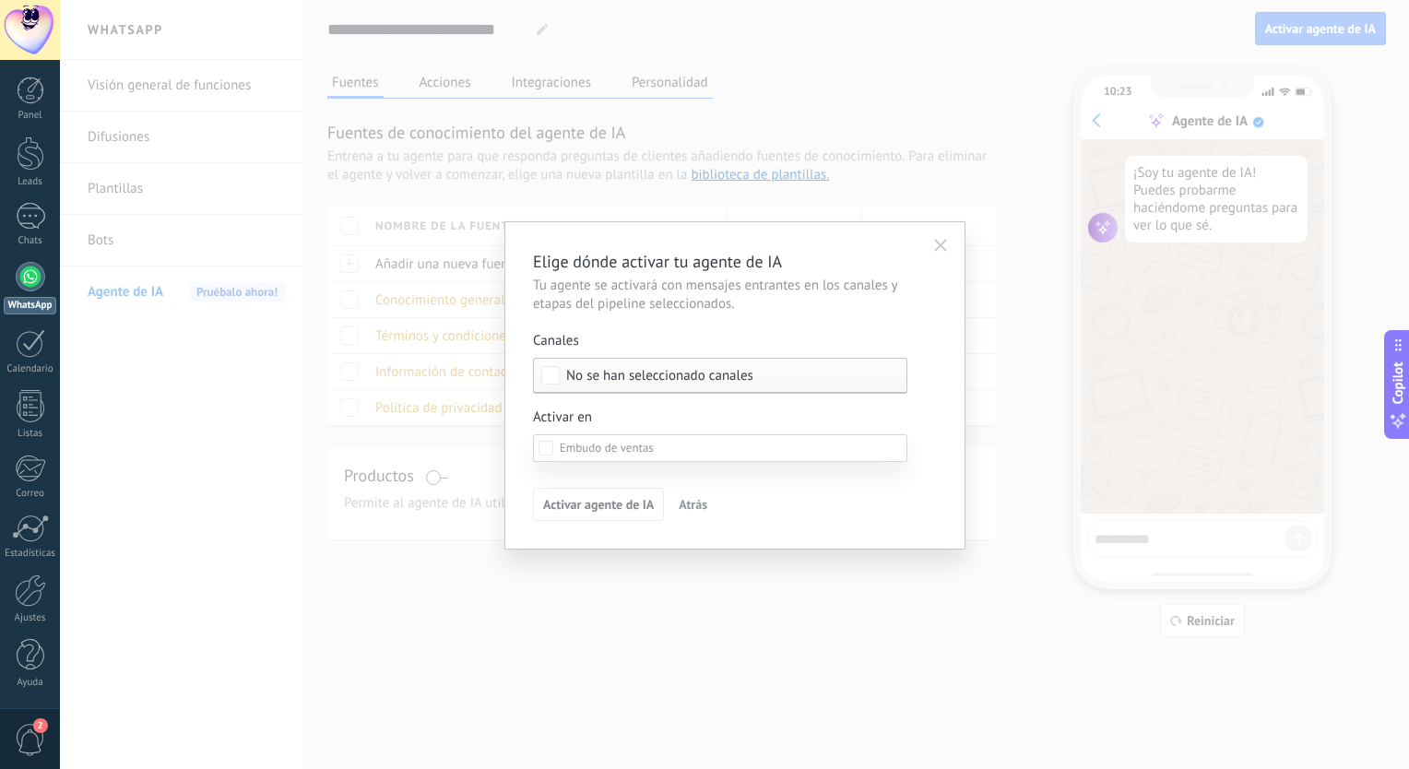
click at [535, 371] on div at bounding box center [734, 384] width 1349 height 769
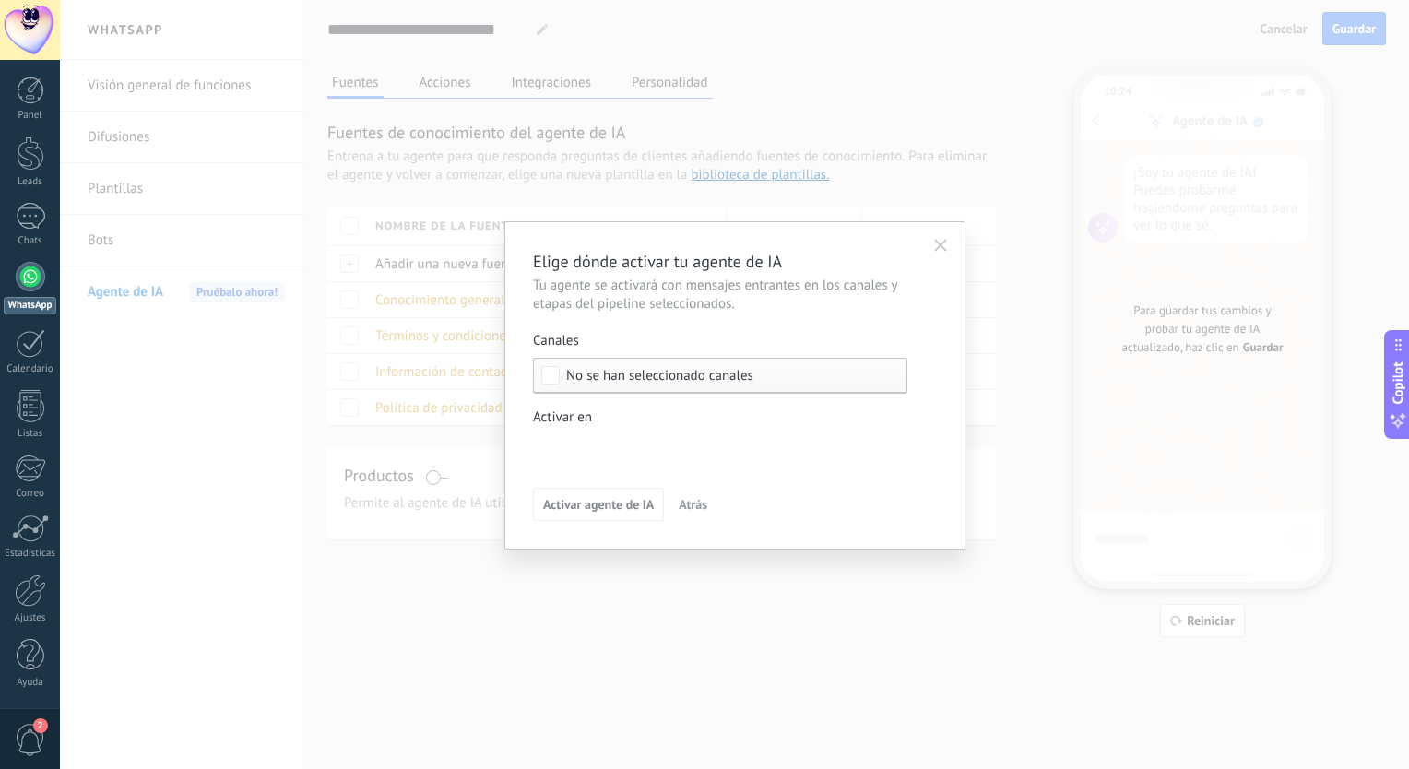
click at [0, 0] on div "Incoming leads Contacto inicial Negociación Debate contractual Discusión de con…" at bounding box center [0, 0] width 0 height 0
click at [0, 0] on div "Venta Perdido" at bounding box center [0, 0] width 0 height 0
click at [752, 707] on div "Incoming leads Contacto inicial Negociación Debate contractual Discusión de con…" at bounding box center [720, 597] width 374 height 327
